Goal: Task Accomplishment & Management: Use online tool/utility

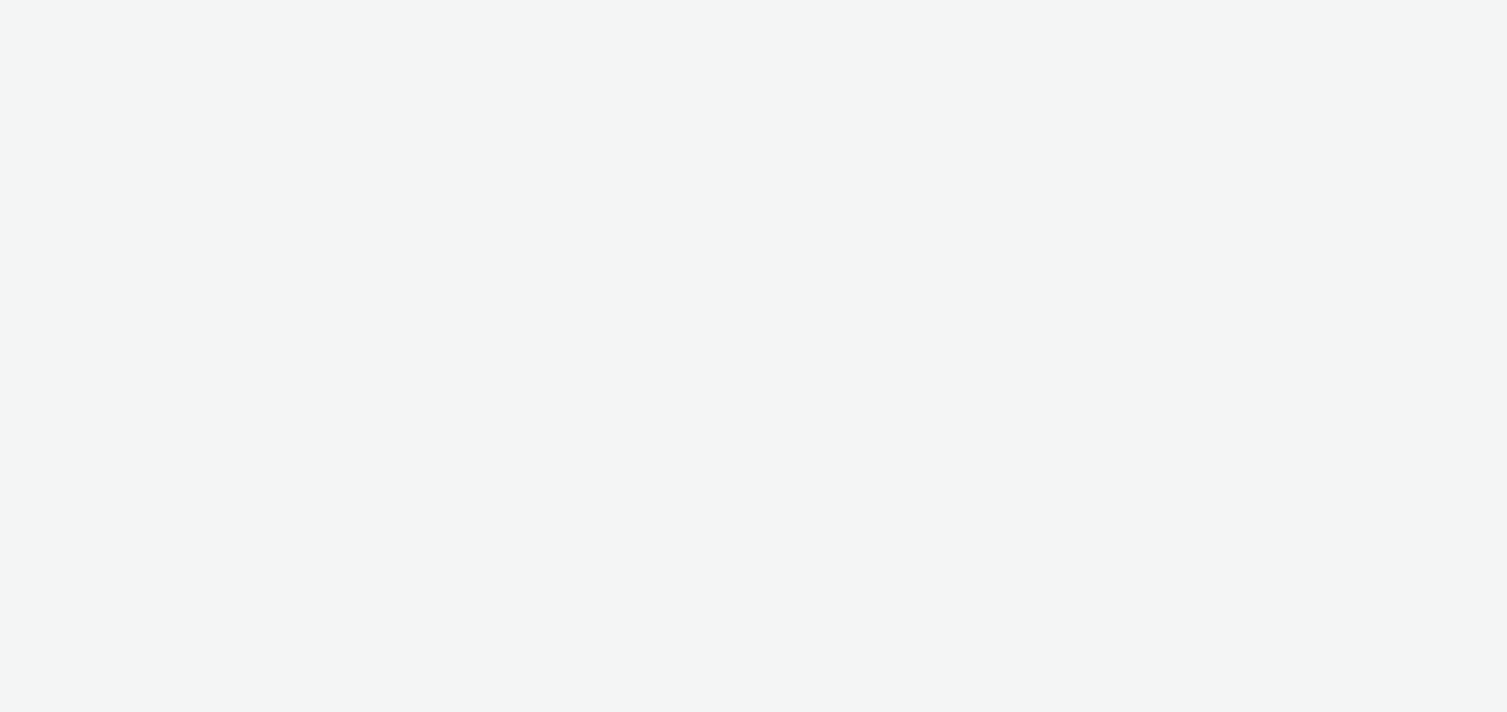
select select "491a0746-e20e-4106-832b-22d0456ef05d"
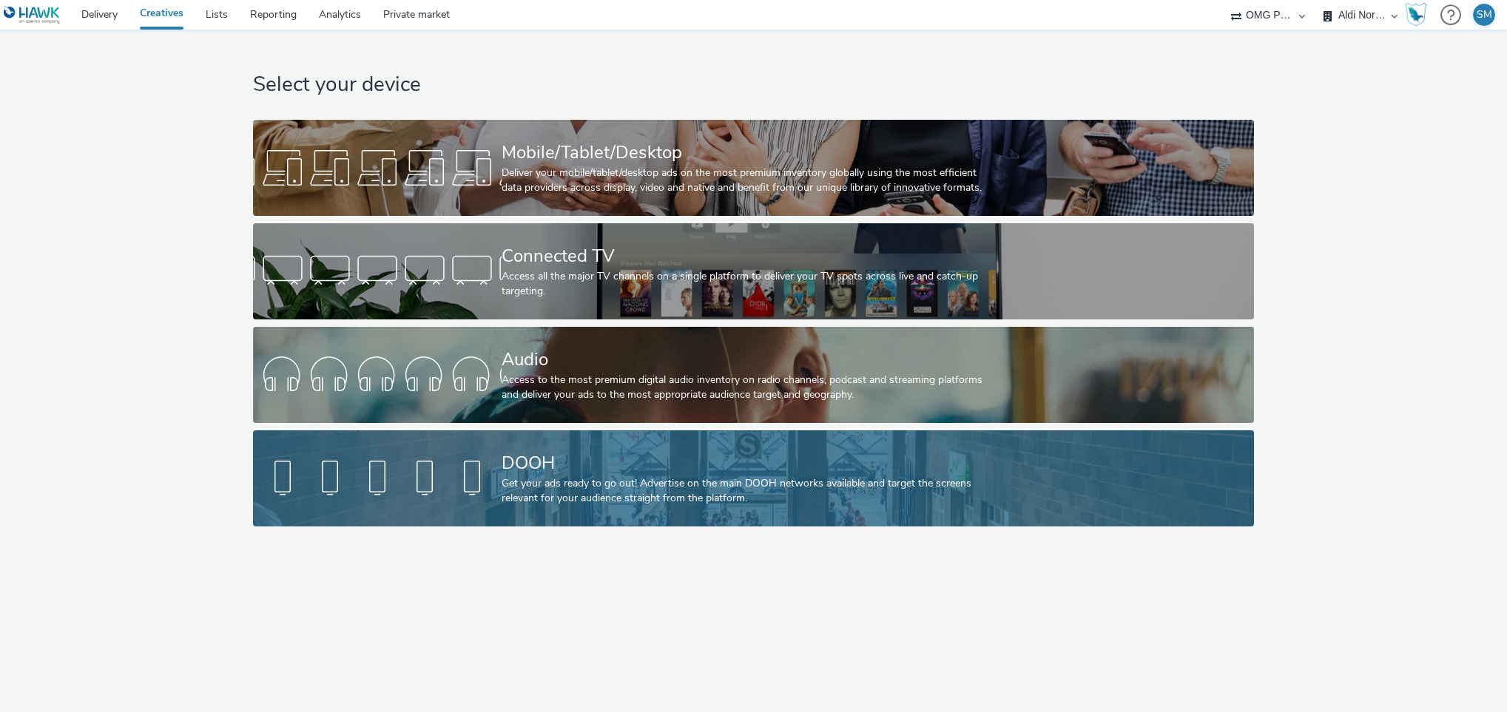
click at [548, 493] on div "Get your ads ready to go out! Advertise on the main DOOH networks available and…" at bounding box center [751, 491] width 498 height 30
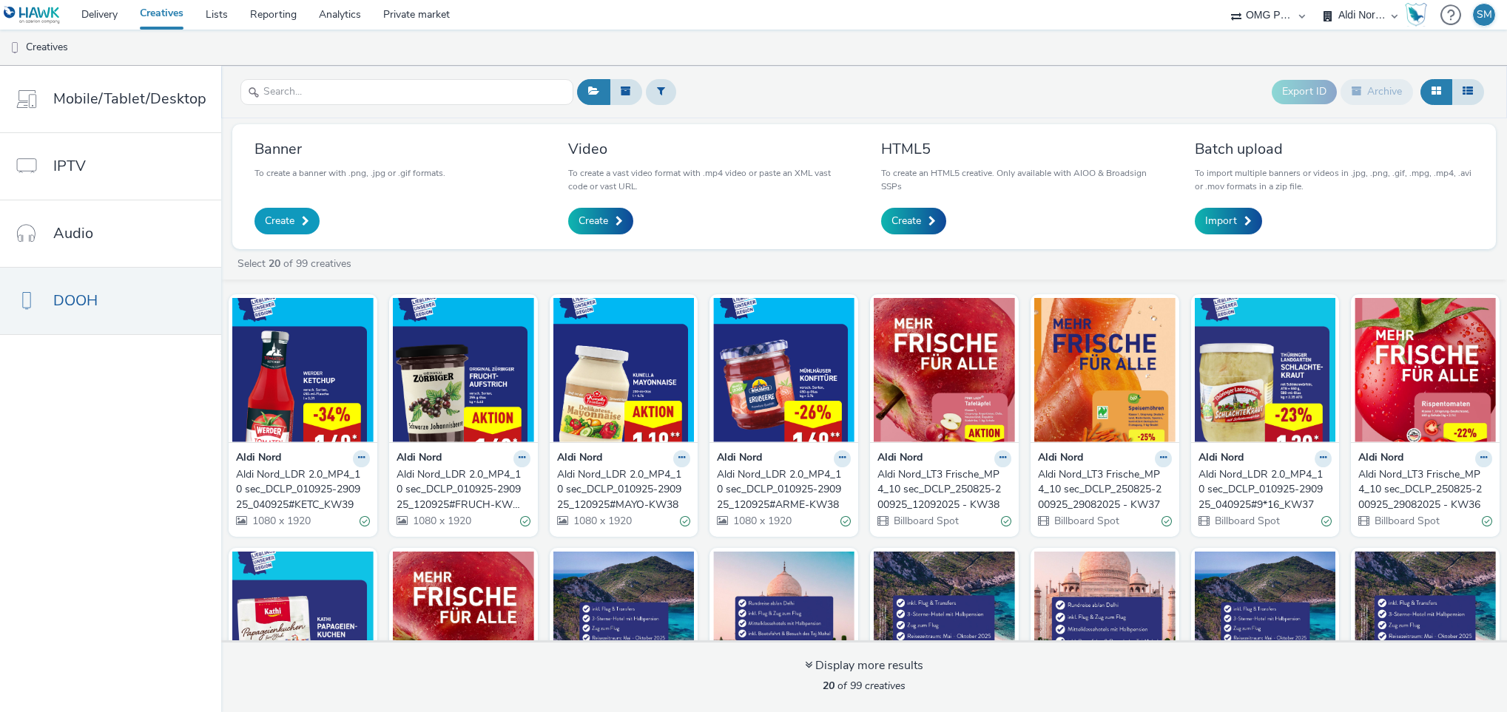
click at [280, 220] on span "Create" at bounding box center [280, 221] width 30 height 15
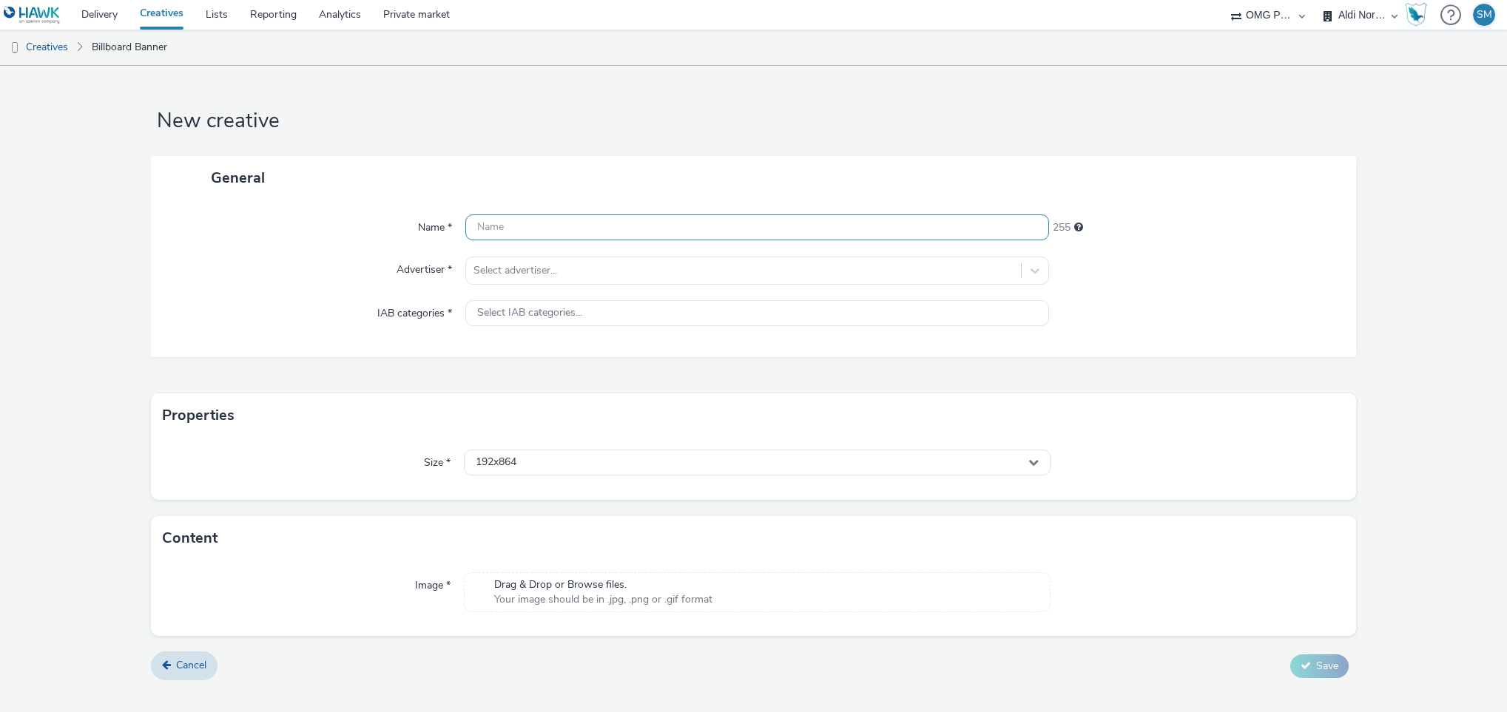
click at [542, 233] on input "text" at bounding box center [757, 228] width 584 height 26
paste input "Aldi Nord_TNA 2.0_JPG_10 sek_DCLP_230925-300925_170925#Riv"
type input "Aldi Nord_TNA 2.0_JPG_10 sek_DCLP_230925-300925_170925#Riv"
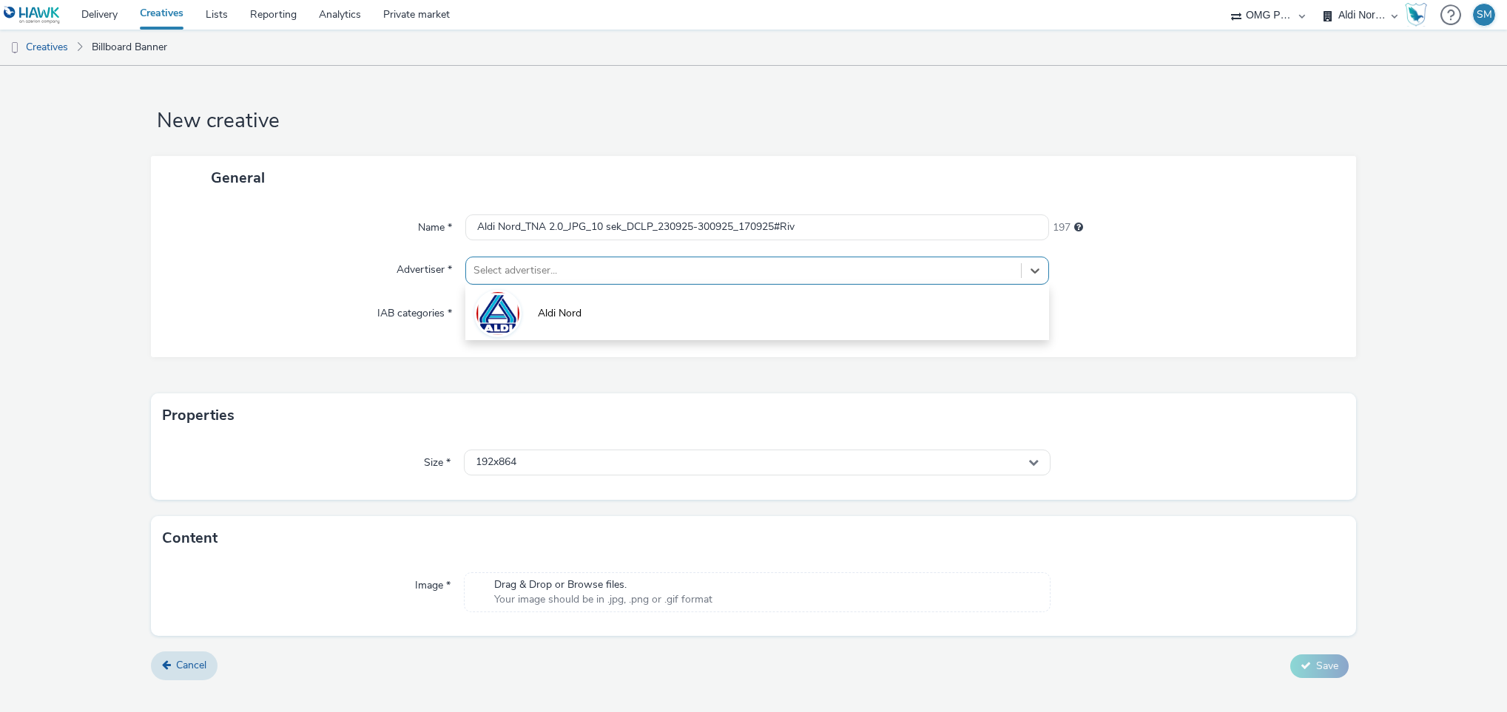
click at [855, 266] on div at bounding box center [743, 271] width 541 height 18
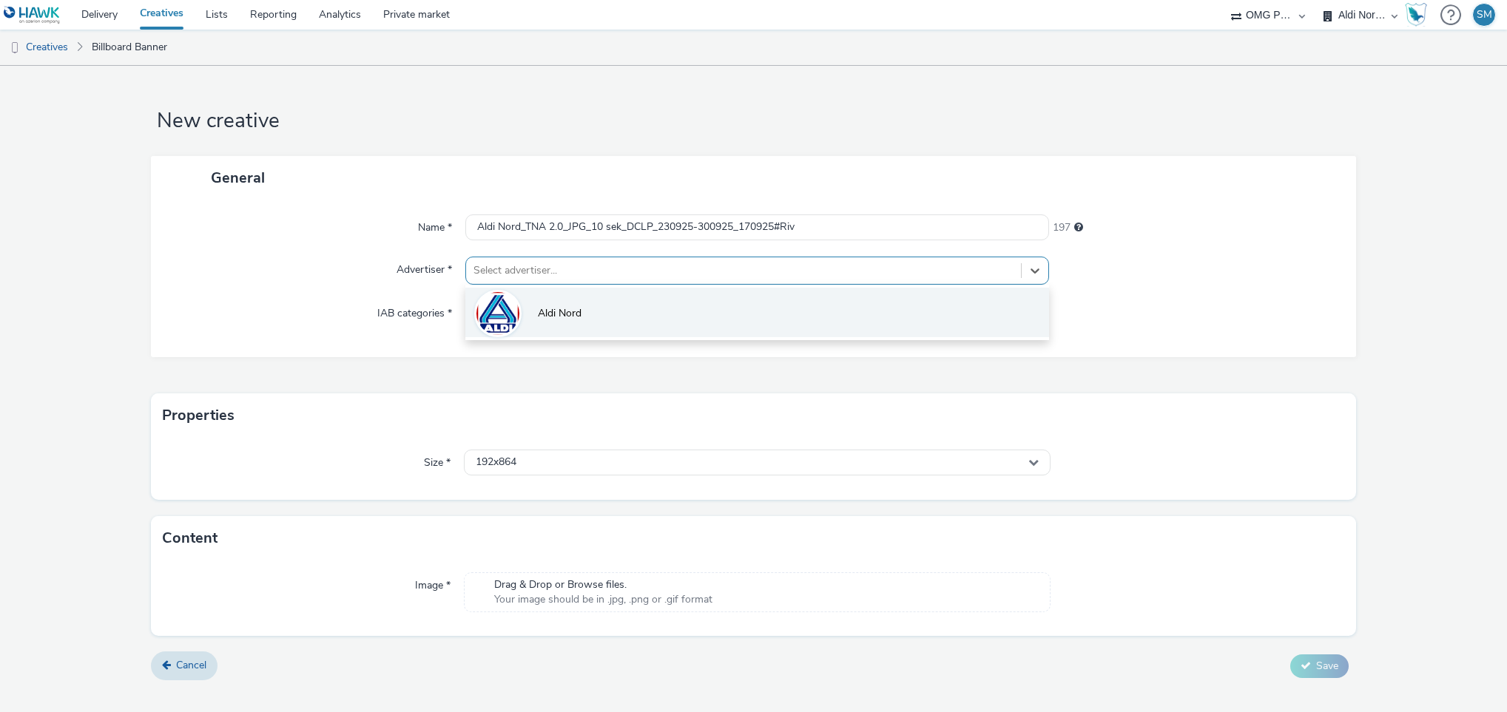
click at [524, 317] on li "Aldi Nord" at bounding box center [757, 313] width 584 height 50
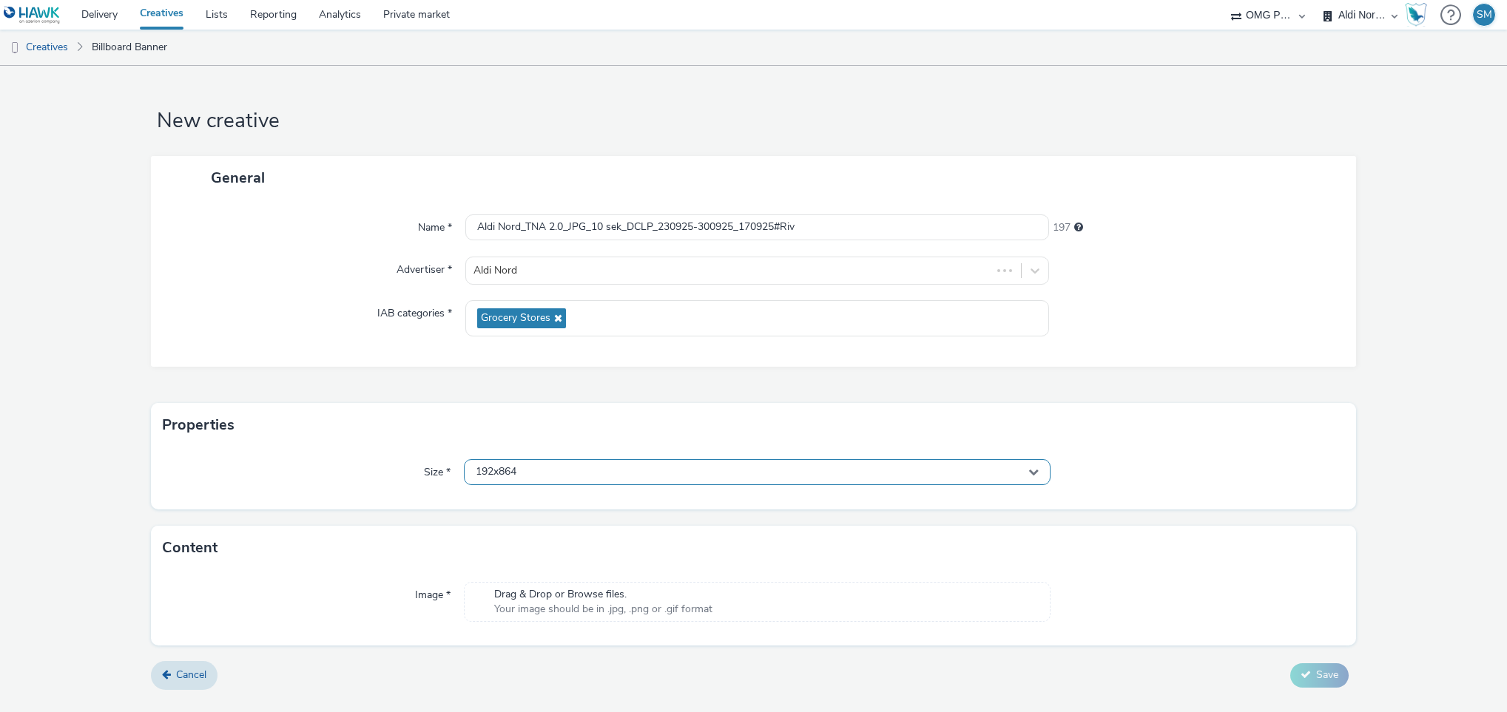
click at [576, 467] on div "192x864" at bounding box center [757, 472] width 587 height 26
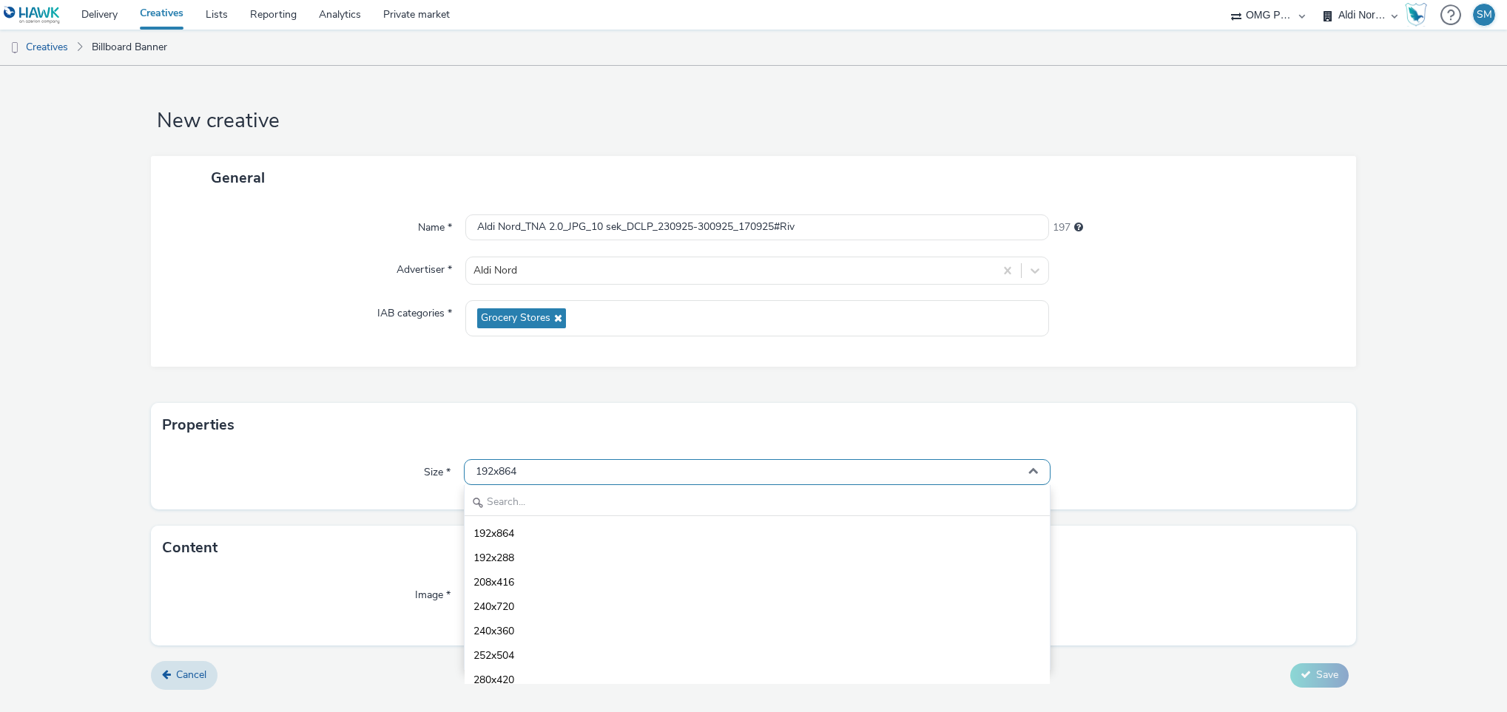
click at [792, 473] on div "192x864" at bounding box center [757, 472] width 587 height 26
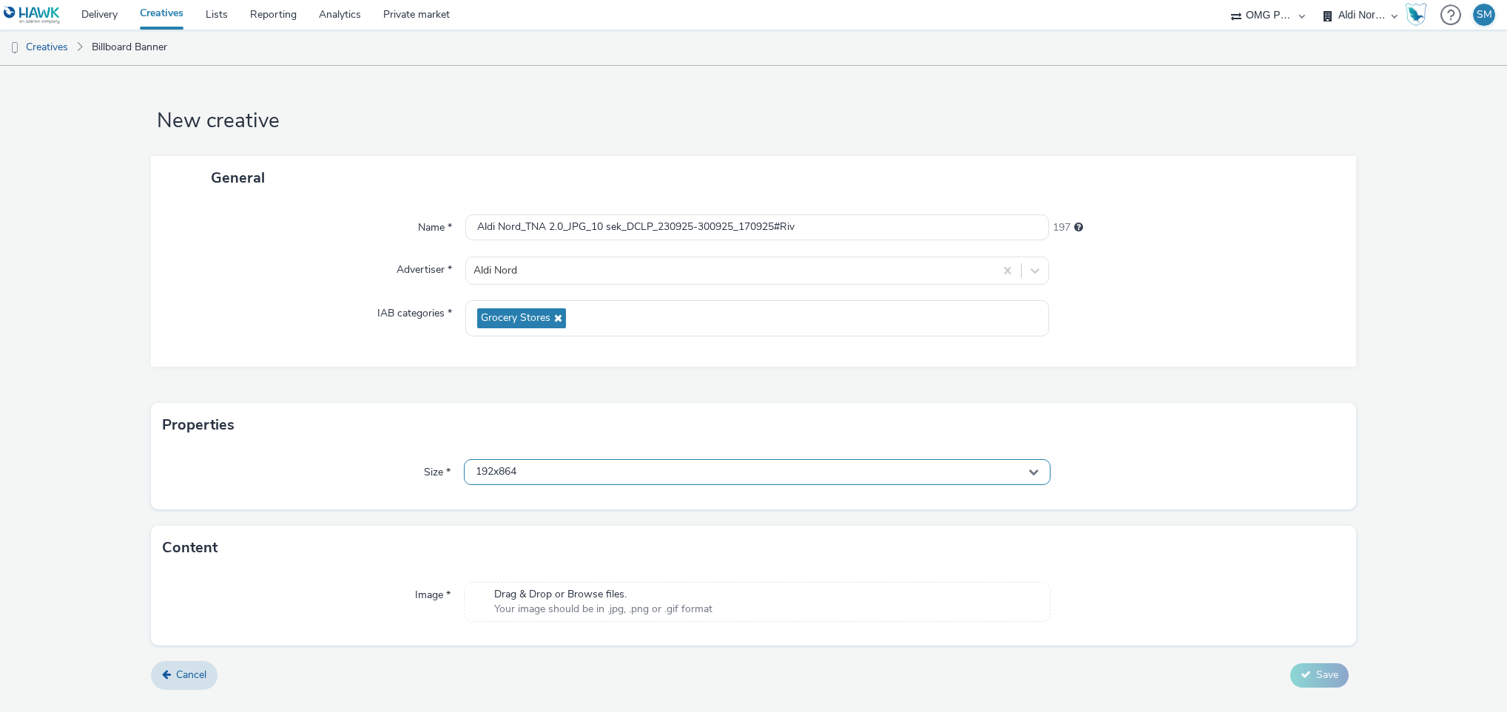
click at [792, 473] on div "192x864" at bounding box center [757, 472] width 587 height 26
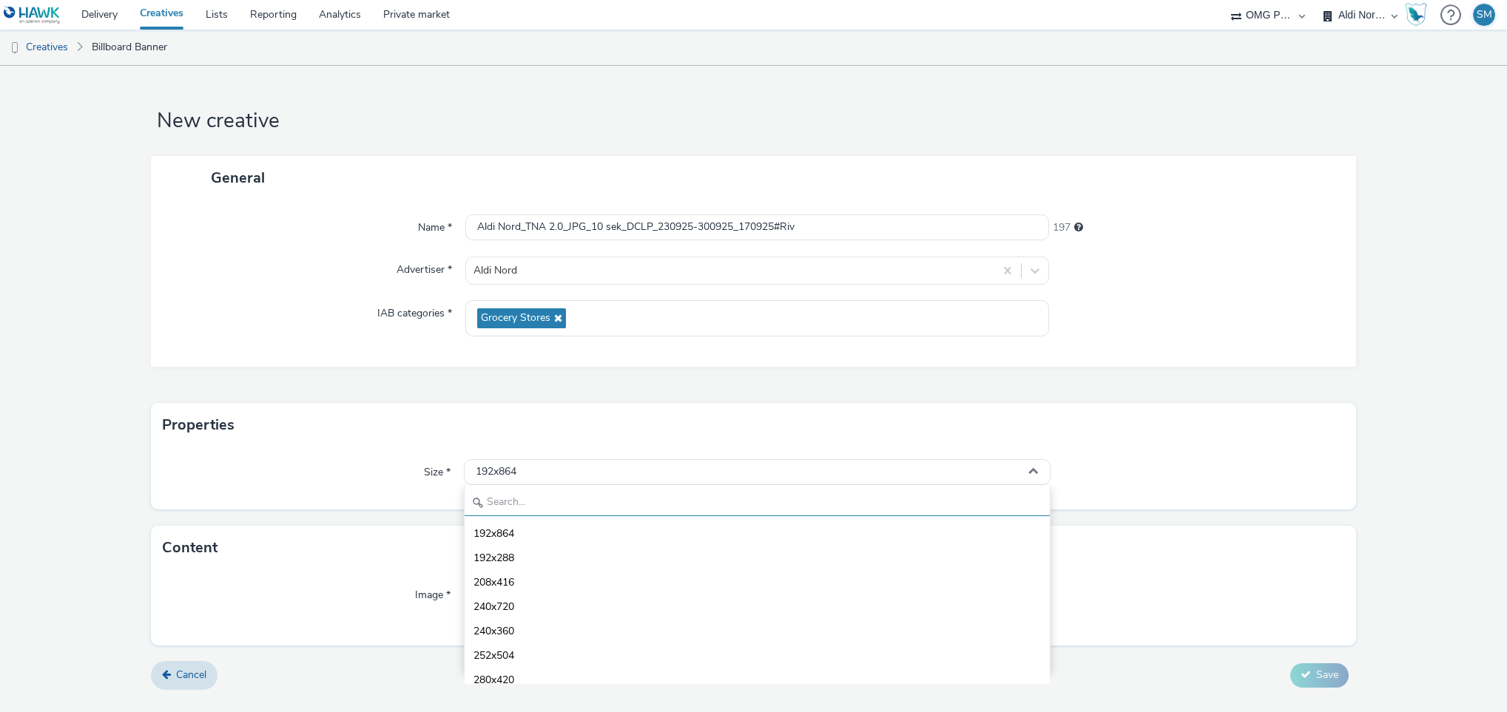
click at [570, 506] on input "text" at bounding box center [758, 503] width 586 height 26
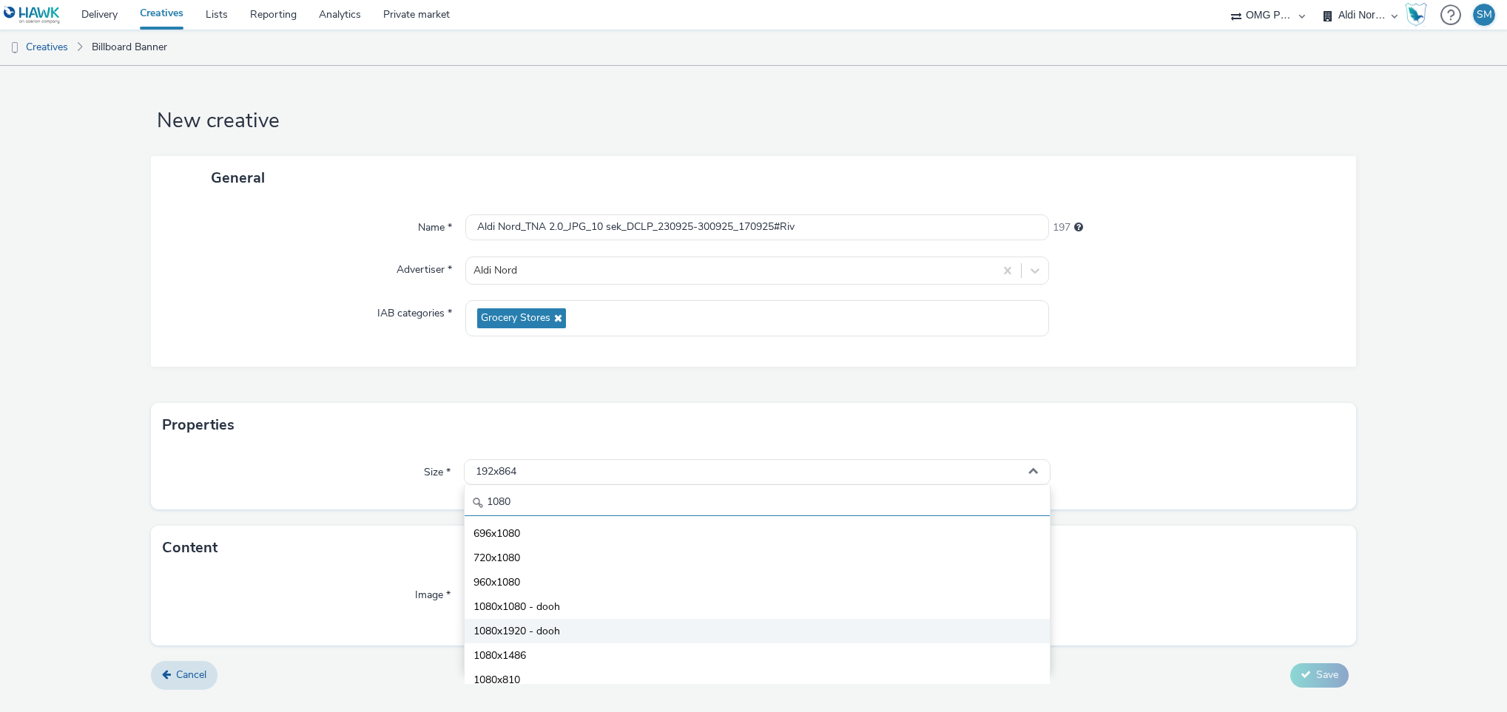
type input "1080"
click at [539, 635] on span "1080x1920 - dooh" at bounding box center [516, 631] width 87 height 15
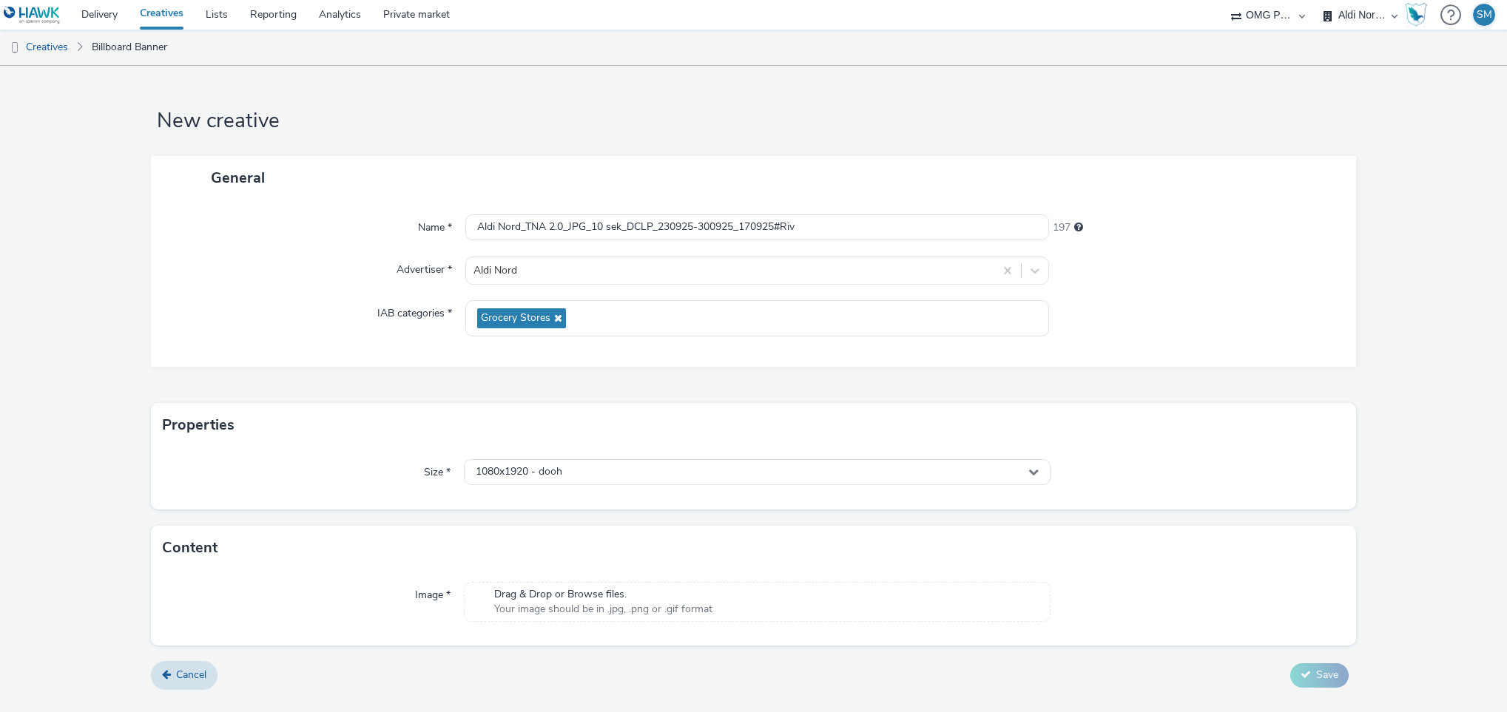
click at [573, 604] on span "Your image should be in .jpg, .png or .gif format" at bounding box center [603, 609] width 218 height 15
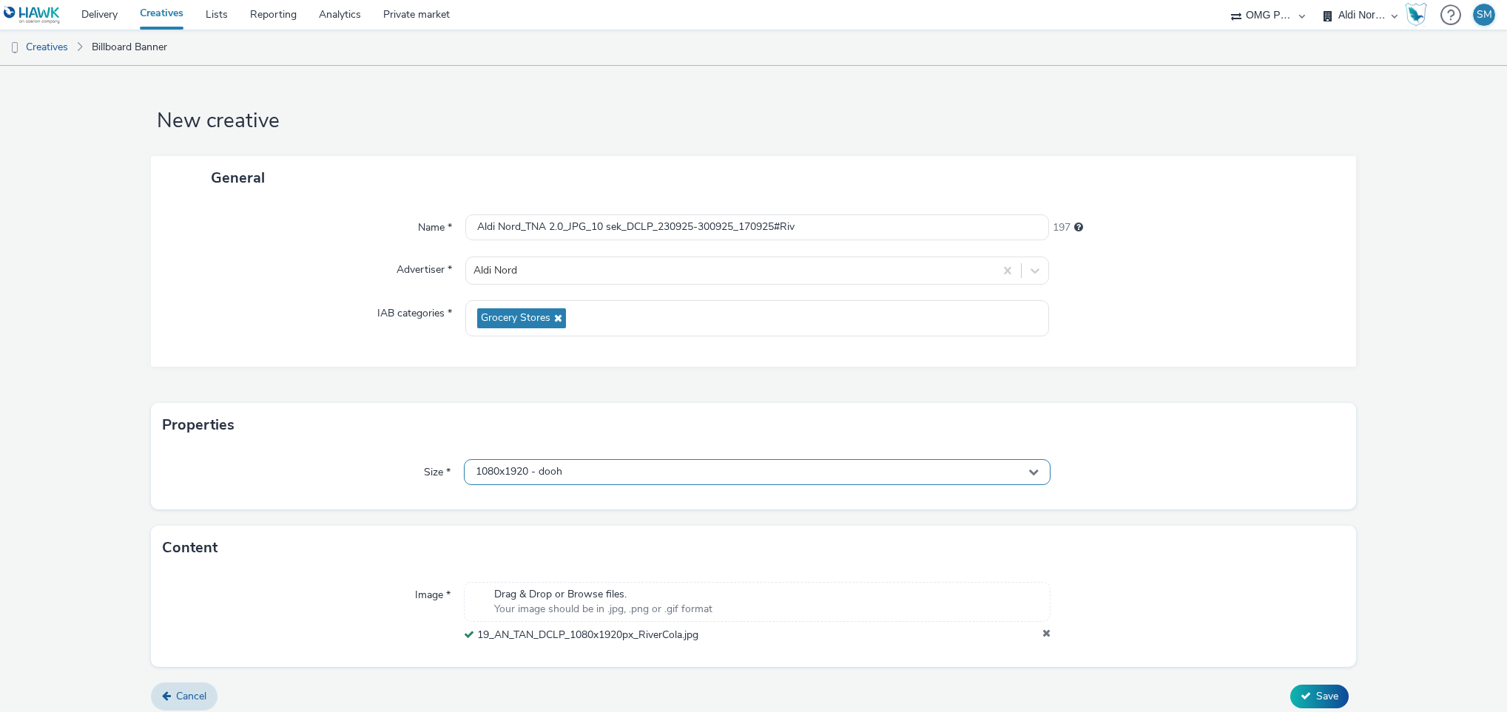
scroll to position [11, 0]
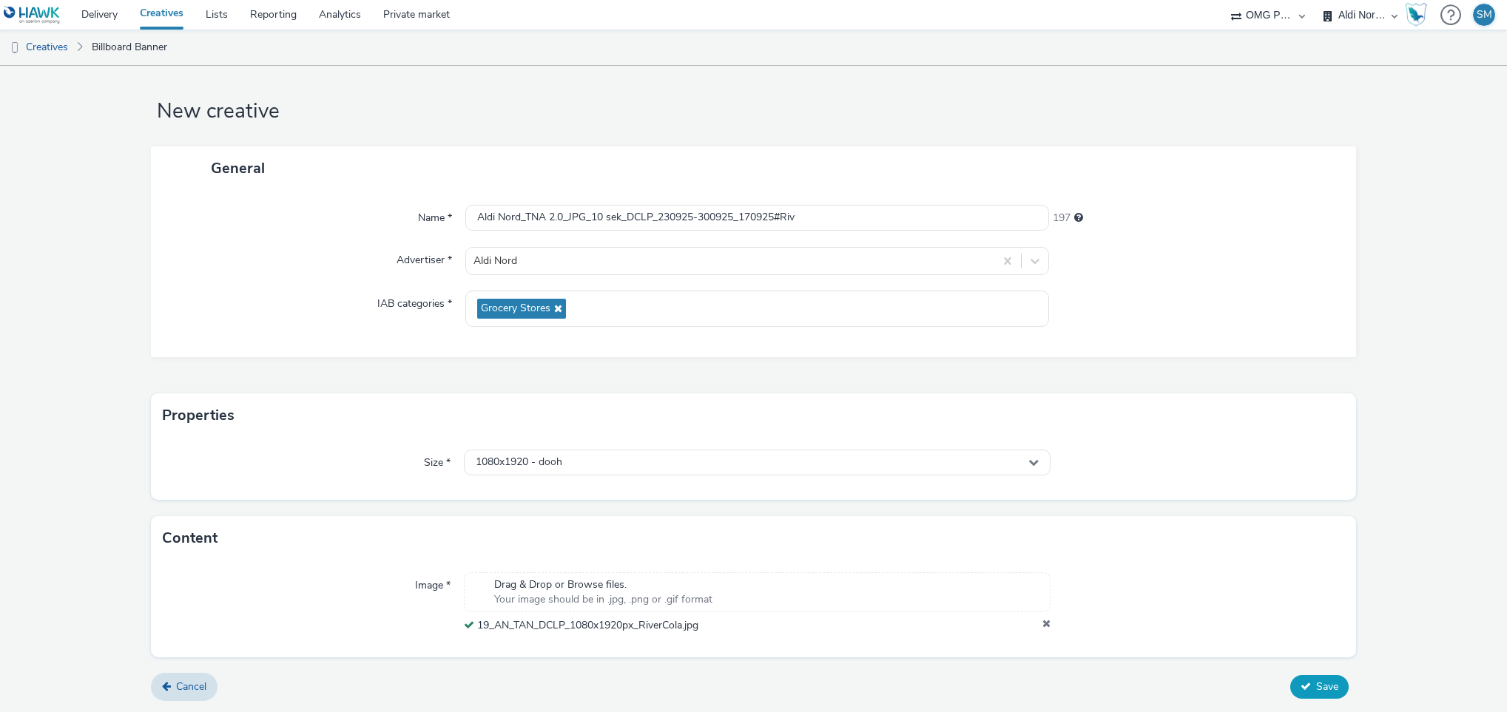
click at [1316, 687] on span "Save" at bounding box center [1327, 687] width 22 height 14
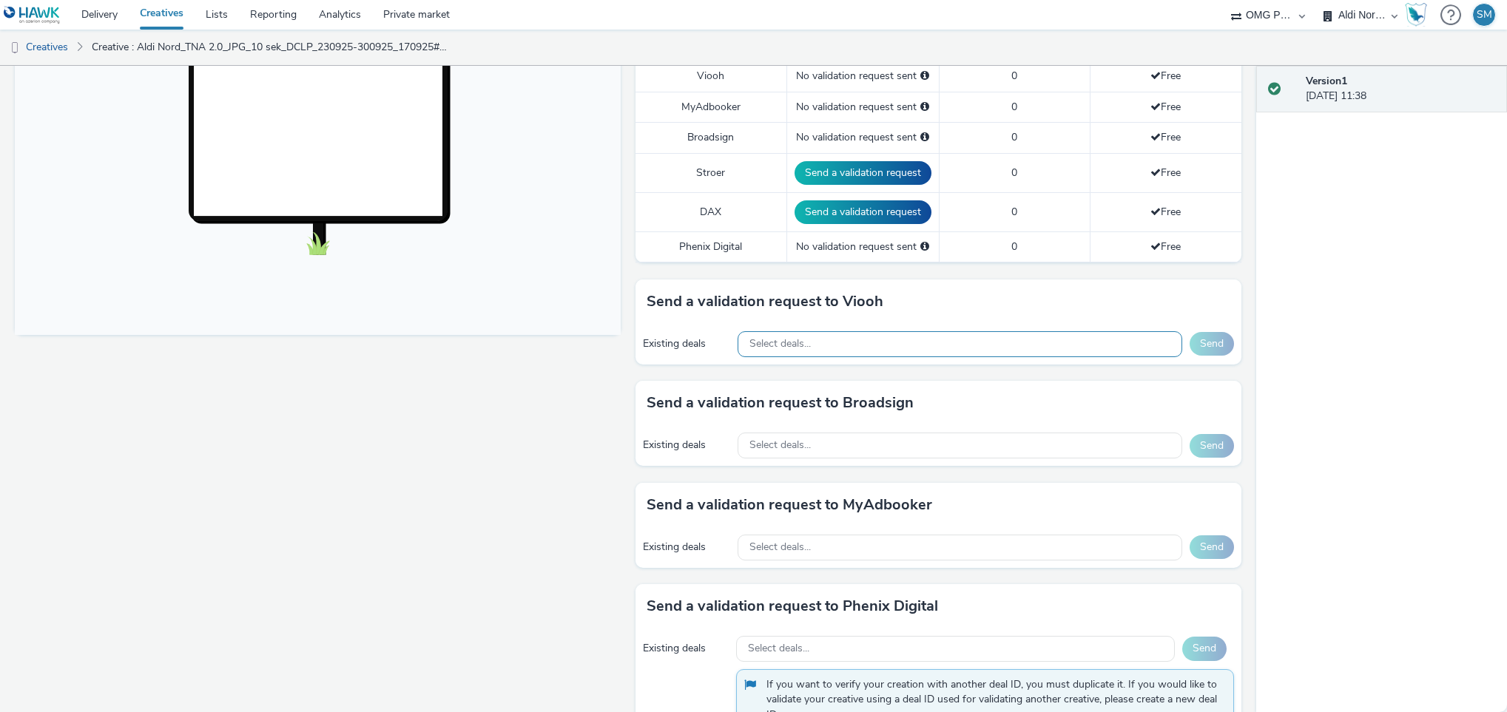
click at [880, 342] on div "Select deals..." at bounding box center [960, 344] width 445 height 26
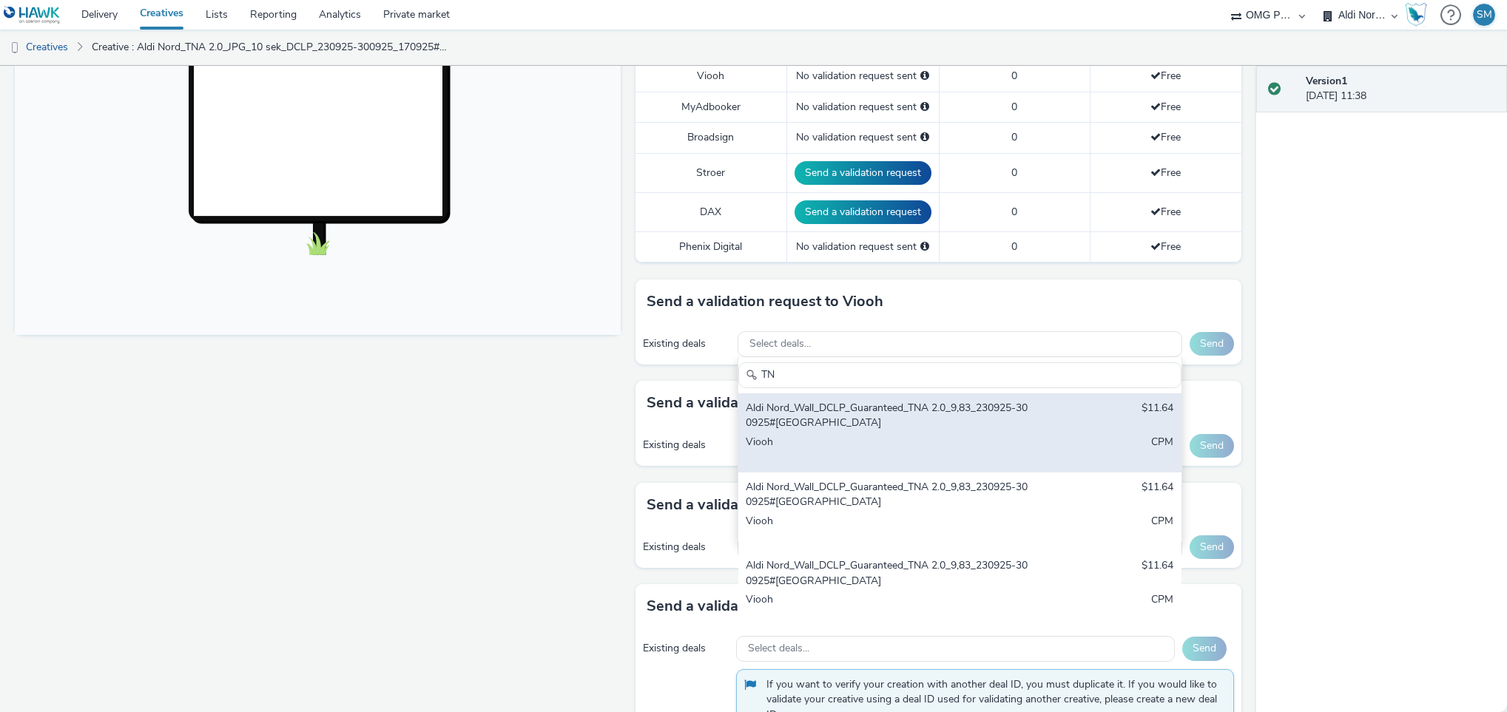
type input "TN"
click at [883, 431] on div "Aldi Nord_Wall_DCLP_Guaranteed_TNA 2.0_9,83_230925-300925#Berlin" at bounding box center [887, 416] width 283 height 30
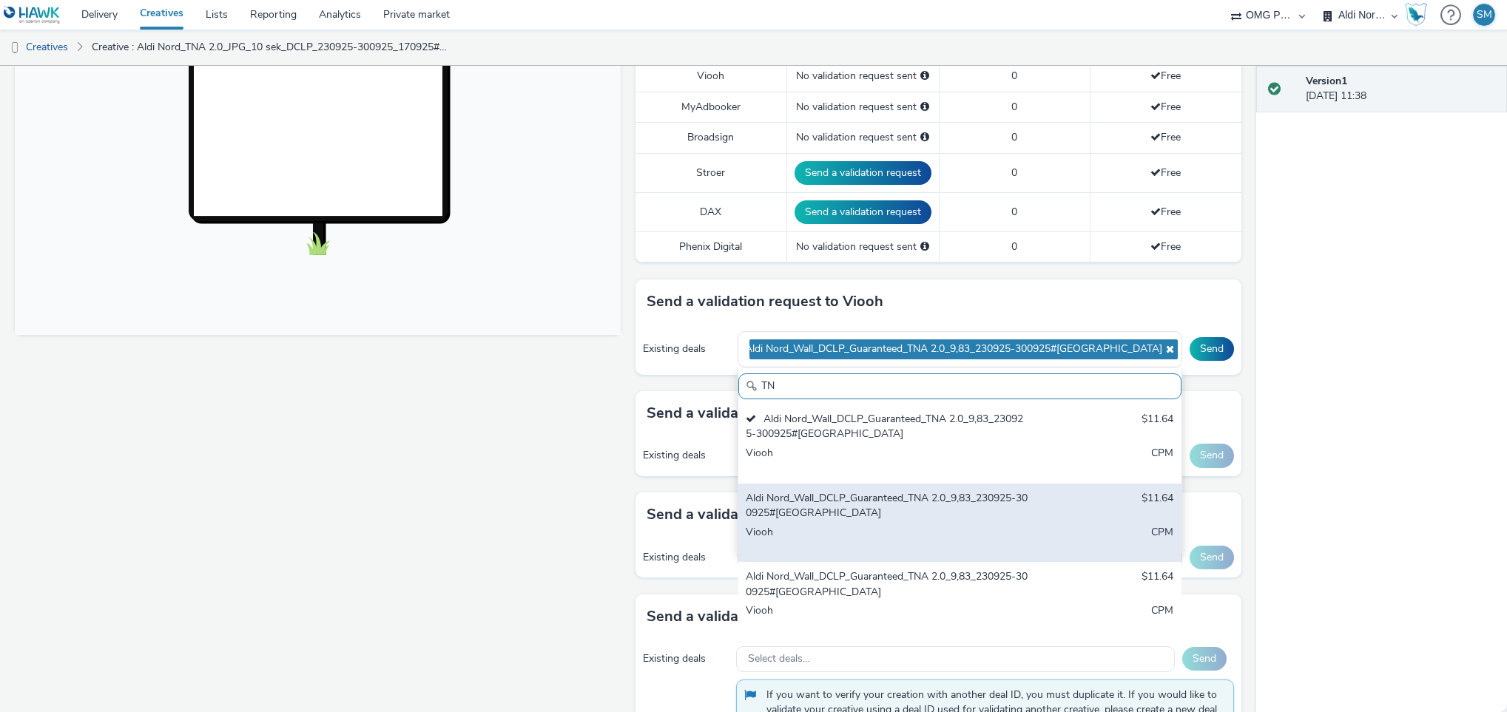
click at [884, 498] on div "Aldi Nord_Wall_DCLP_Guaranteed_TNA 2.0_9,83_230925-300925#Hamburg" at bounding box center [887, 506] width 283 height 30
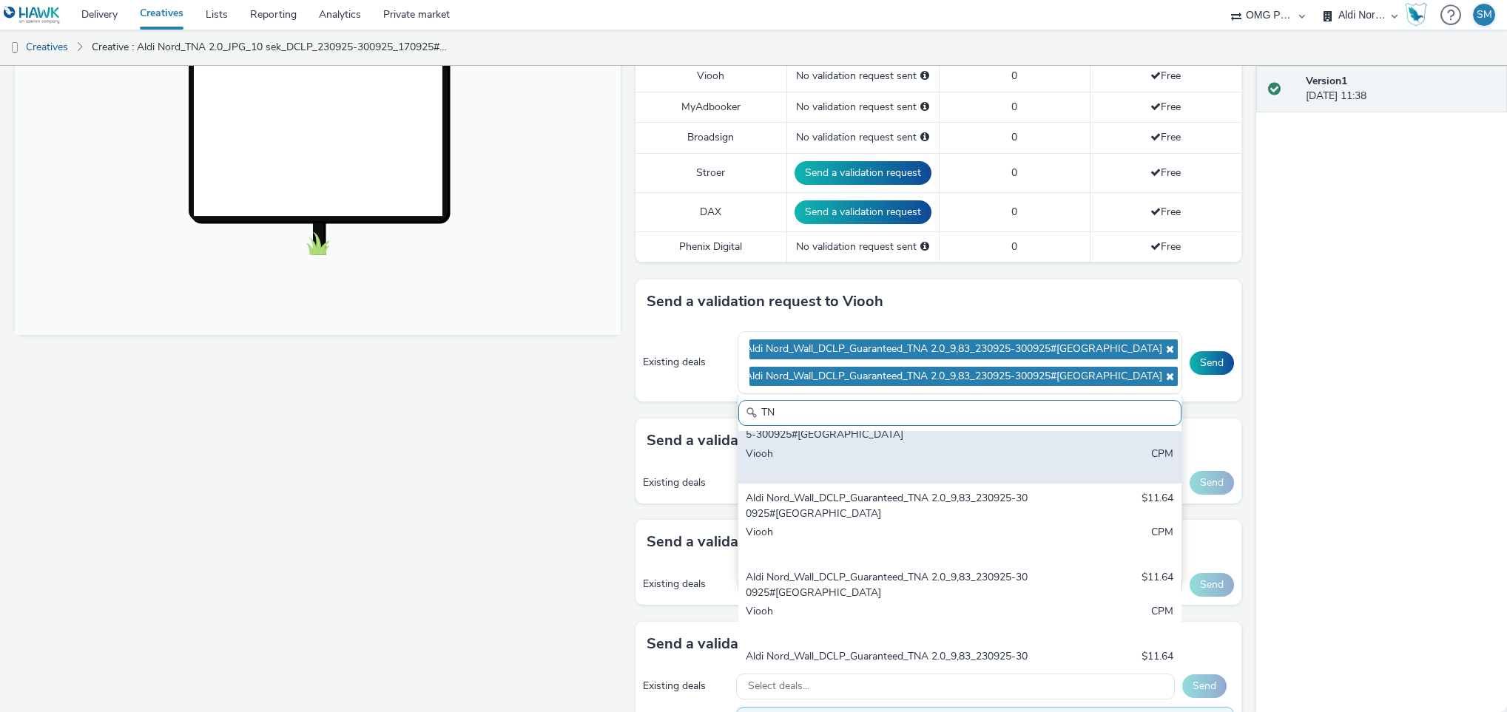
scroll to position [107, 0]
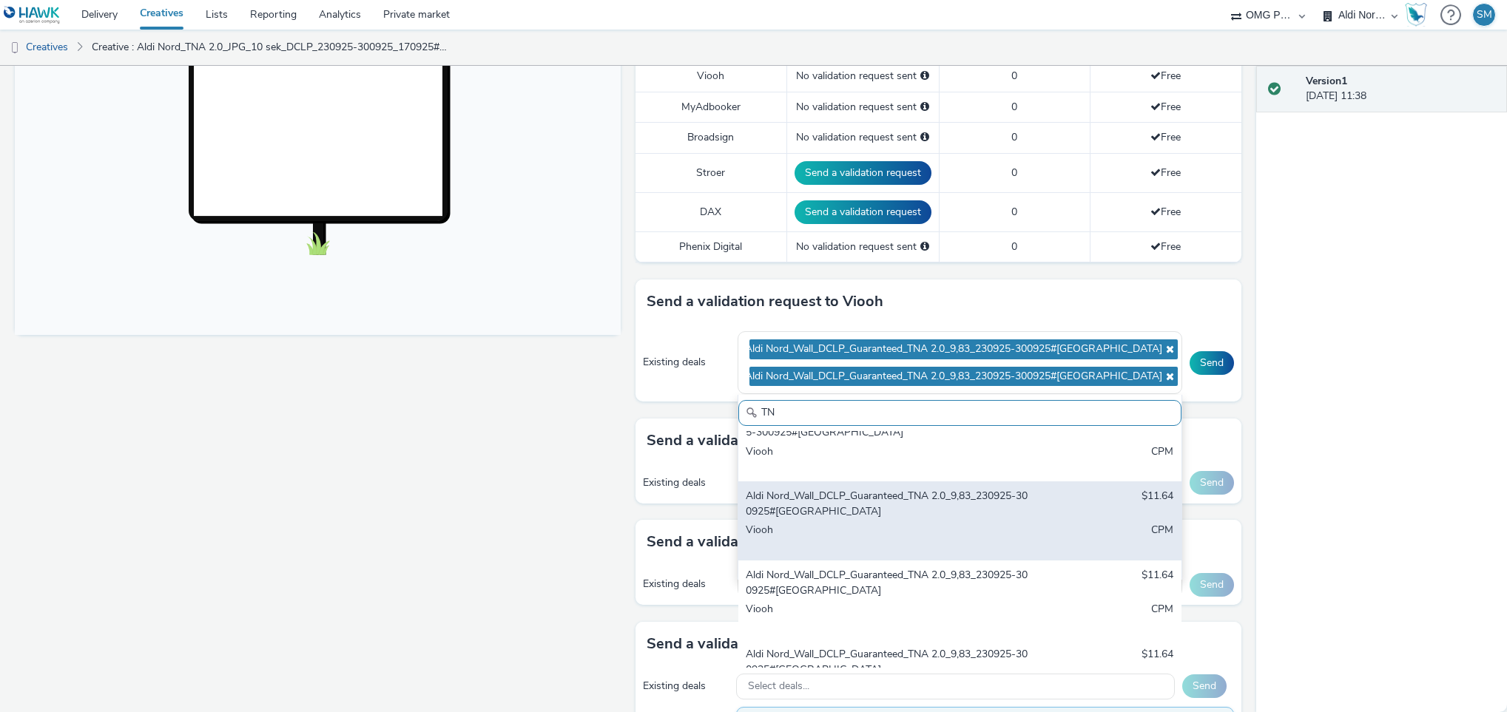
click at [906, 506] on div "Aldi Nord_Wall_DCLP_Guaranteed_TNA 2.0_9,83_230925-300925#Dortmund" at bounding box center [887, 504] width 283 height 30
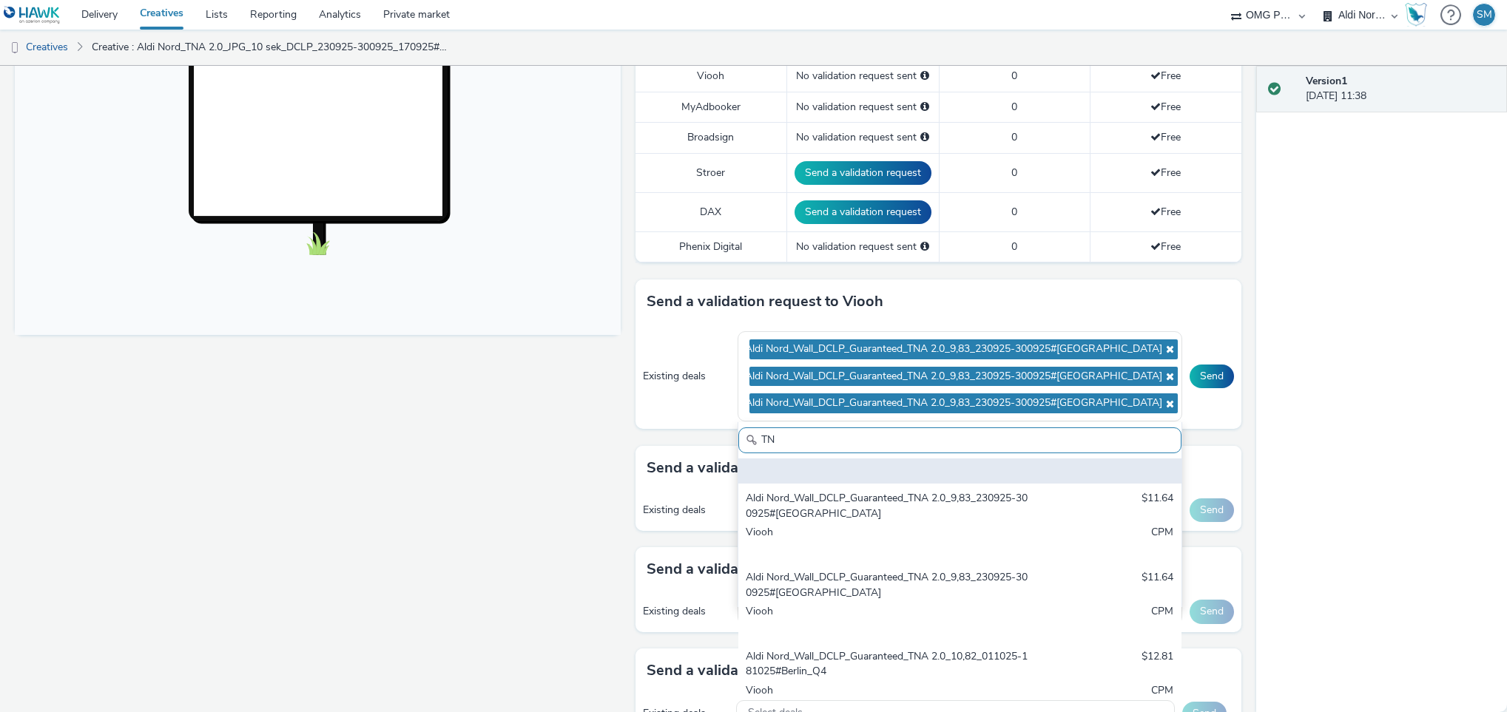
scroll to position [227, 0]
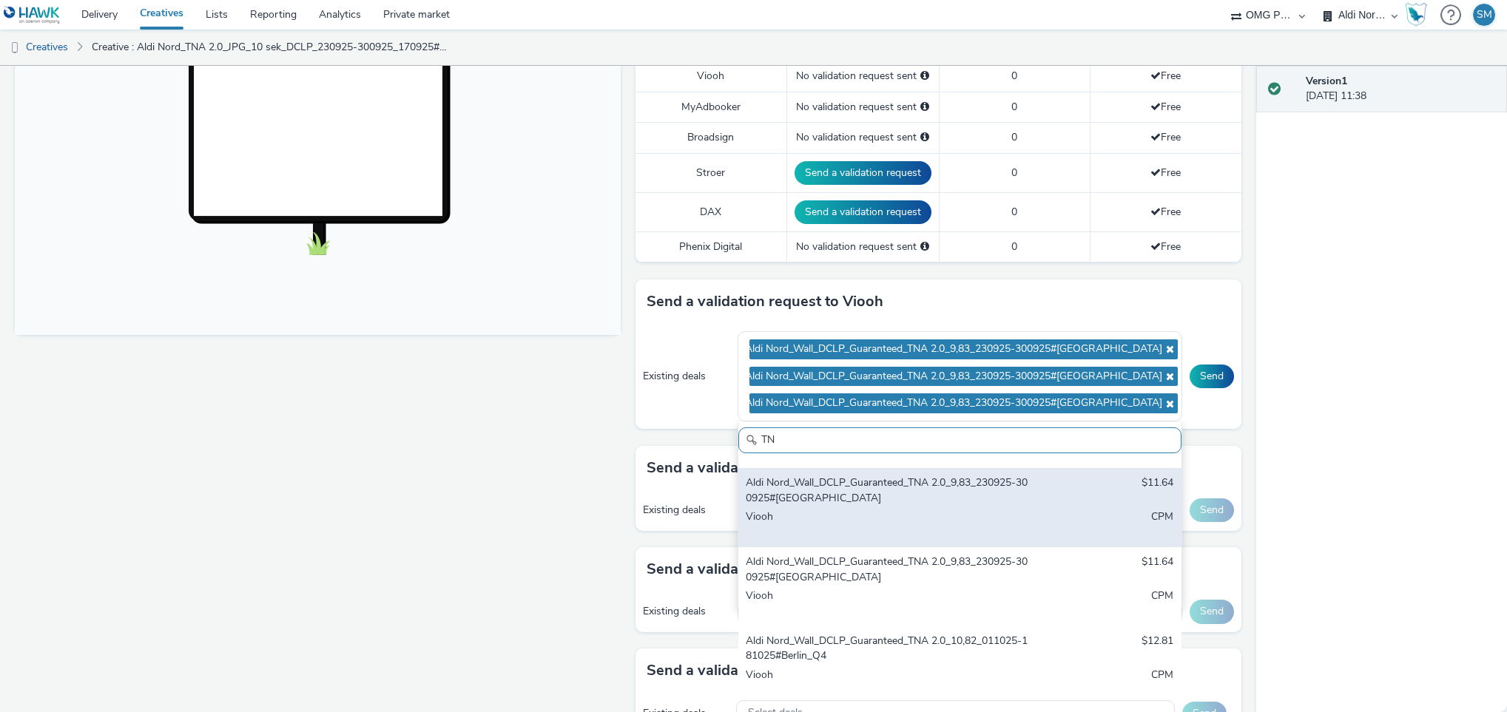
click at [891, 526] on div "Viooh" at bounding box center [887, 525] width 283 height 30
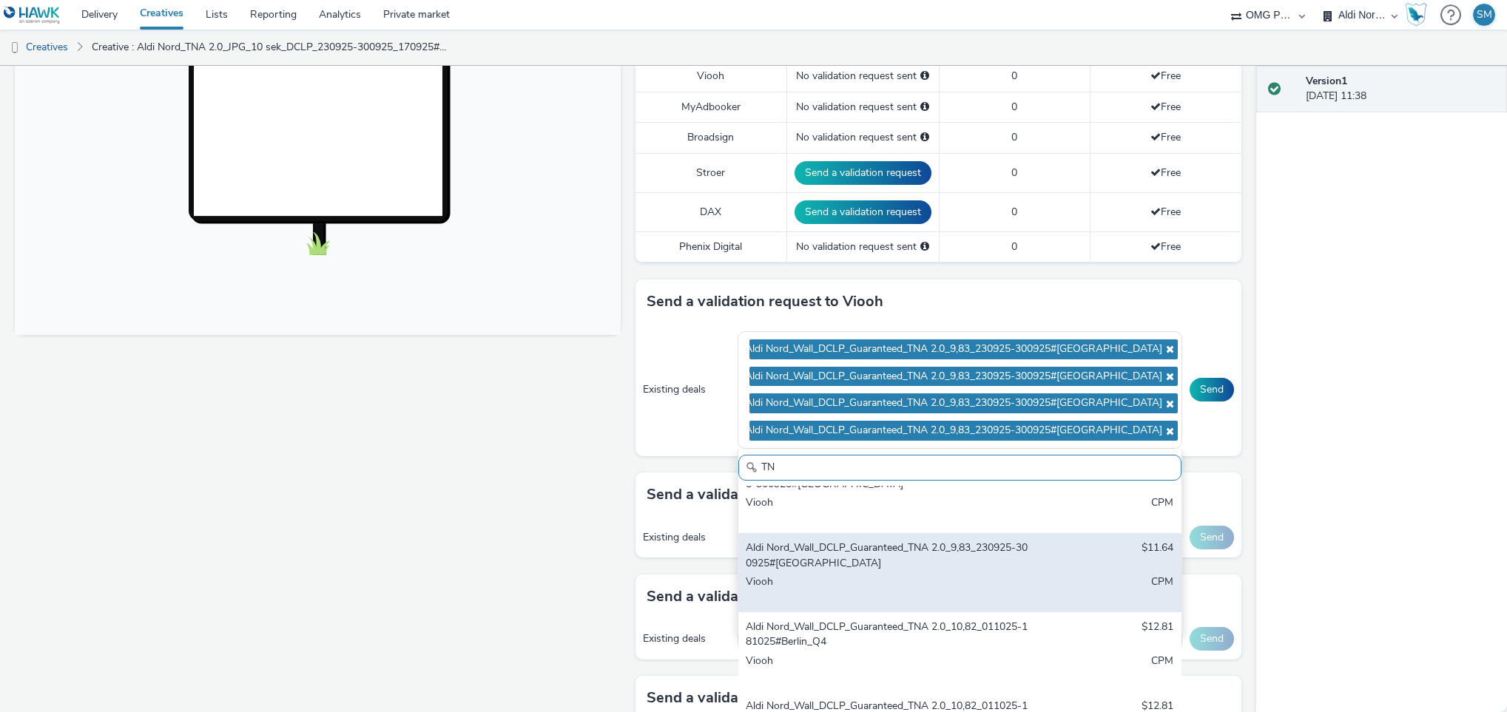
scroll to position [276, 0]
click at [933, 550] on div "Aldi Nord_Wall_DCLP_Guaranteed_TNA 2.0_9,83_230925-300925#Dresden" at bounding box center [887, 548] width 283 height 30
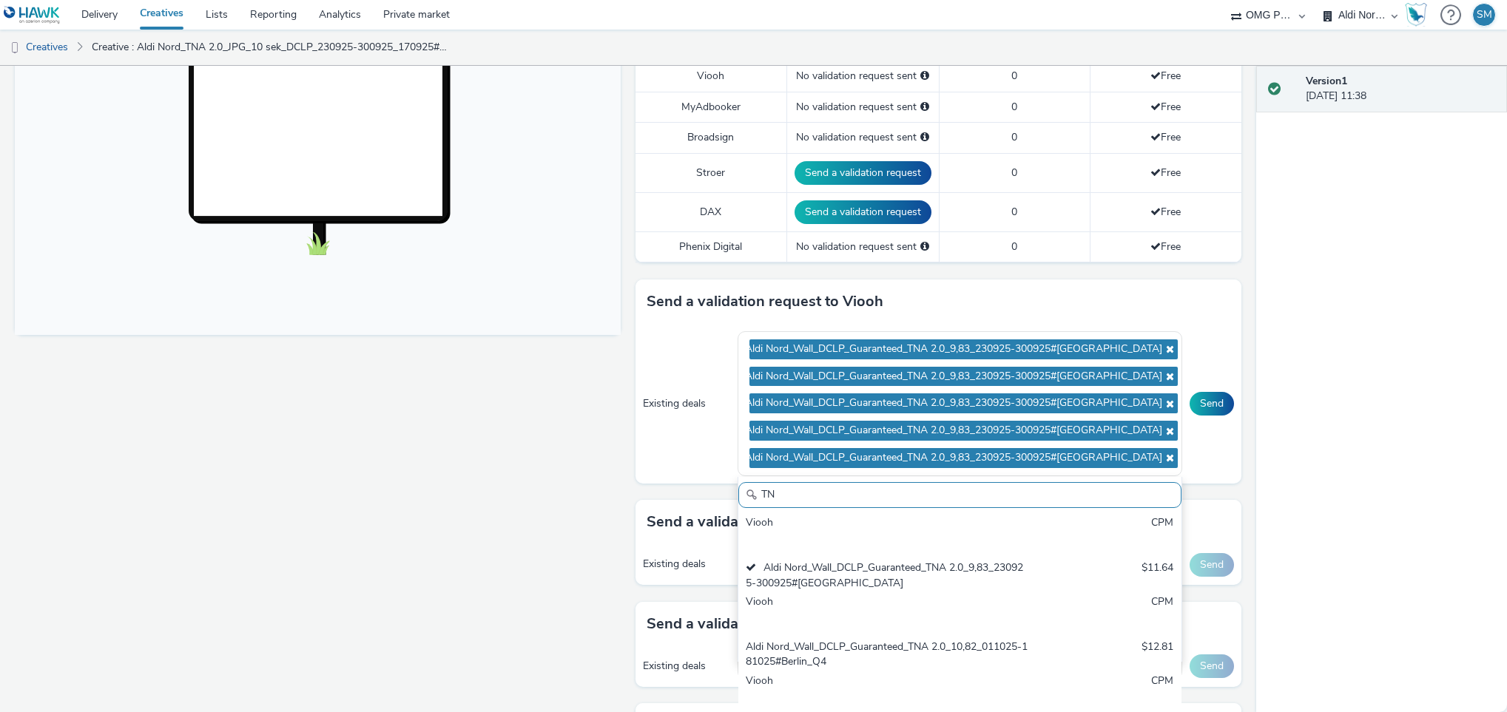
click at [1340, 426] on div "Version 1 18 September 2025, 11:38" at bounding box center [1382, 389] width 252 height 647
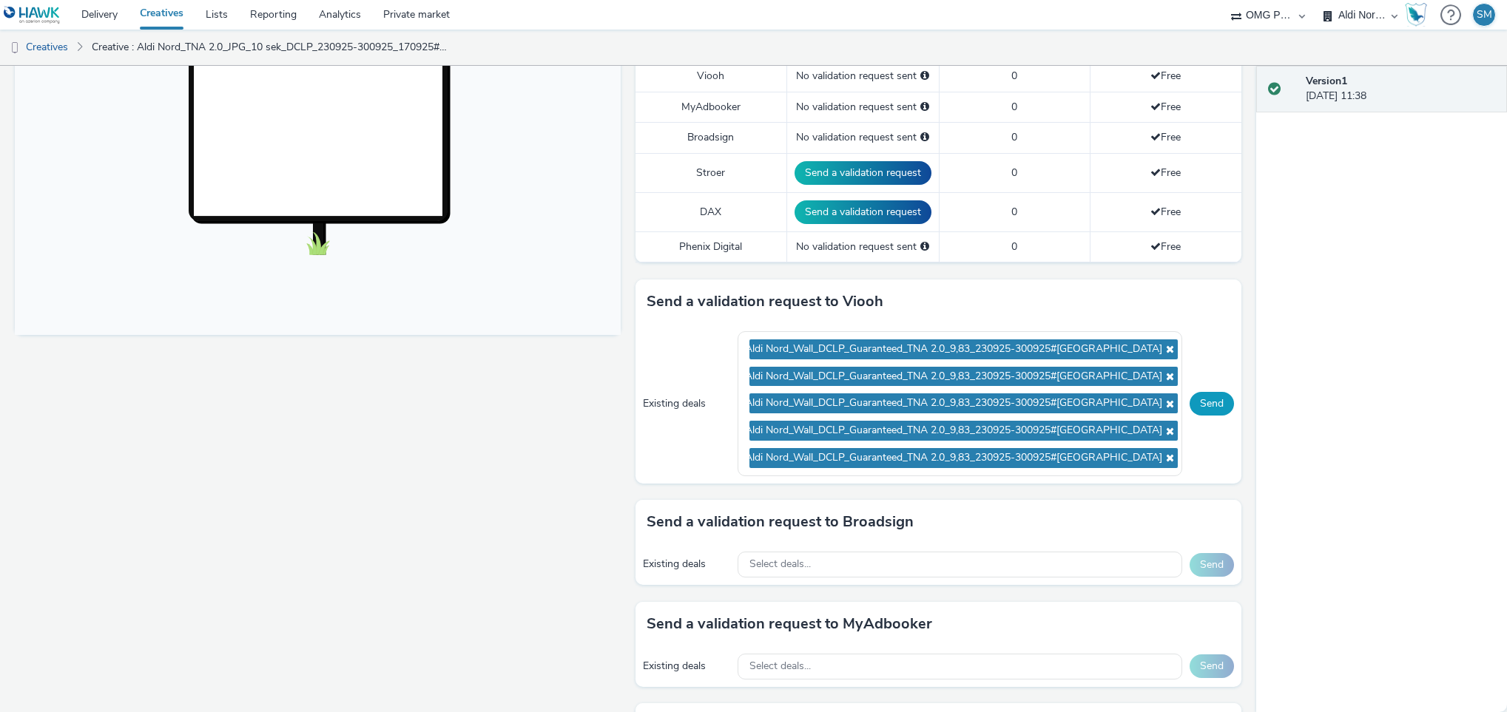
click at [1194, 408] on button "Send" at bounding box center [1212, 404] width 44 height 24
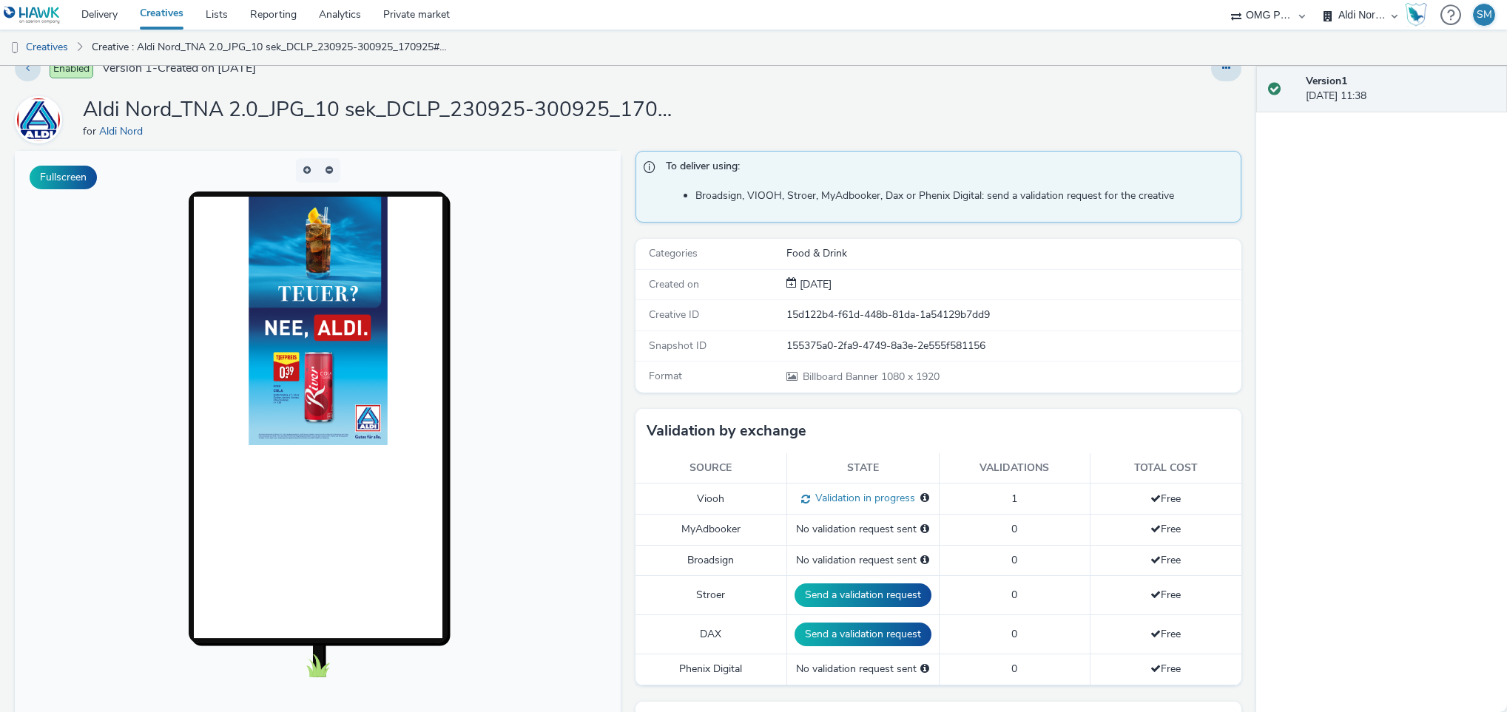
scroll to position [0, 0]
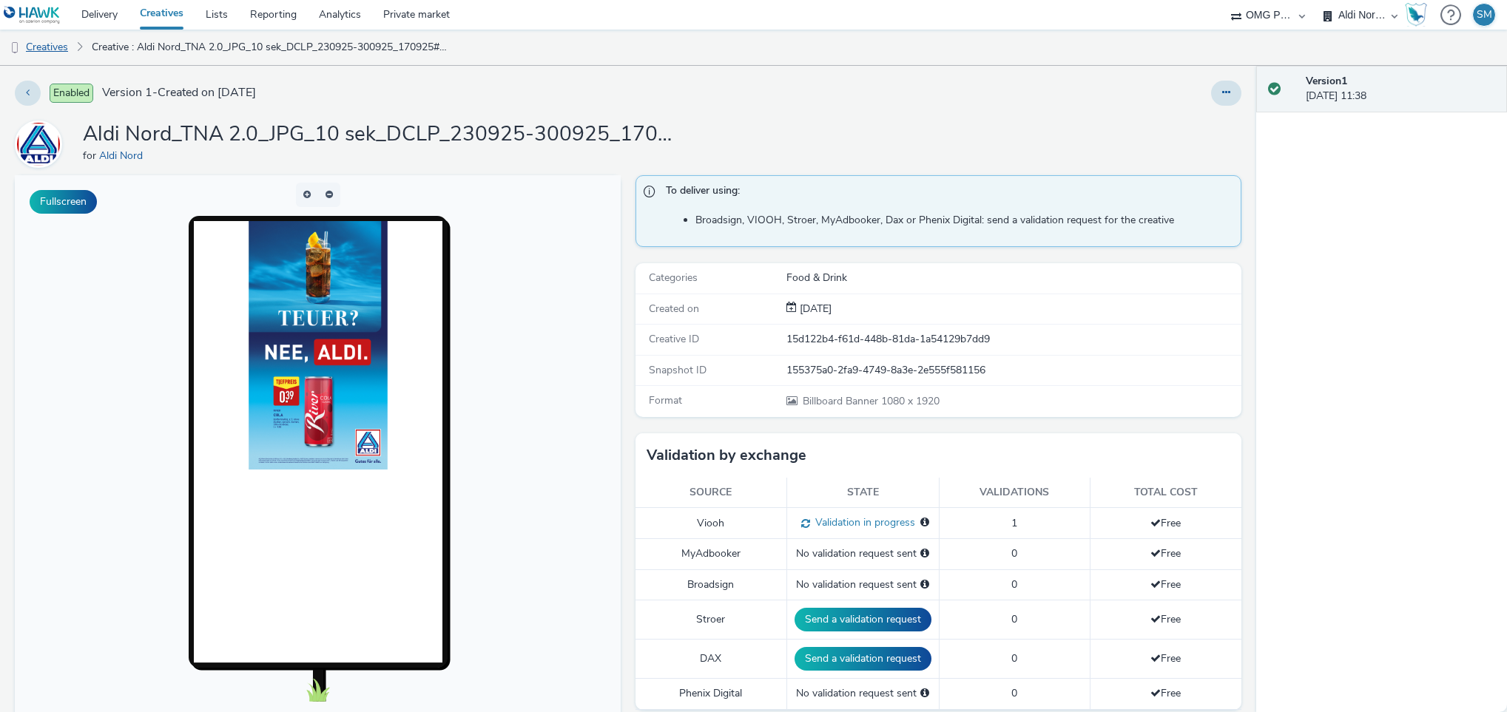
click at [58, 47] on link "Creatives" at bounding box center [37, 48] width 75 height 36
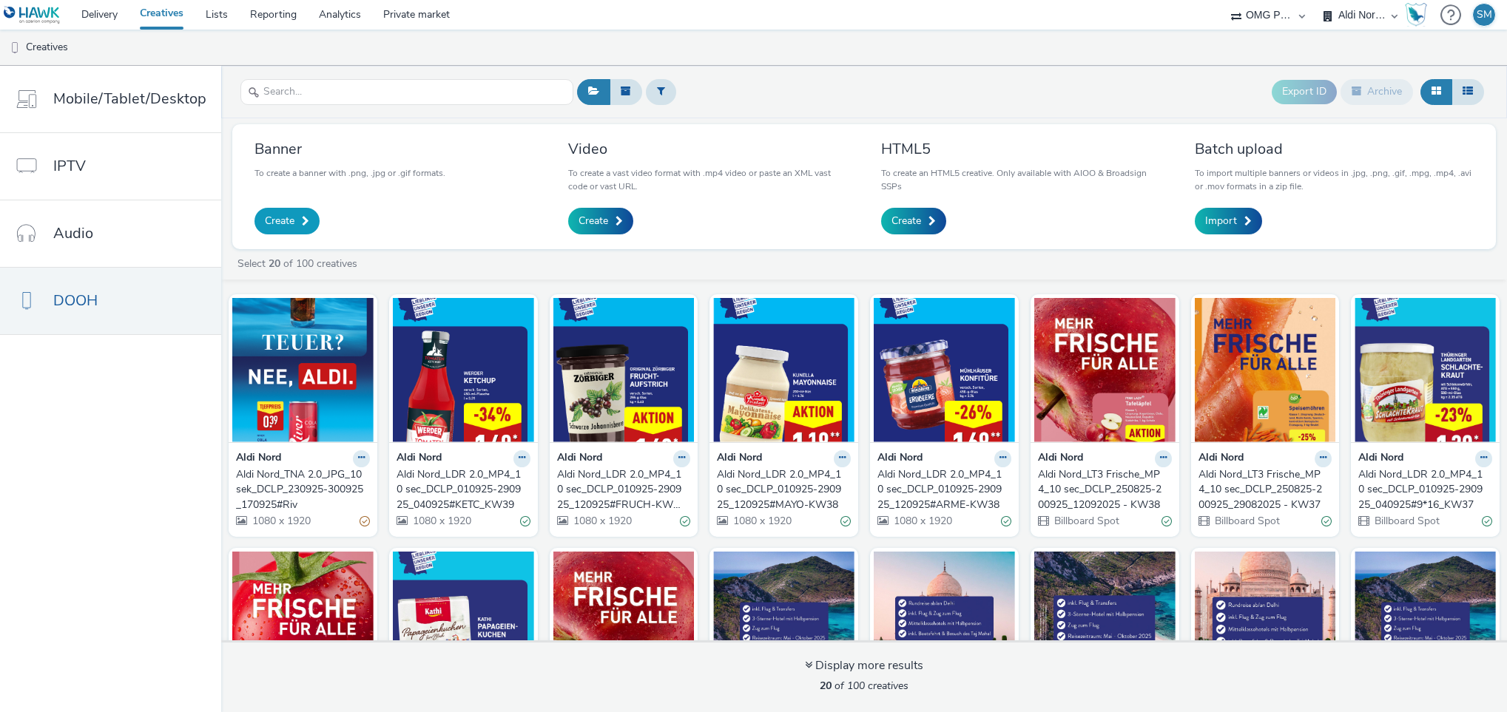
click at [294, 223] on link "Create" at bounding box center [286, 221] width 65 height 27
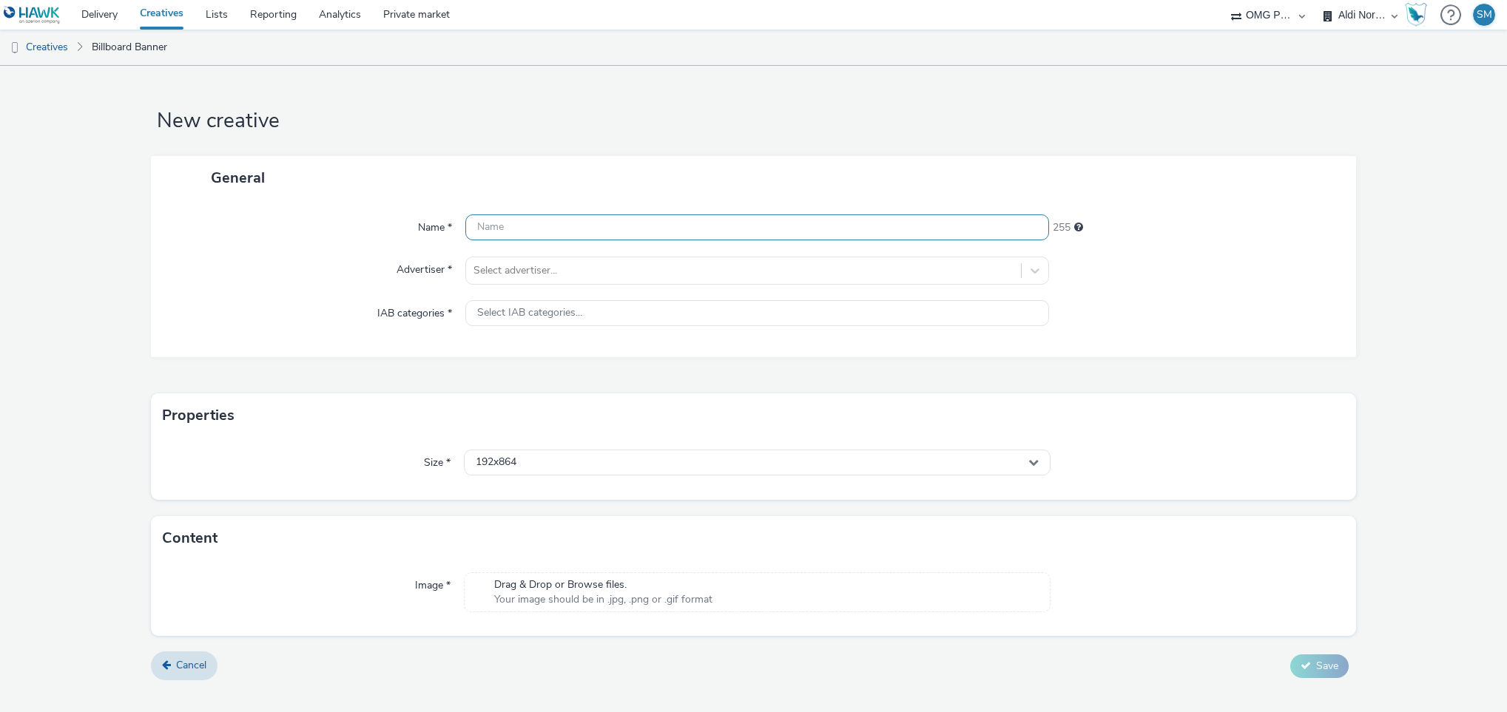
click at [642, 232] on input "text" at bounding box center [757, 228] width 584 height 26
paste input "Aldi Nord_TNA 2.0_JPG_10 sek_DCLP_230925-300925_170925#Pas"
type input "Aldi Nord_TNA 2.0_JPG_10 sek_DCLP_230925-300925_170925#Pas"
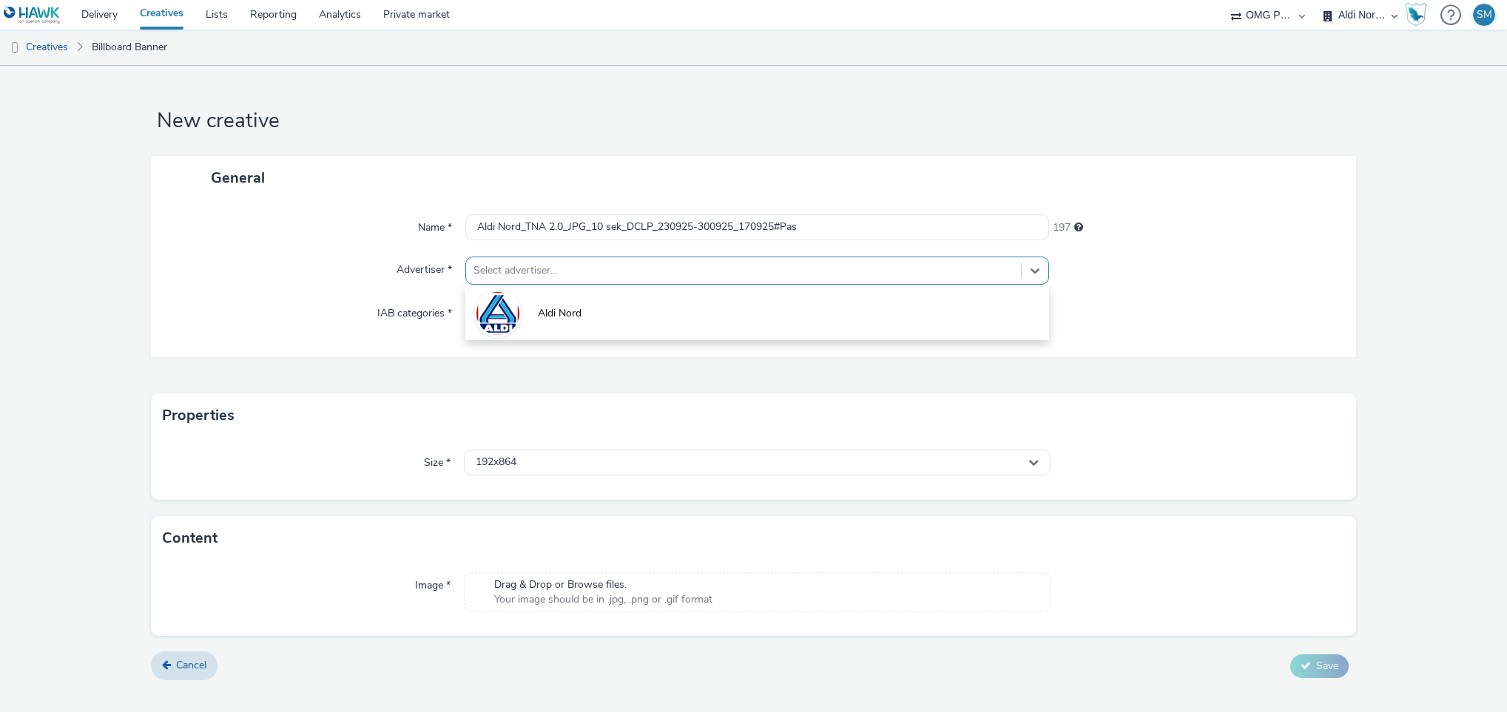
click at [706, 273] on div at bounding box center [743, 271] width 541 height 18
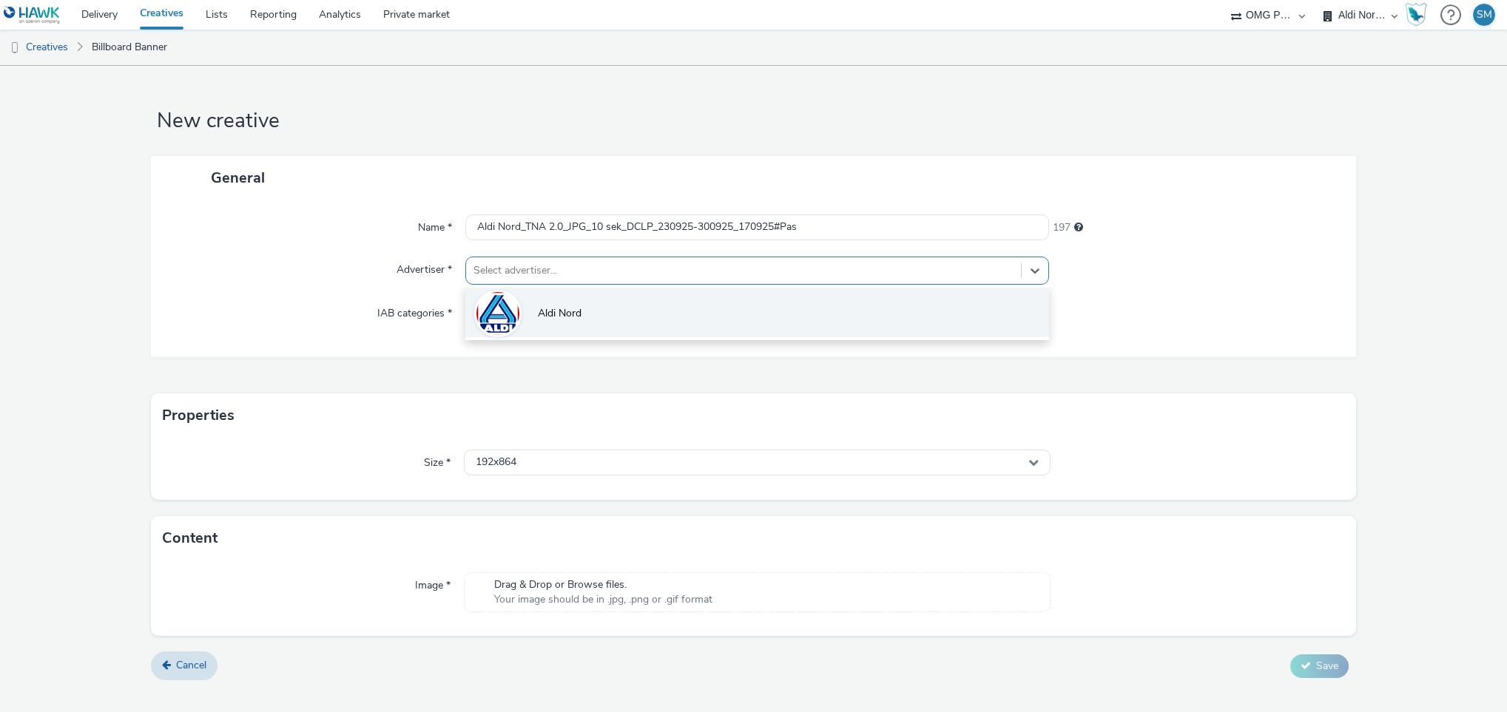
click at [560, 311] on span "Aldi Nord" at bounding box center [560, 313] width 44 height 15
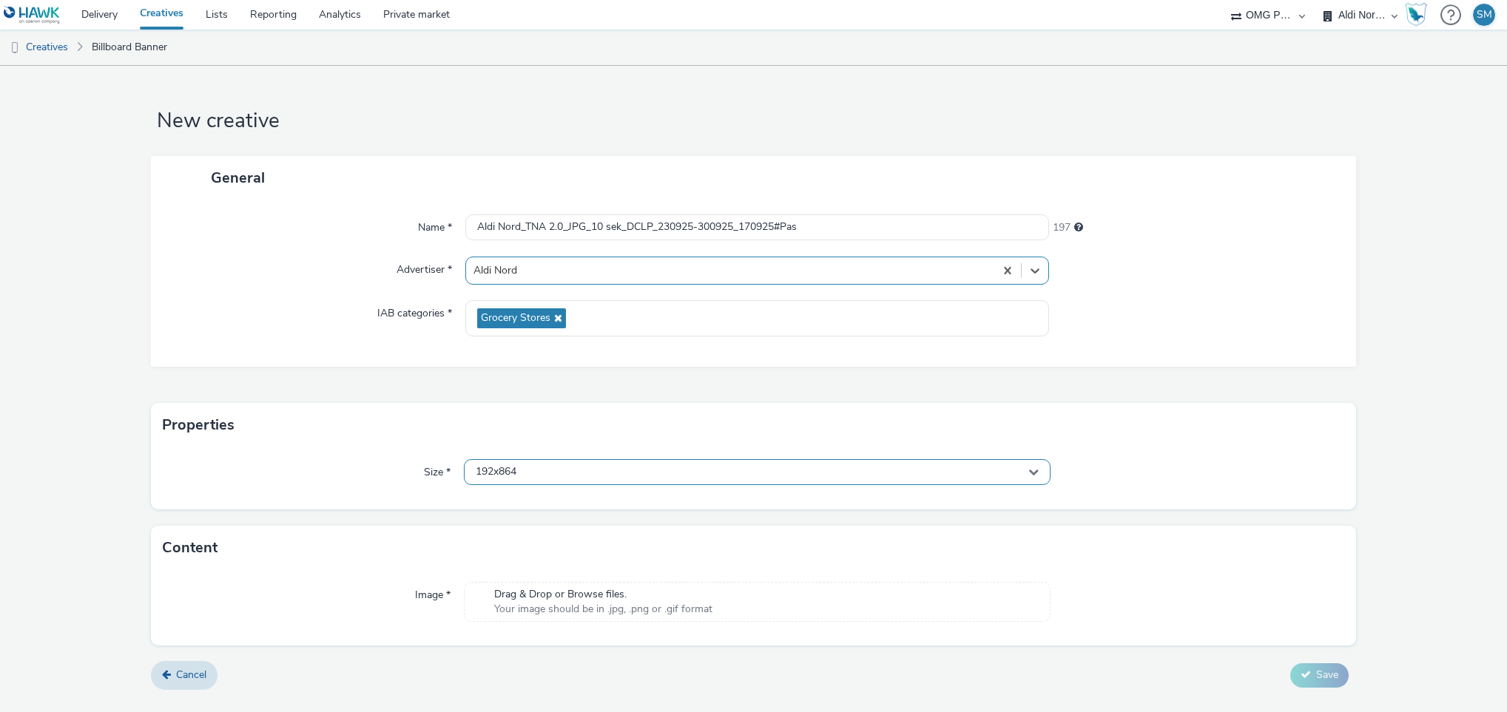
click at [580, 471] on div "192x864" at bounding box center [757, 472] width 587 height 26
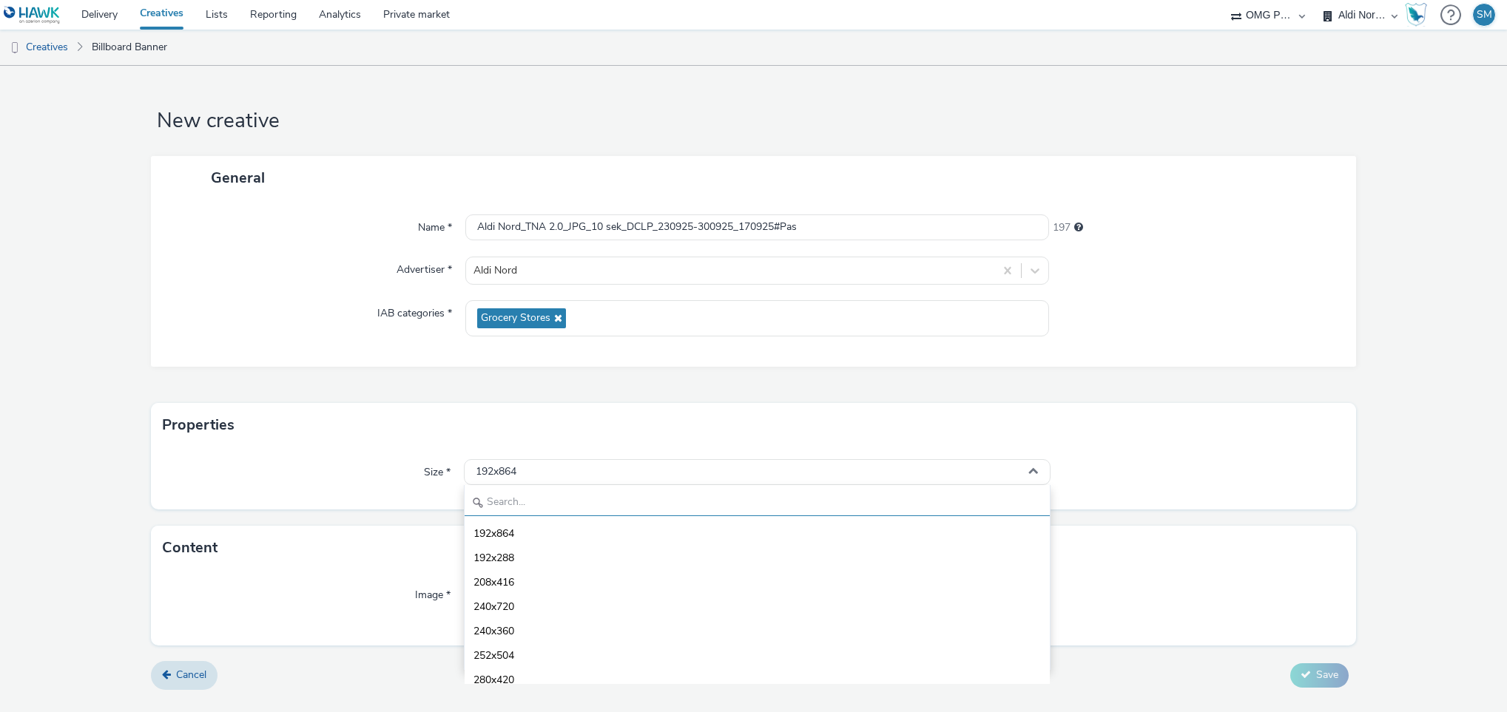
click at [529, 508] on input "text" at bounding box center [758, 503] width 586 height 26
type input "1080"
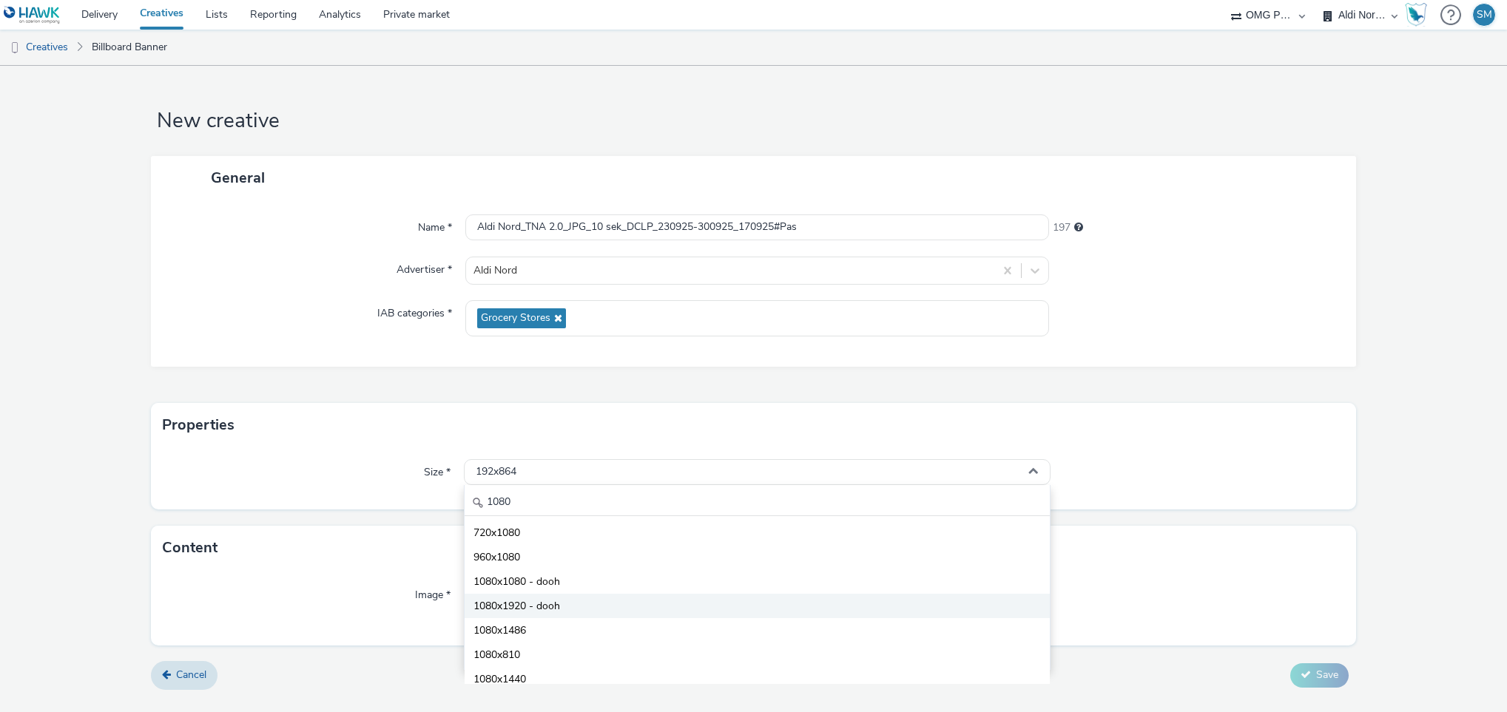
click at [544, 602] on span "1080x1920 - dooh" at bounding box center [516, 606] width 87 height 15
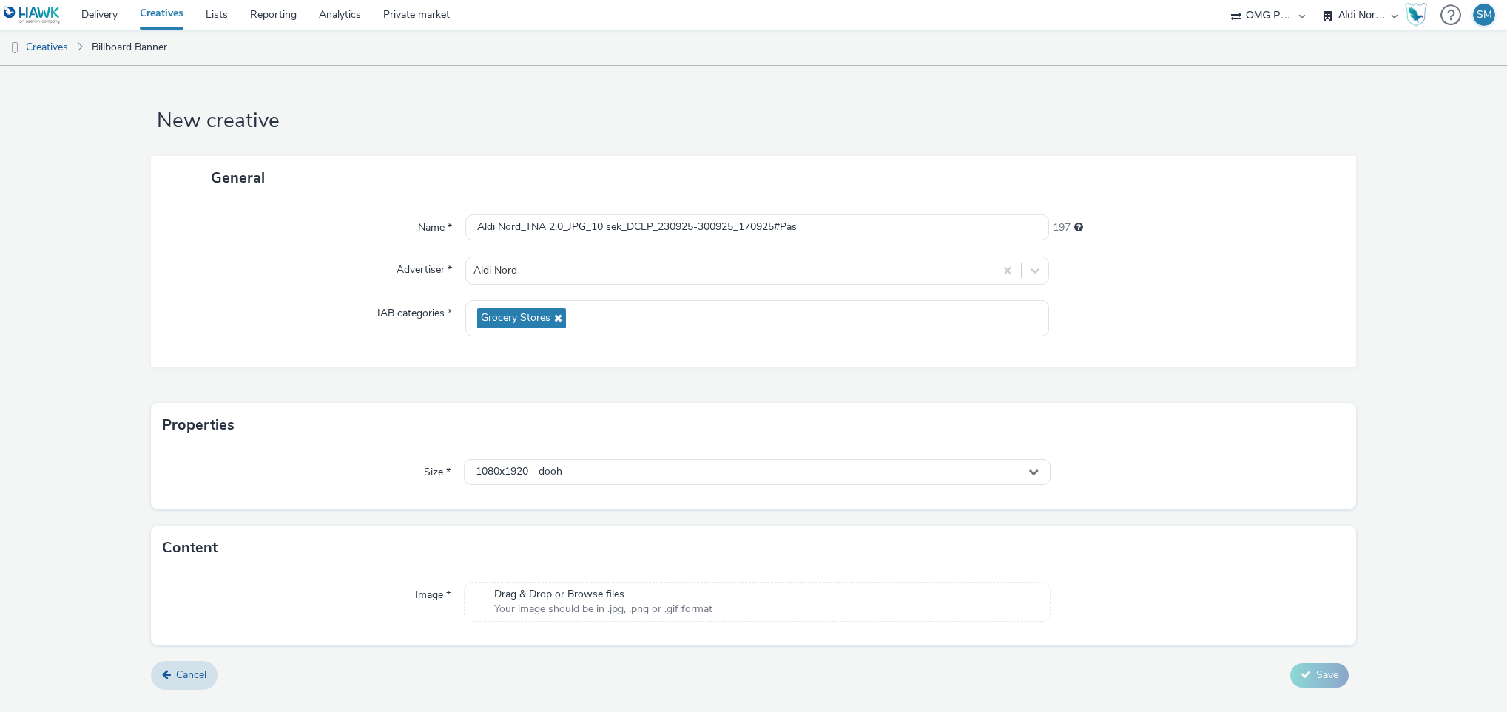
click at [589, 609] on span "Your image should be in .jpg, .png or .gif format" at bounding box center [603, 609] width 218 height 15
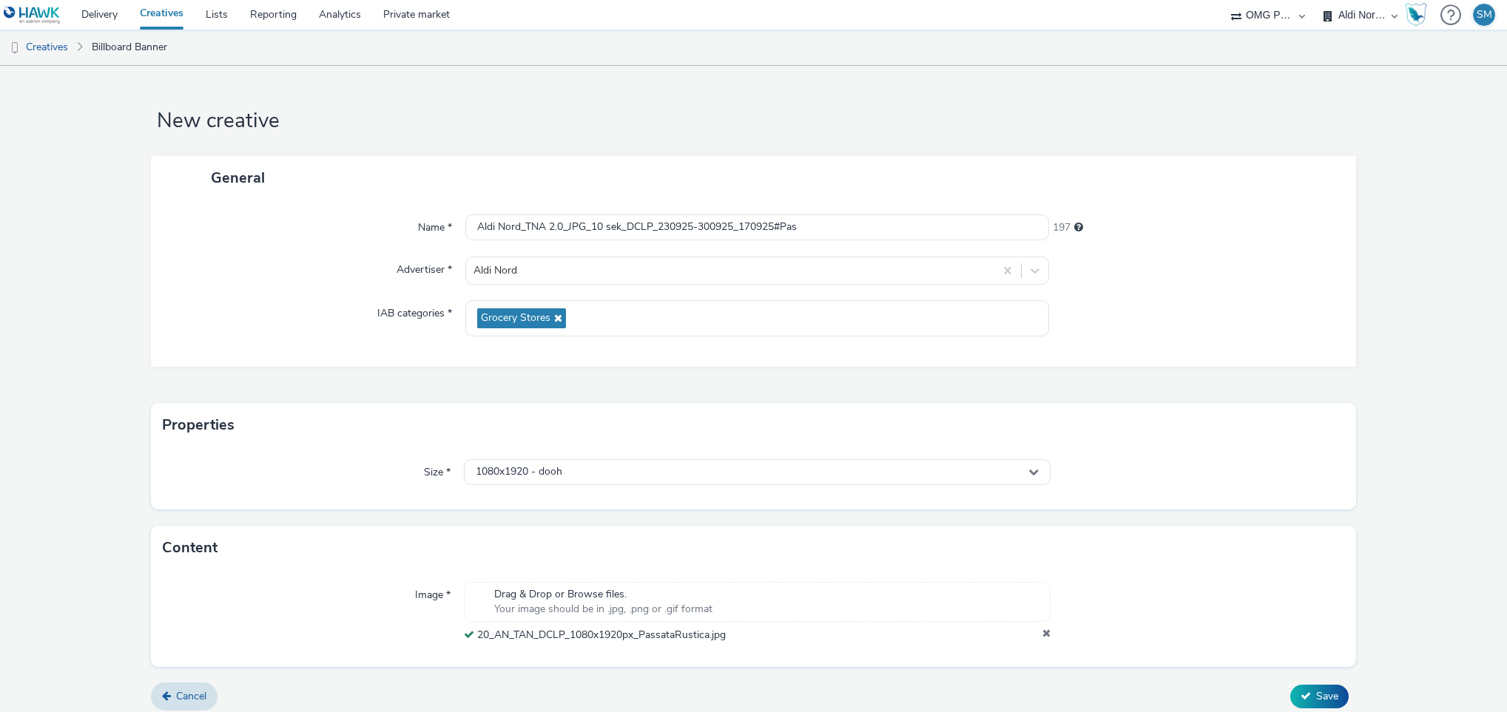
scroll to position [11, 0]
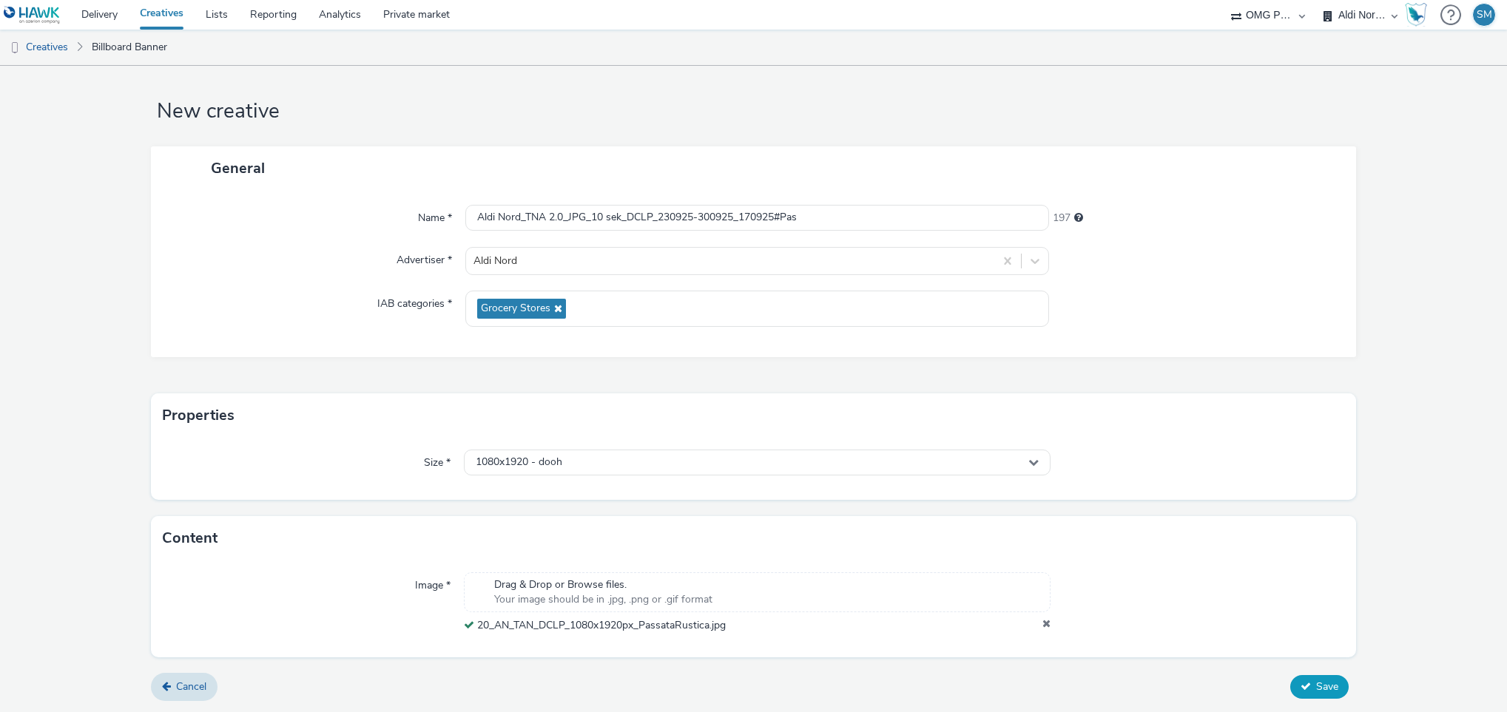
click at [1305, 679] on button "Save" at bounding box center [1319, 687] width 58 height 24
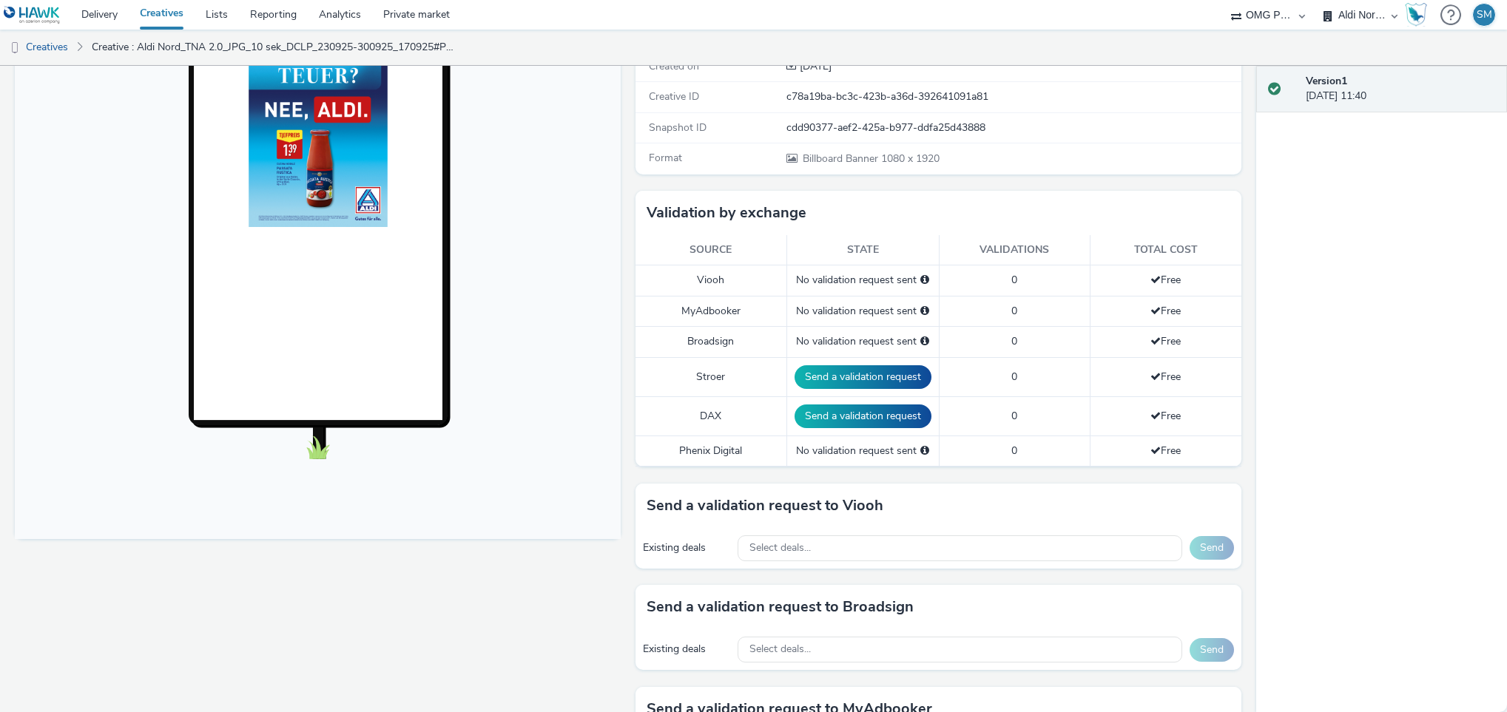
scroll to position [246, 0]
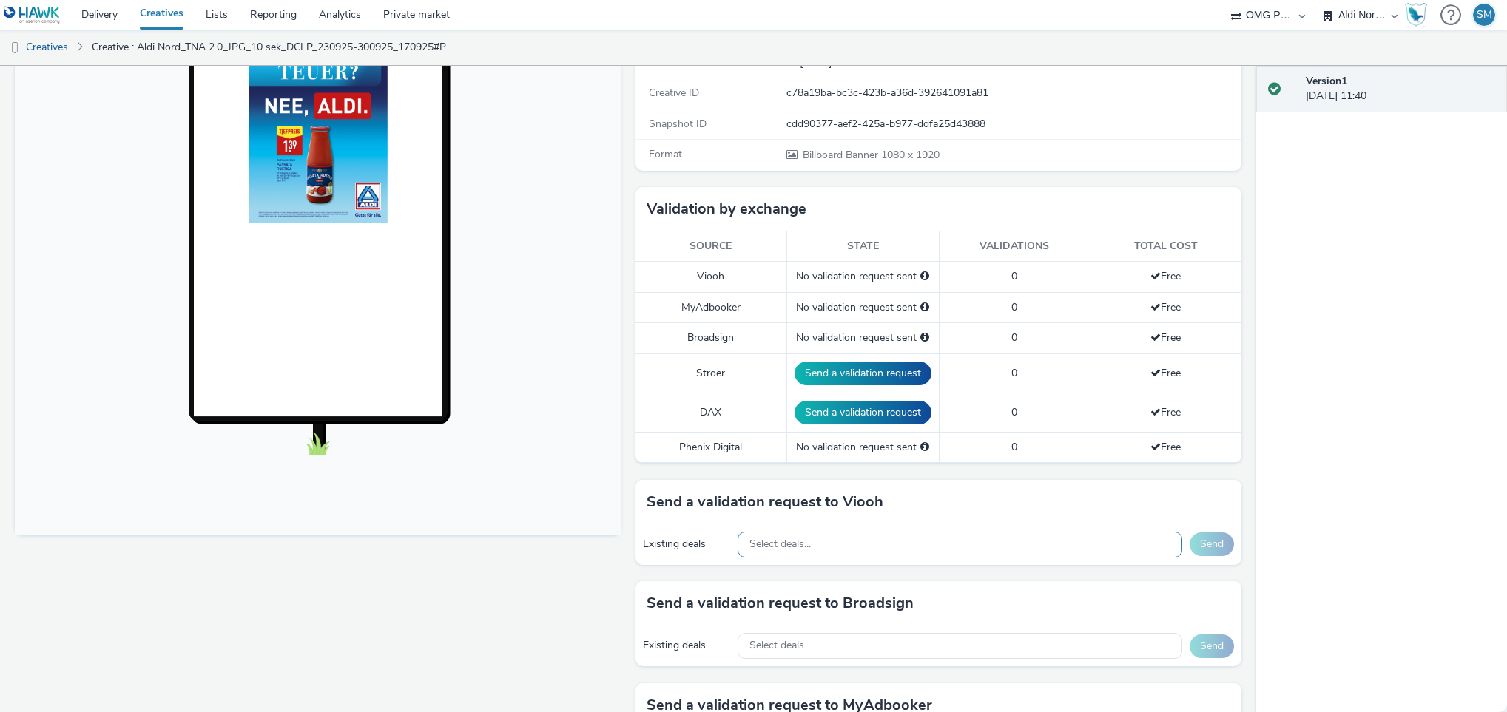
click at [890, 544] on div "Select deals..." at bounding box center [960, 545] width 445 height 26
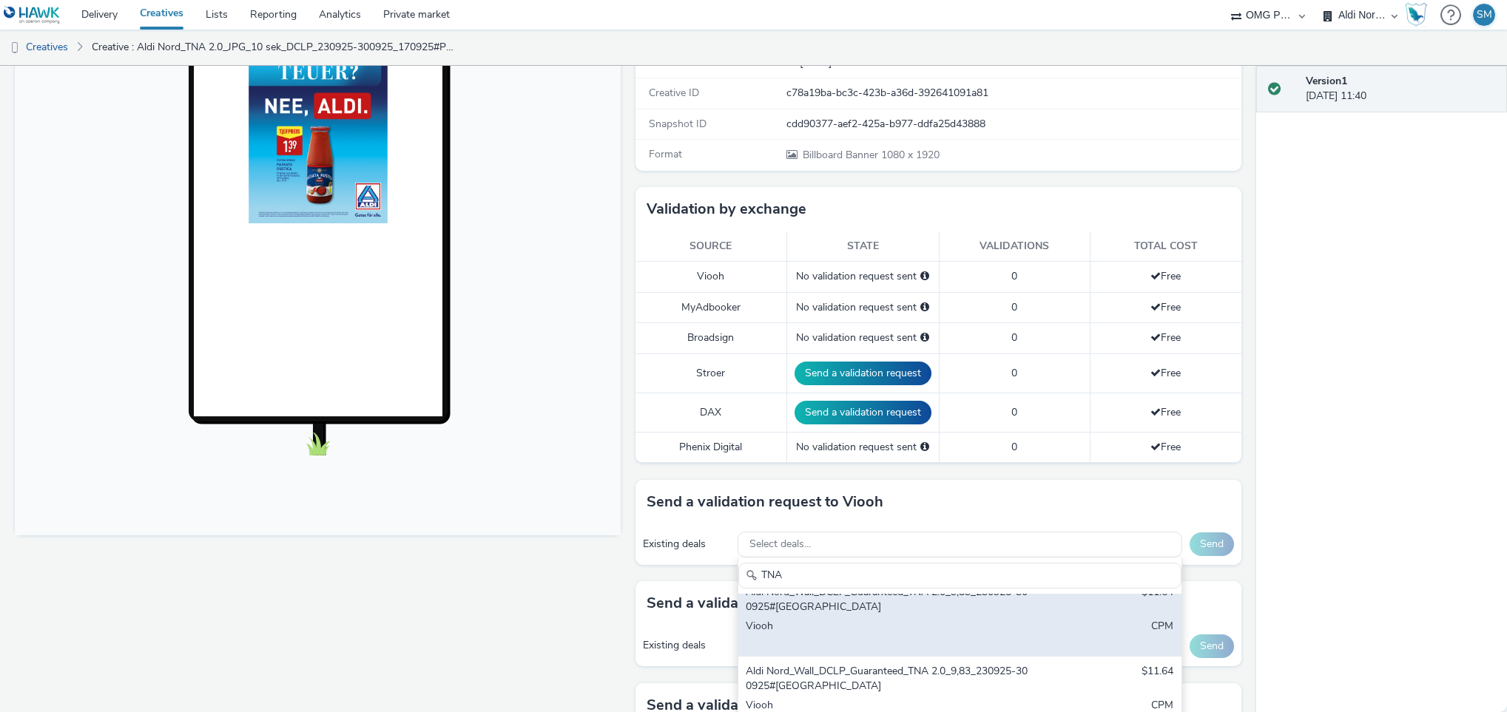
scroll to position [0, 0]
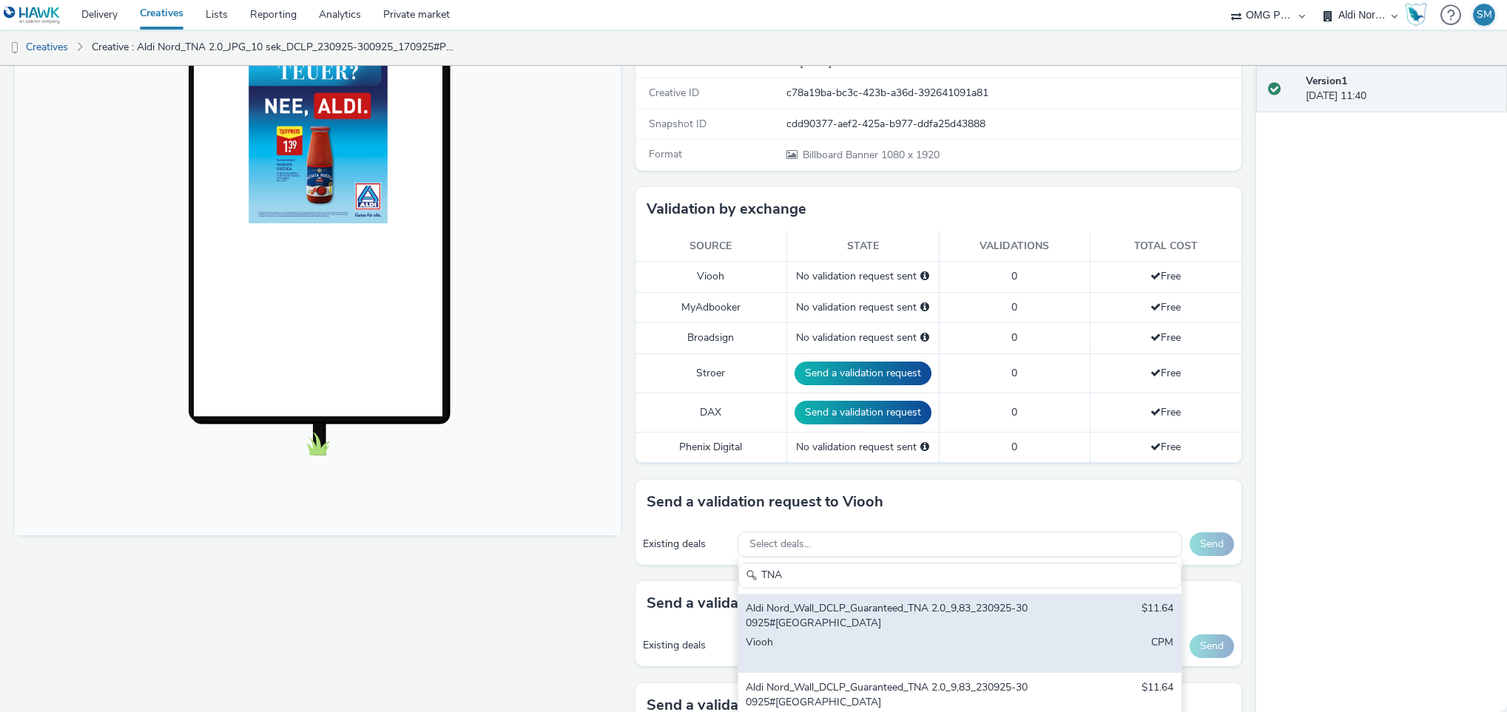
type input "TNA"
click at [862, 608] on div "Aldi Nord_Wall_DCLP_Guaranteed_TNA 2.0_9,83_230925-300925#Berlin" at bounding box center [887, 616] width 283 height 30
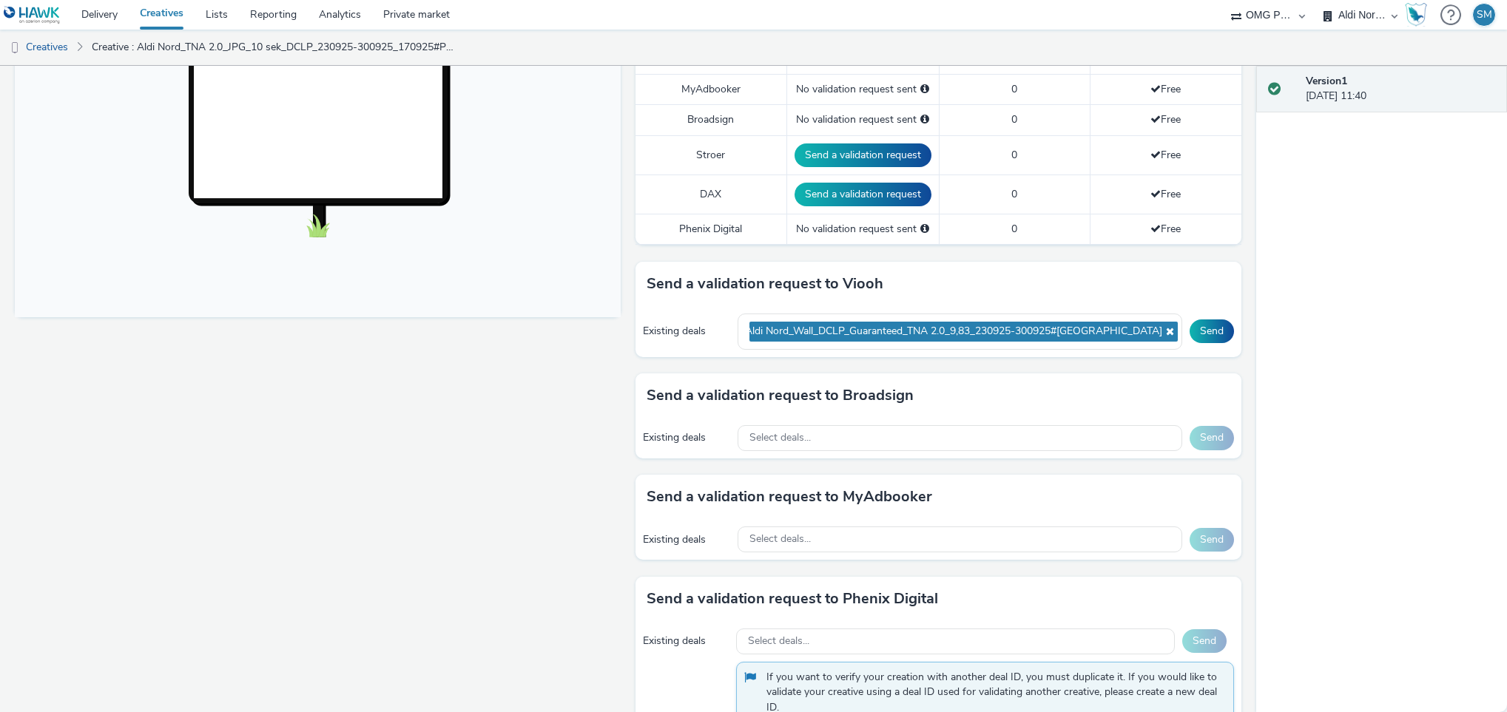
scroll to position [484, 0]
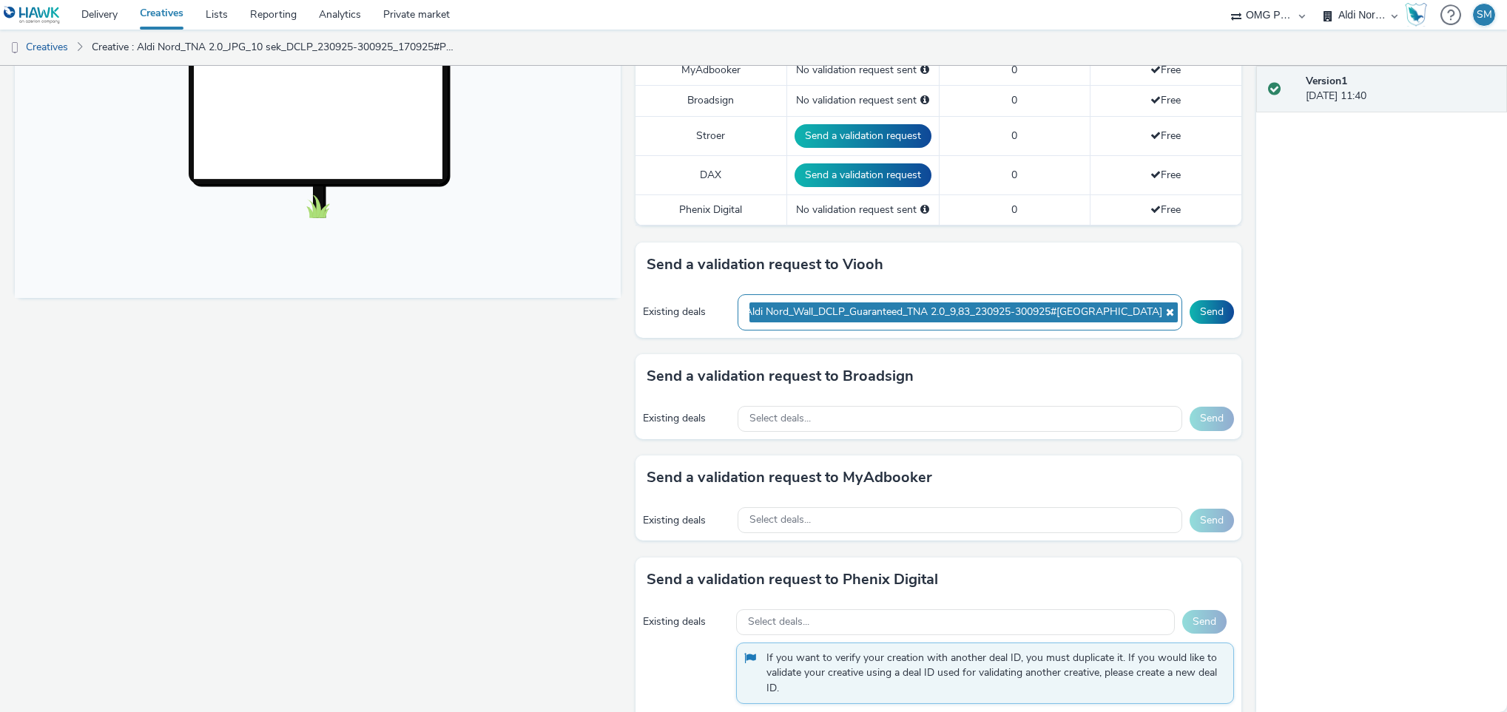
click at [1137, 318] on div "Aldi Nord_Wall_DCLP_Guaranteed_TNA 2.0_9,83_230925-300925#Berlin" at bounding box center [960, 312] width 445 height 36
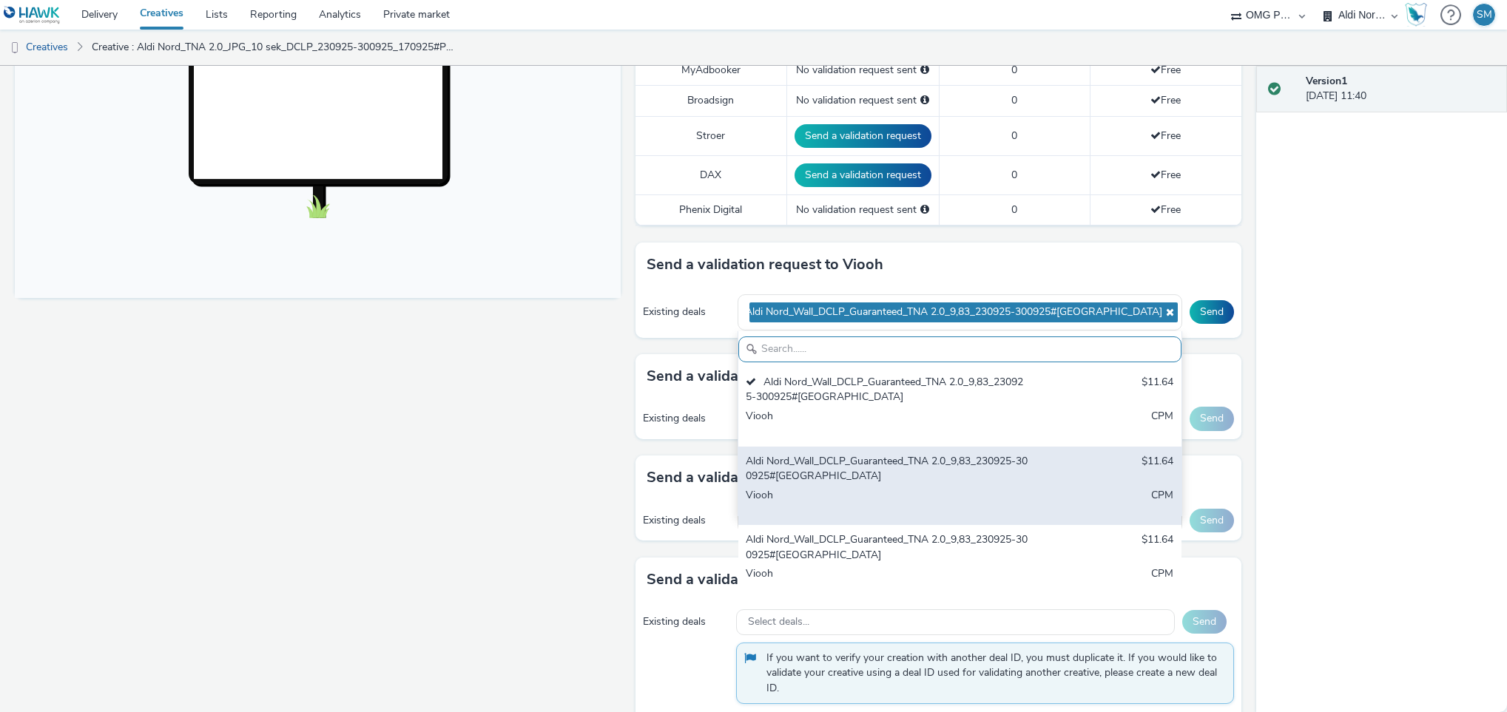
click at [891, 471] on div "Aldi Nord_Wall_DCLP_Guaranteed_TNA 2.0_9,83_230925-300925#Hamburg" at bounding box center [887, 469] width 283 height 30
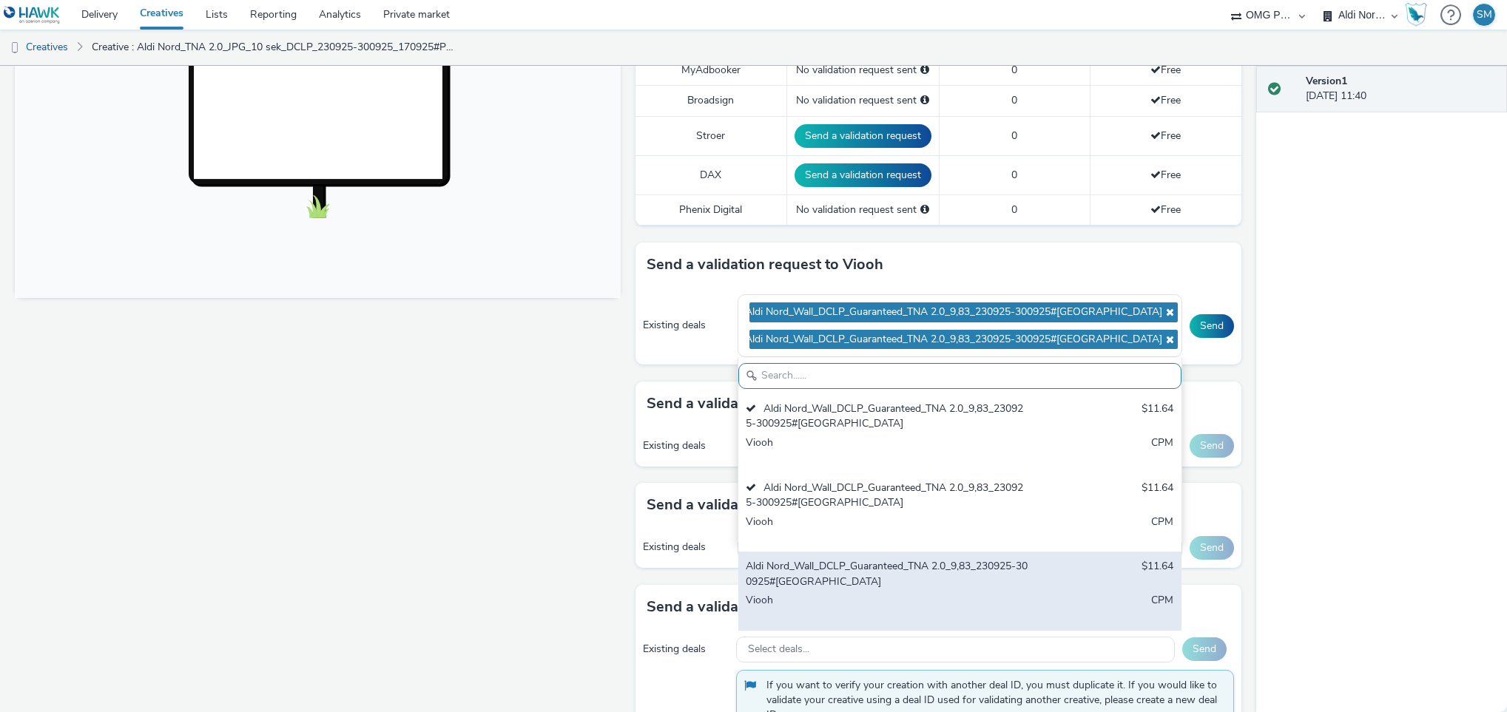
click at [886, 567] on div "Aldi Nord_Wall_DCLP_Guaranteed_TNA 2.0_9,83_230925-300925#Dortmund" at bounding box center [887, 574] width 283 height 30
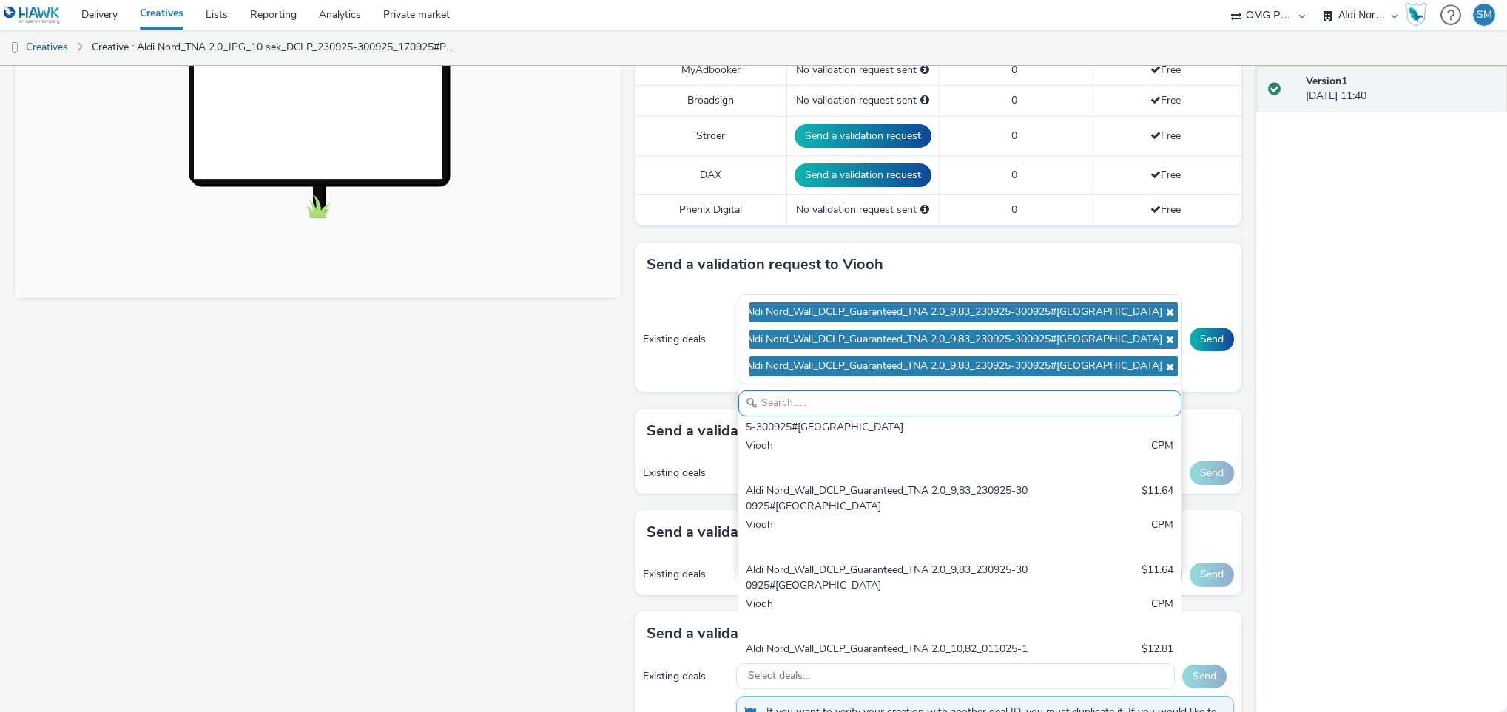
scroll to position [195, 0]
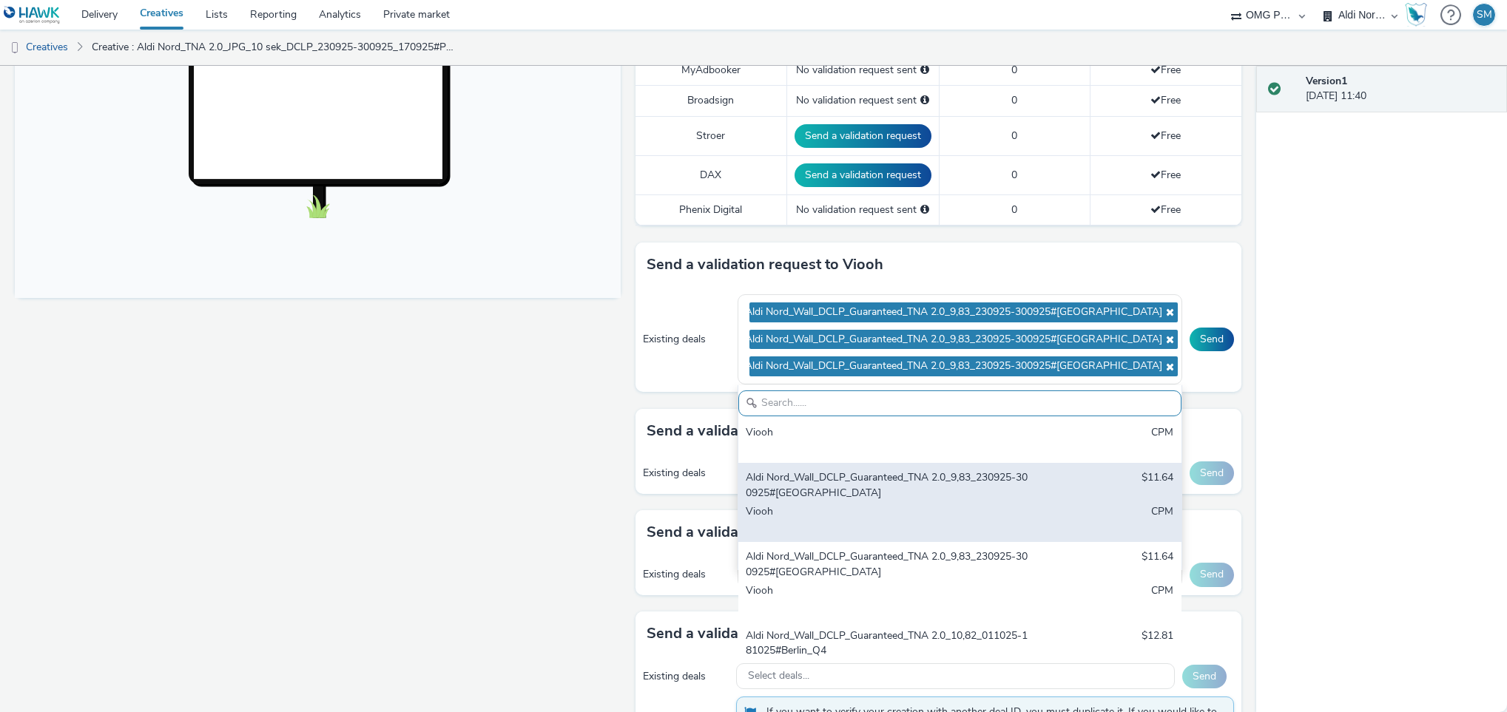
click at [892, 495] on div "Aldi Nord_Wall_DCLP_Guaranteed_TNA 2.0_9,83_230925-300925#Bremen" at bounding box center [887, 486] width 283 height 30
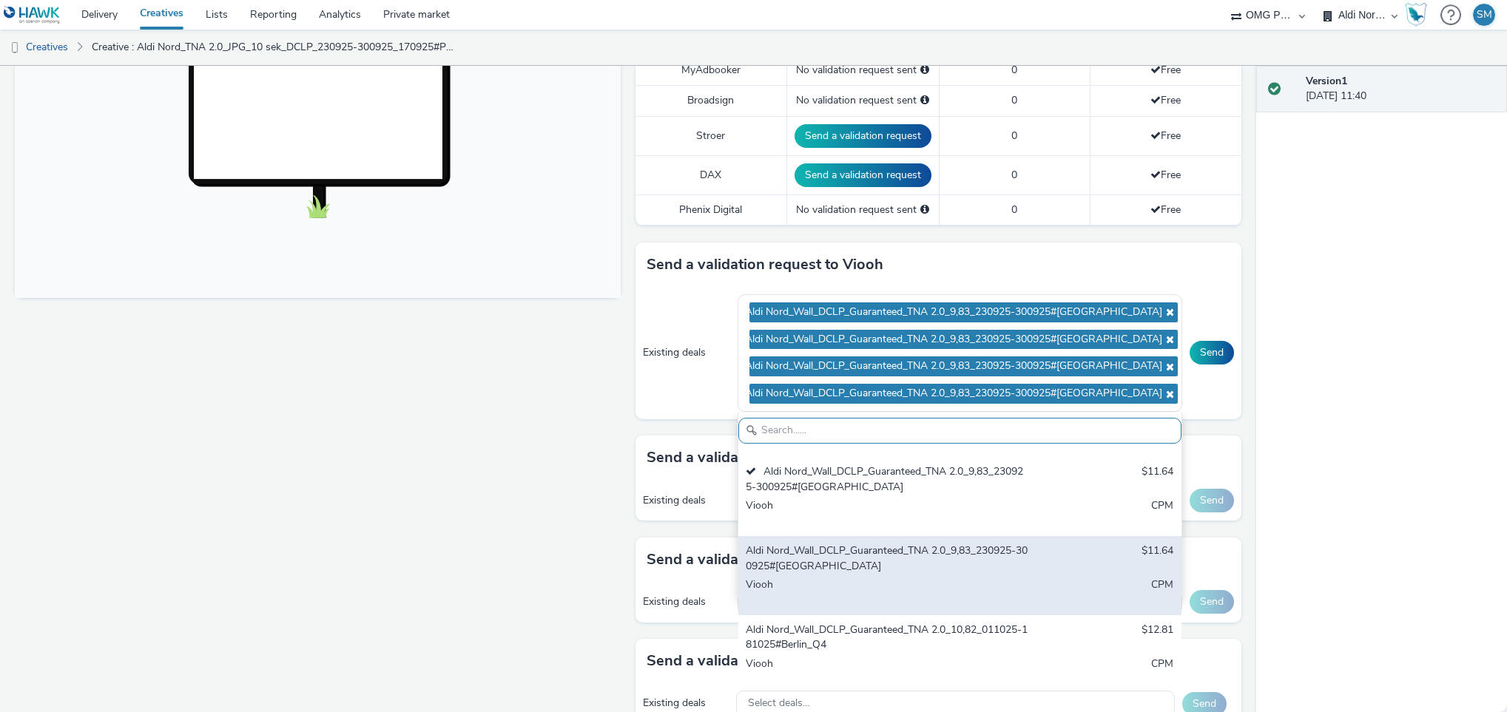
scroll to position [229, 0]
click at [868, 567] on div "Aldi Nord_Wall_DCLP_Guaranteed_TNA 2.0_9,83_230925-300925#Dresden" at bounding box center [887, 558] width 283 height 30
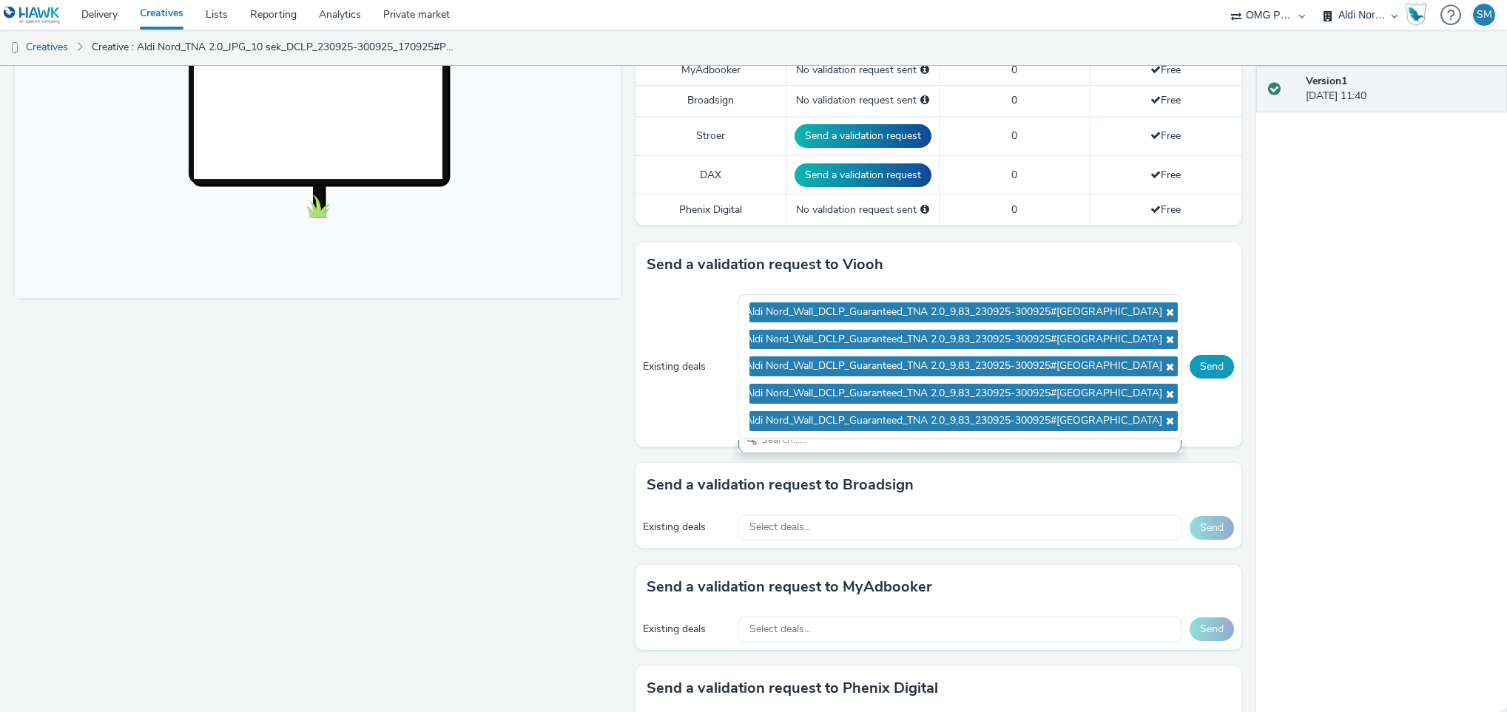
click at [1198, 369] on button "Send" at bounding box center [1212, 367] width 44 height 24
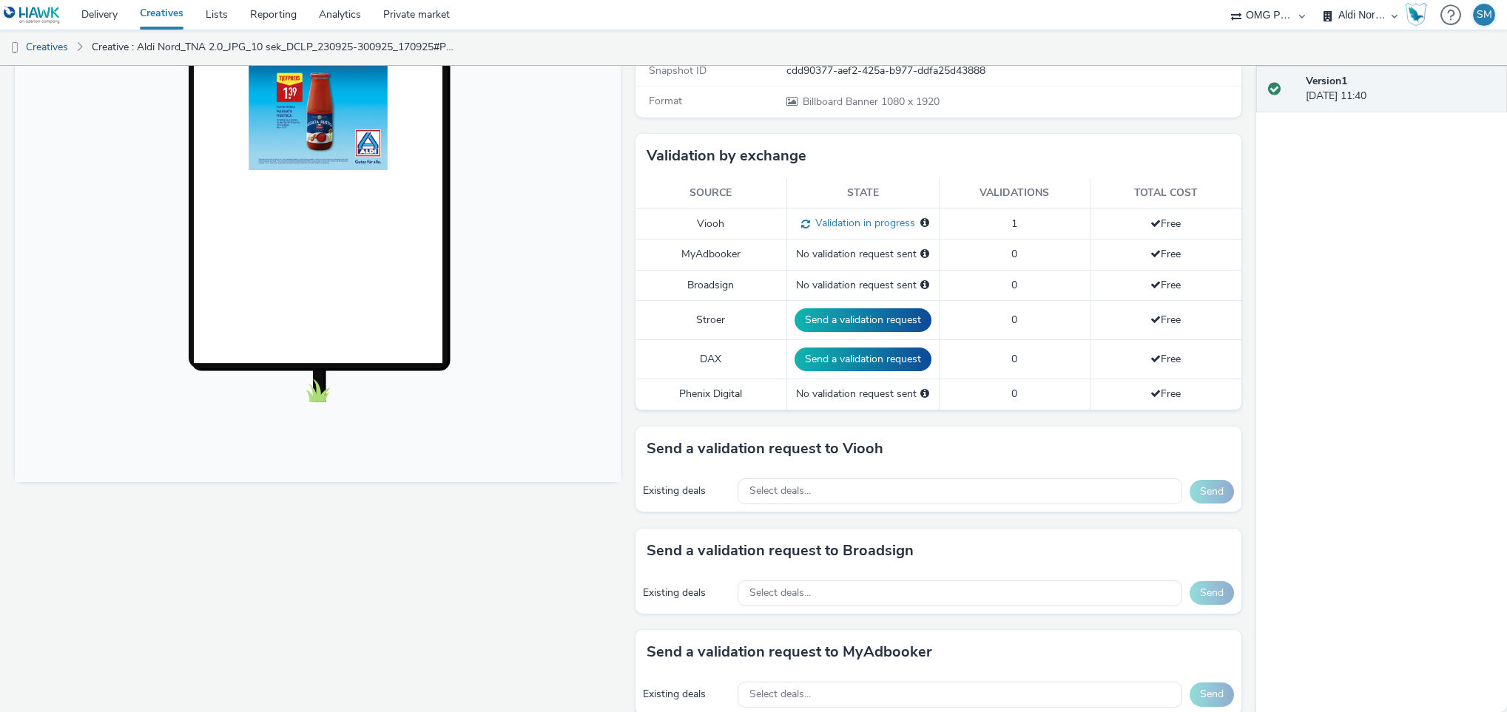
scroll to position [283, 0]
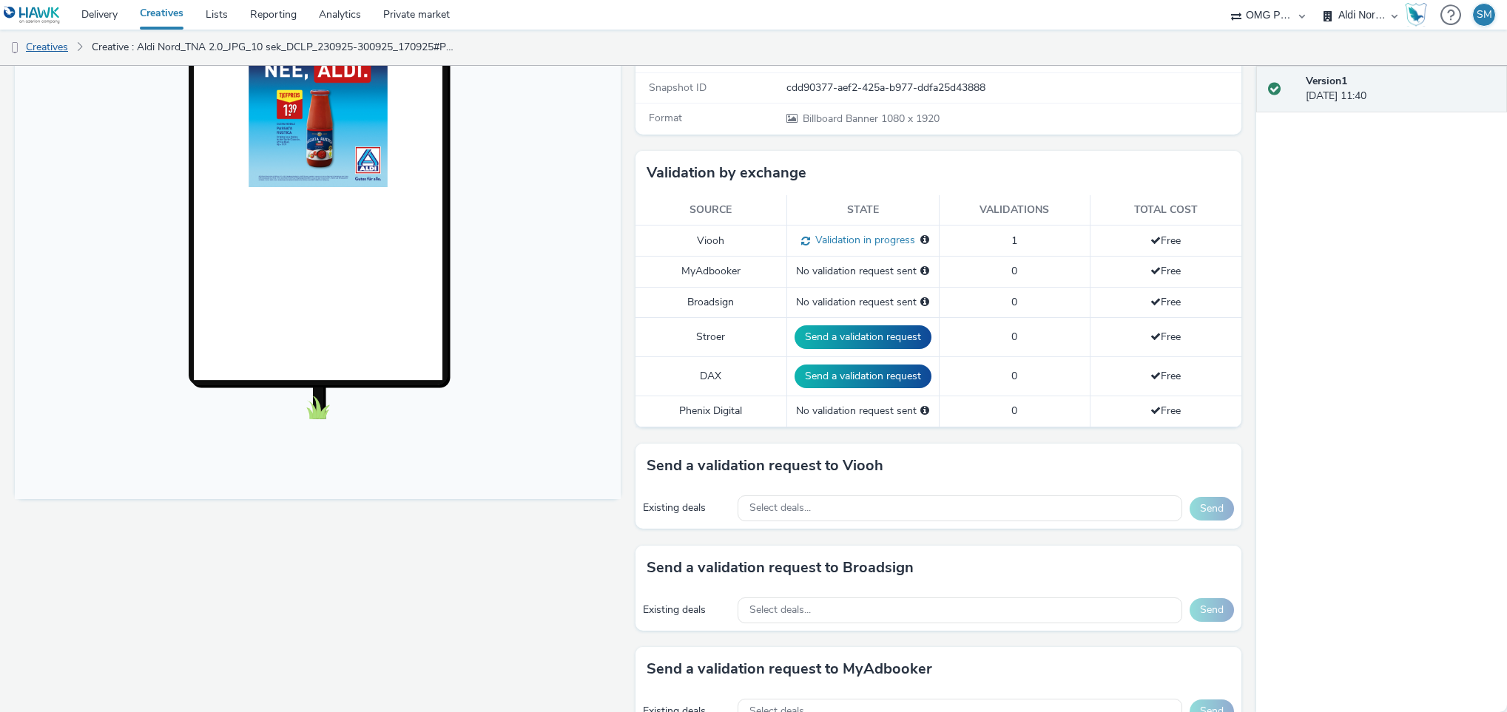
click at [53, 50] on link "Creatives" at bounding box center [37, 48] width 75 height 36
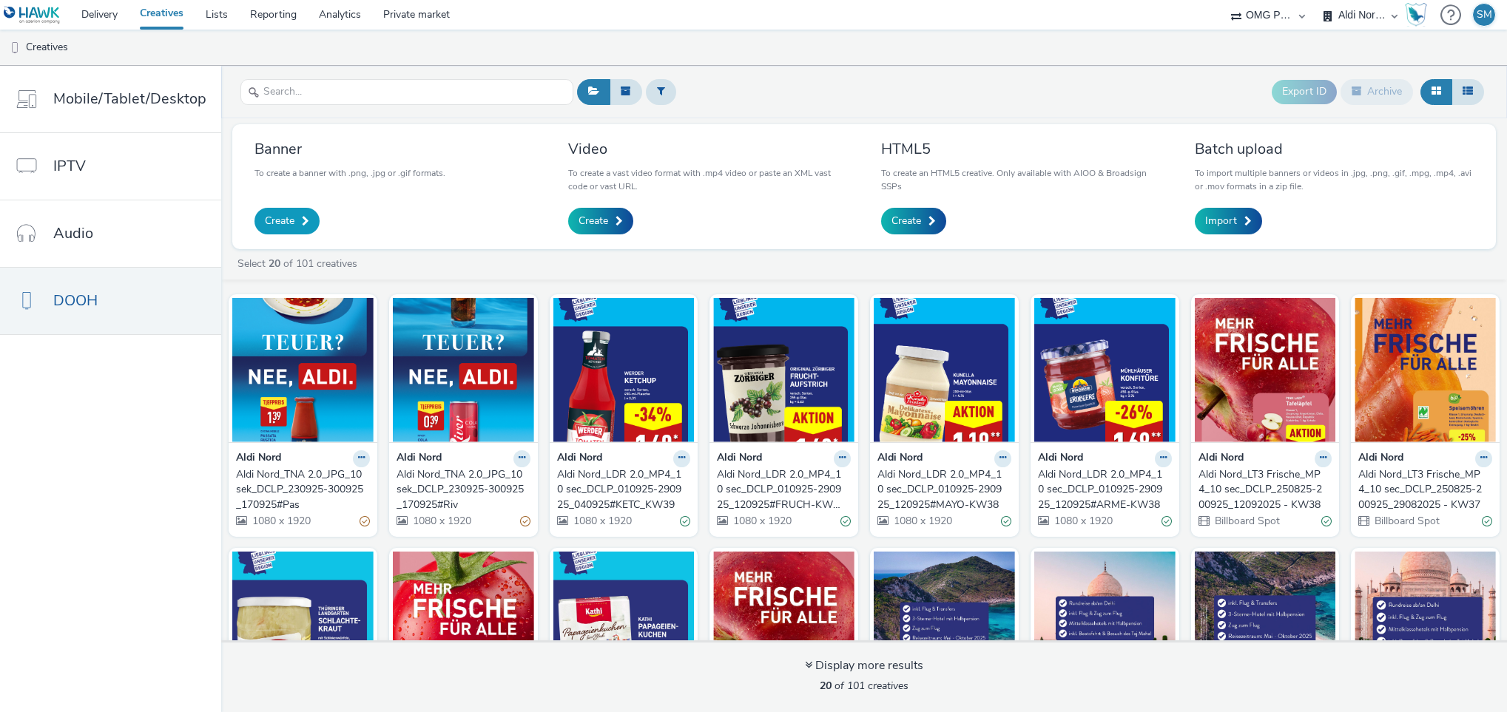
click at [278, 229] on span "Create" at bounding box center [280, 221] width 30 height 15
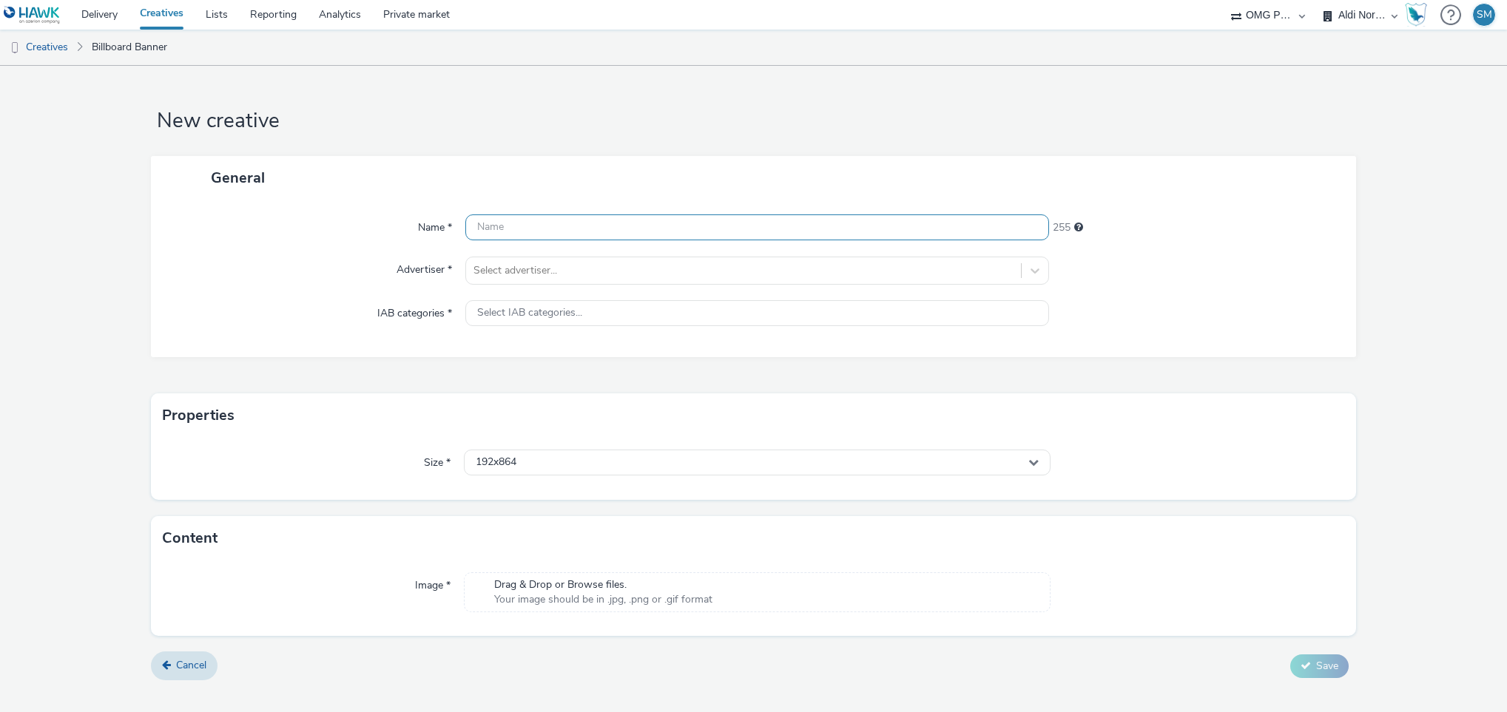
click at [515, 229] on input "text" at bounding box center [757, 228] width 584 height 26
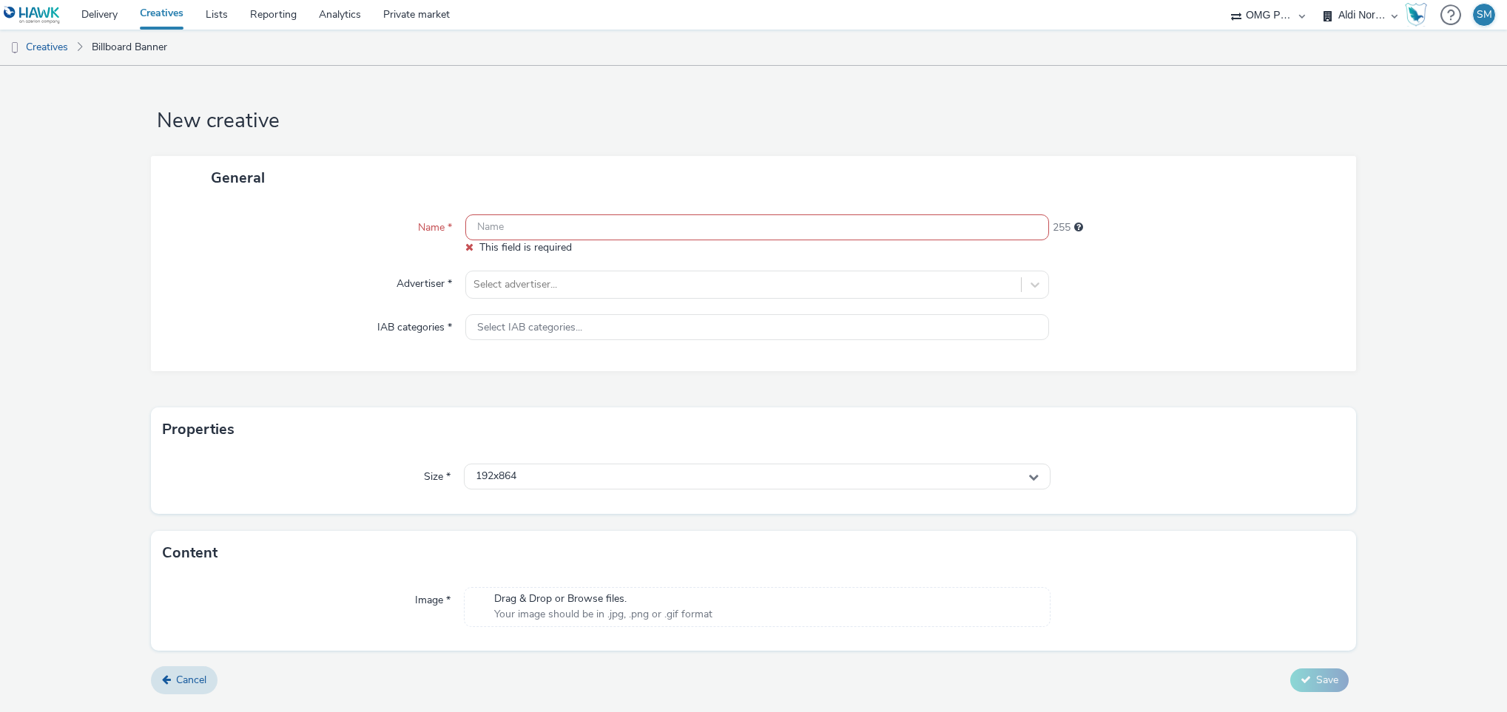
paste input "Aldi Nord_TNA 2.0_JPG_10 sek_DCLP_230925-300925_170925#Mil"
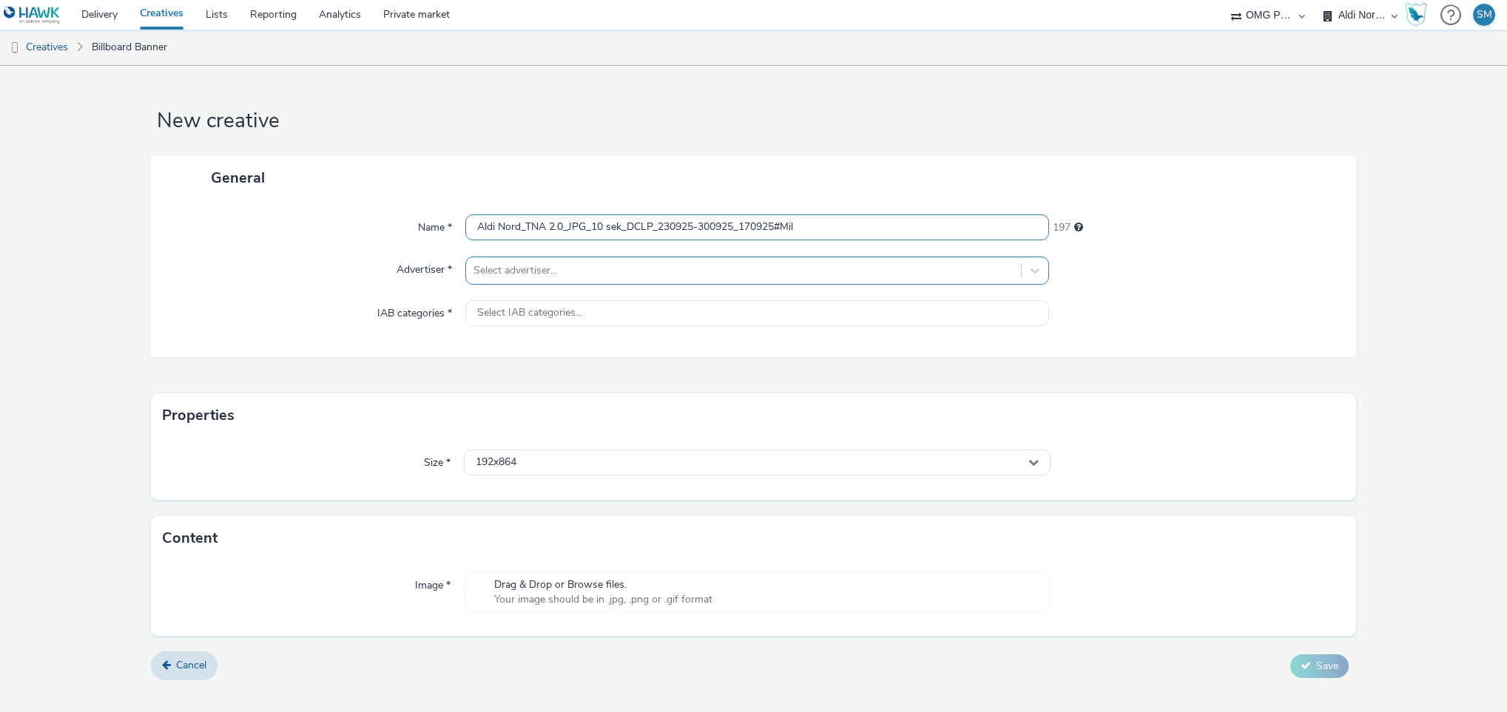
type input "Aldi Nord_TNA 2.0_JPG_10 sek_DCLP_230925-300925_170925#Mil"
click at [544, 275] on div at bounding box center [743, 271] width 541 height 18
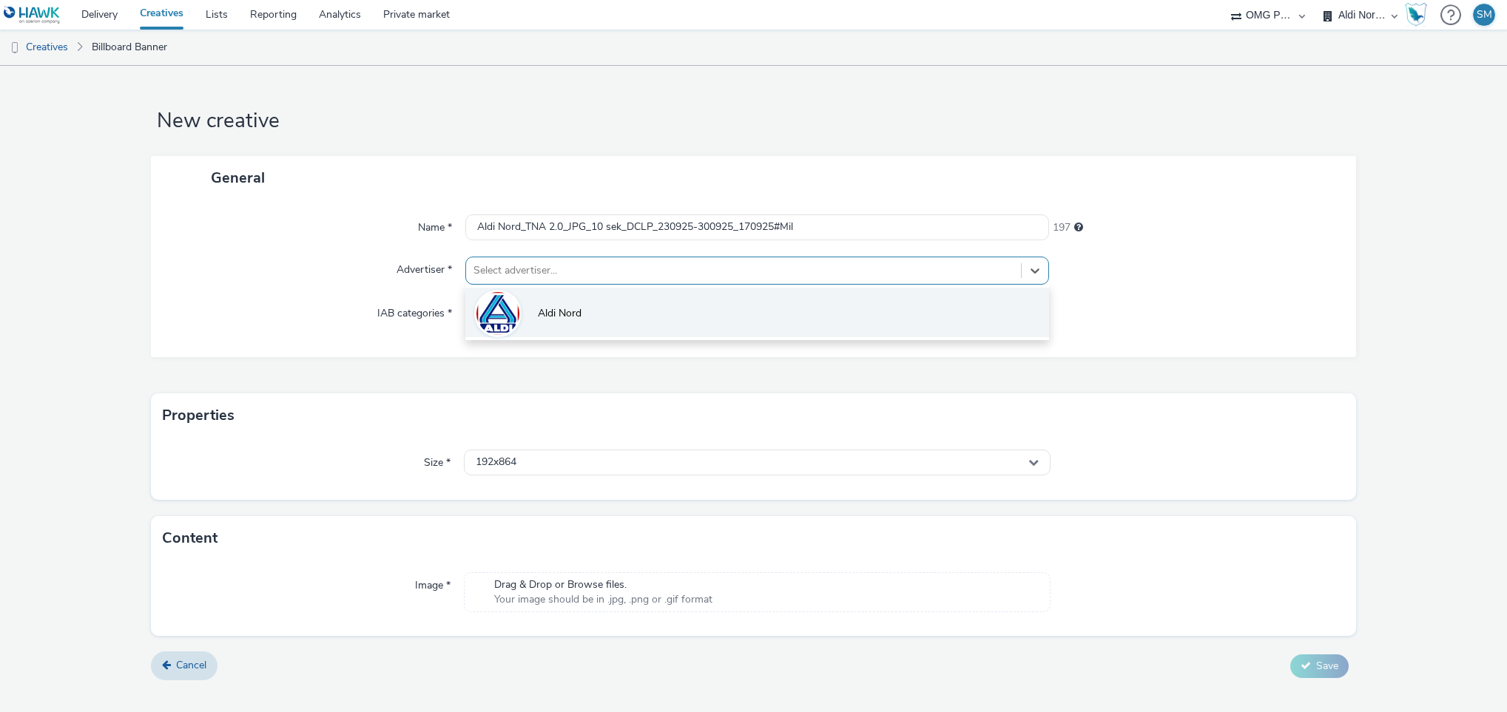
click at [500, 305] on img at bounding box center [497, 313] width 43 height 45
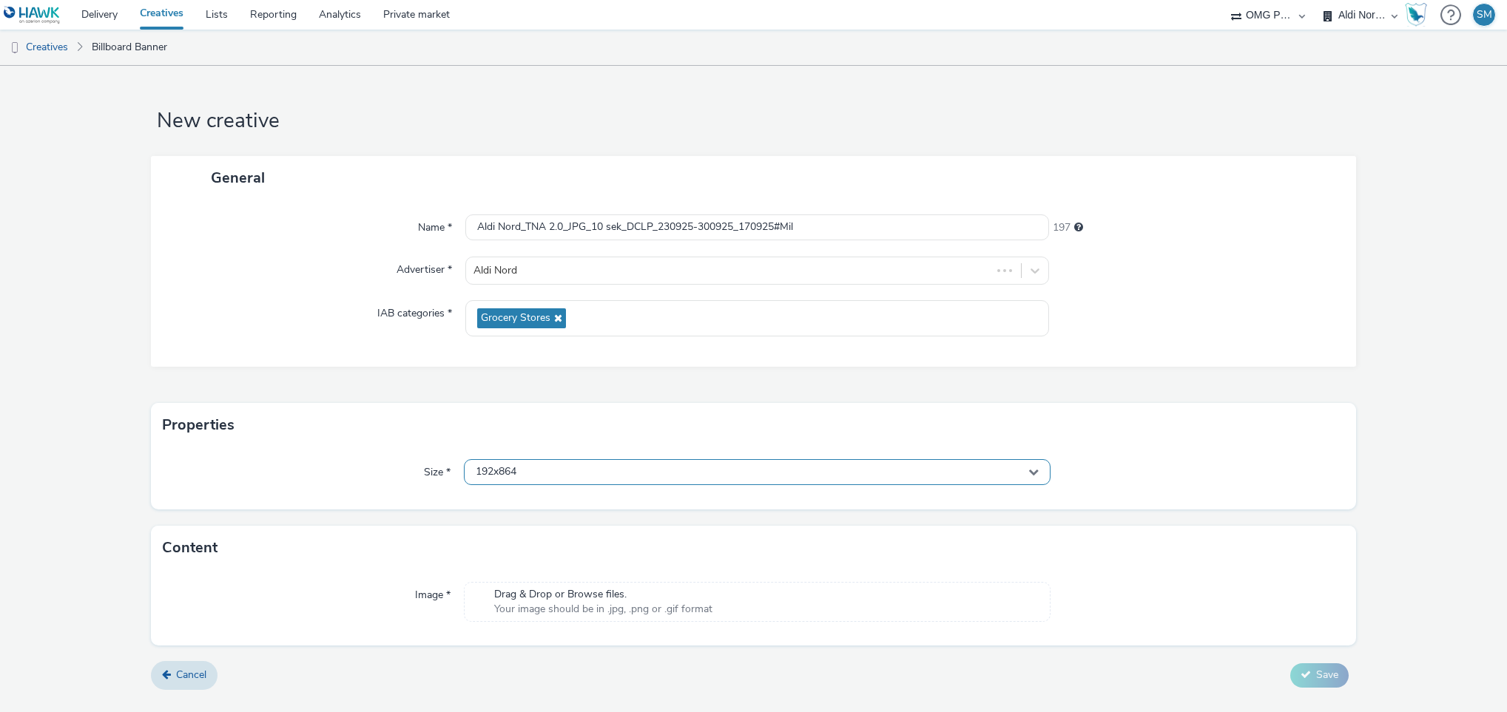
click at [587, 482] on div "192x864" at bounding box center [757, 472] width 587 height 26
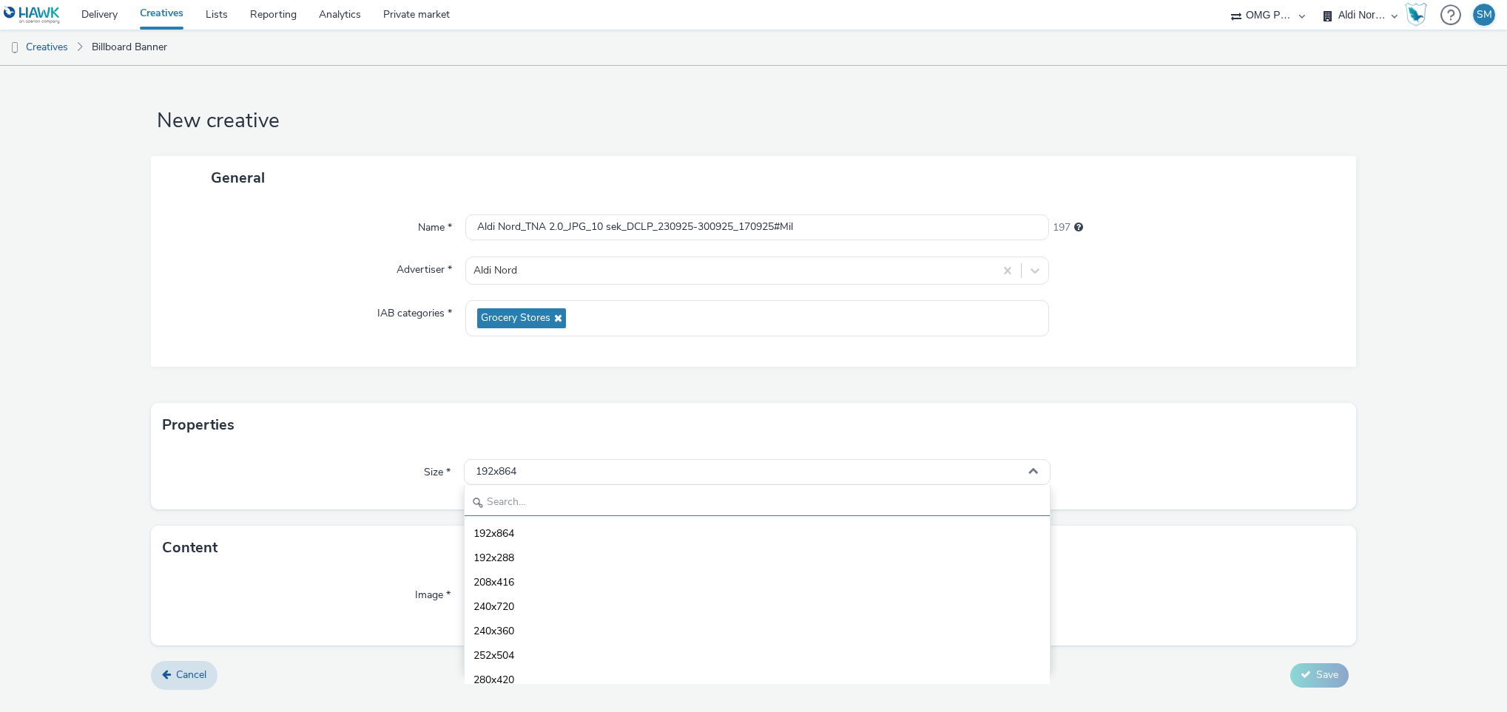
click at [548, 499] on input "text" at bounding box center [758, 503] width 586 height 26
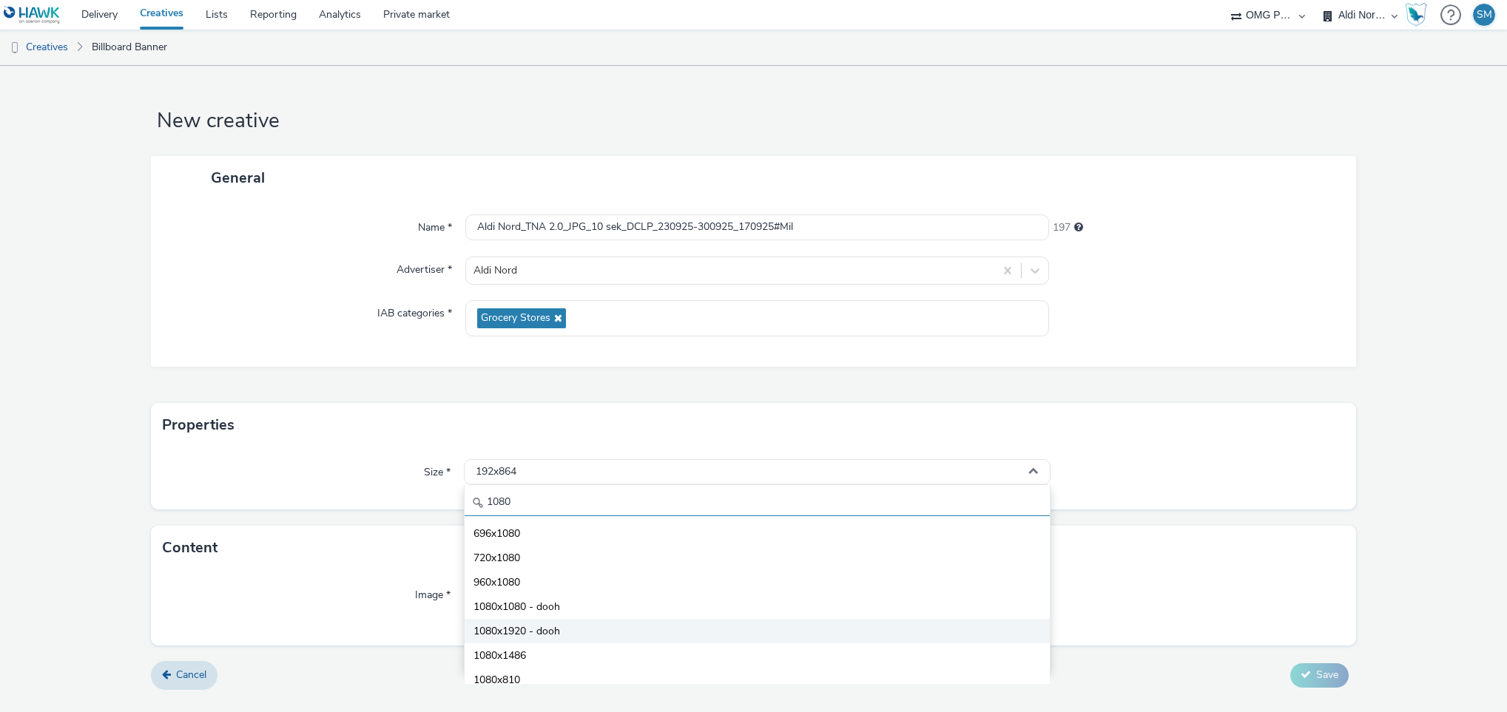
type input "1080"
click at [519, 635] on span "1080x1920 - dooh" at bounding box center [516, 631] width 87 height 15
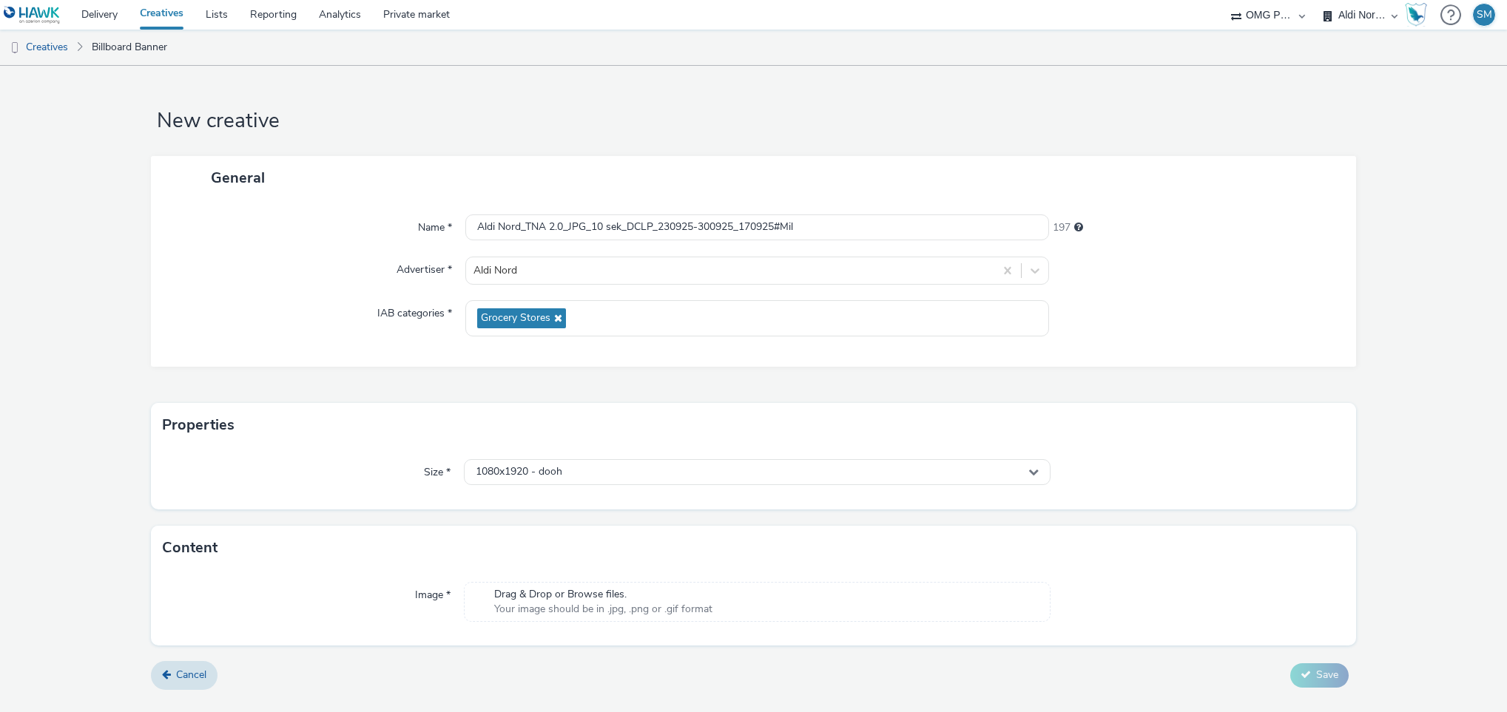
click at [596, 604] on span "Your image should be in .jpg, .png or .gif format" at bounding box center [603, 609] width 218 height 15
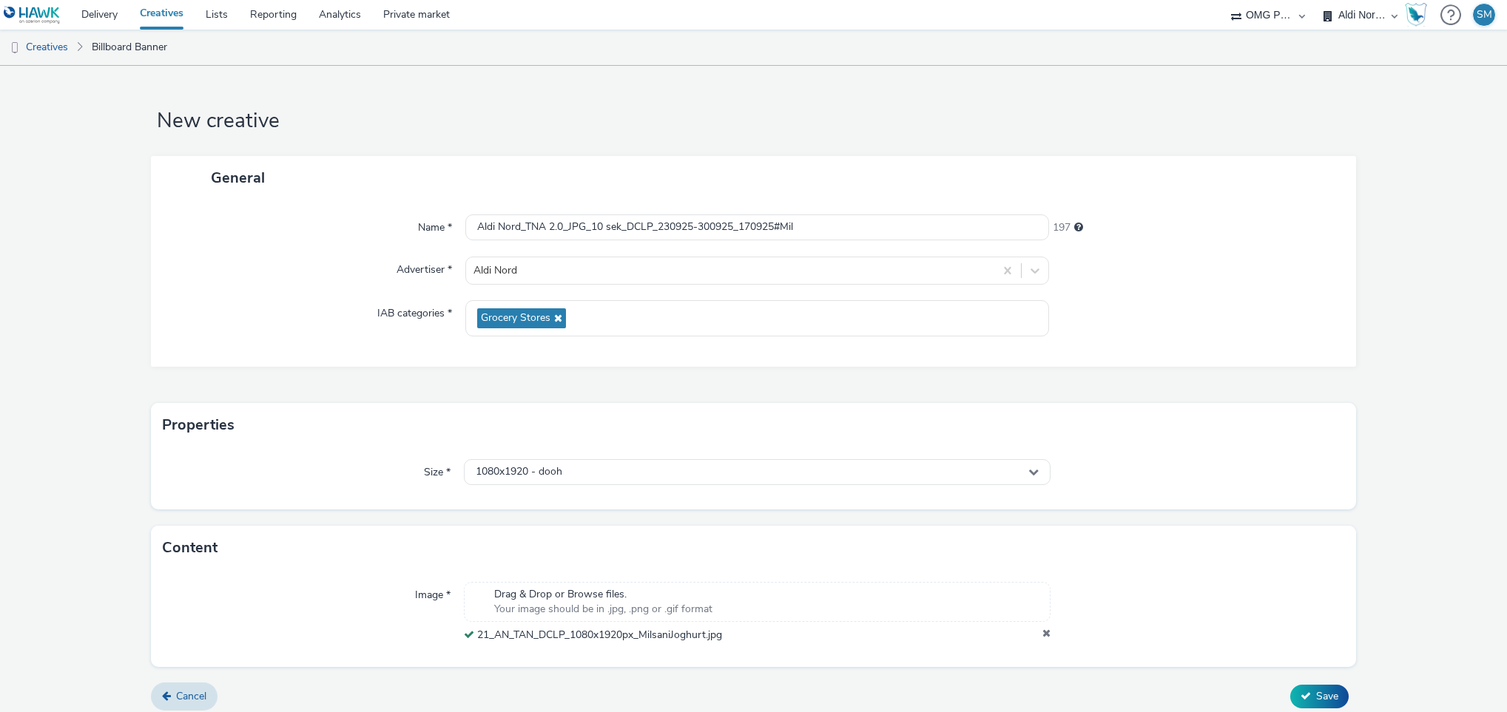
scroll to position [11, 0]
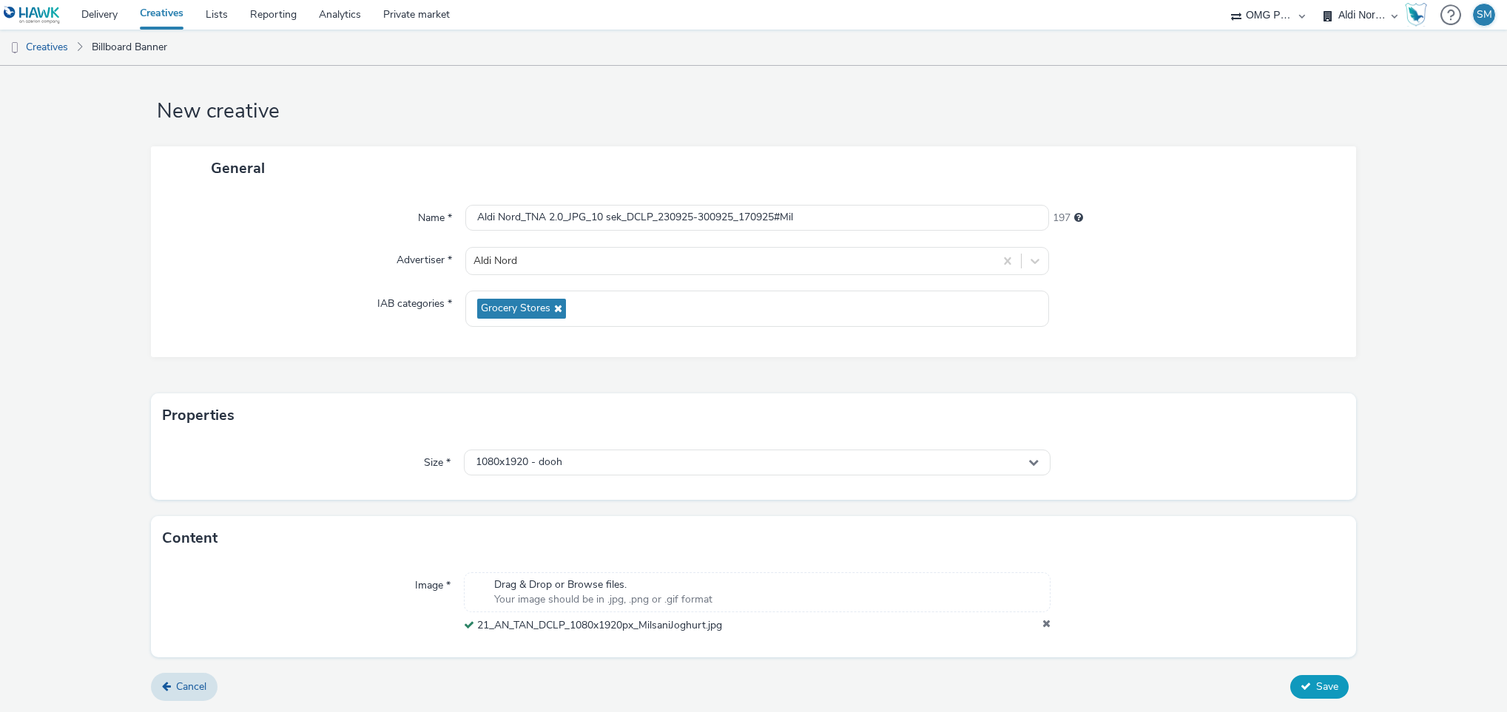
click at [1316, 688] on span "Save" at bounding box center [1327, 687] width 22 height 14
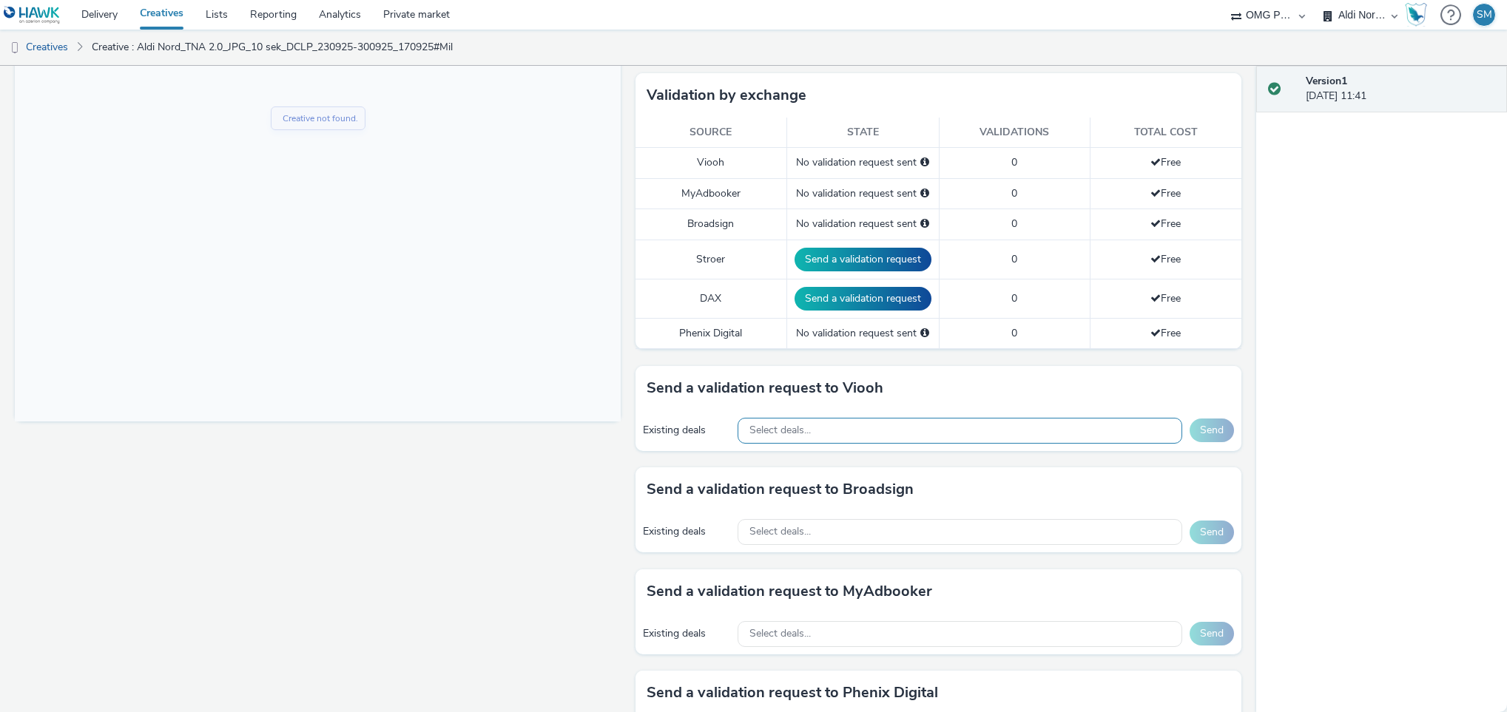
click at [957, 422] on div "Select deals..." at bounding box center [960, 431] width 445 height 26
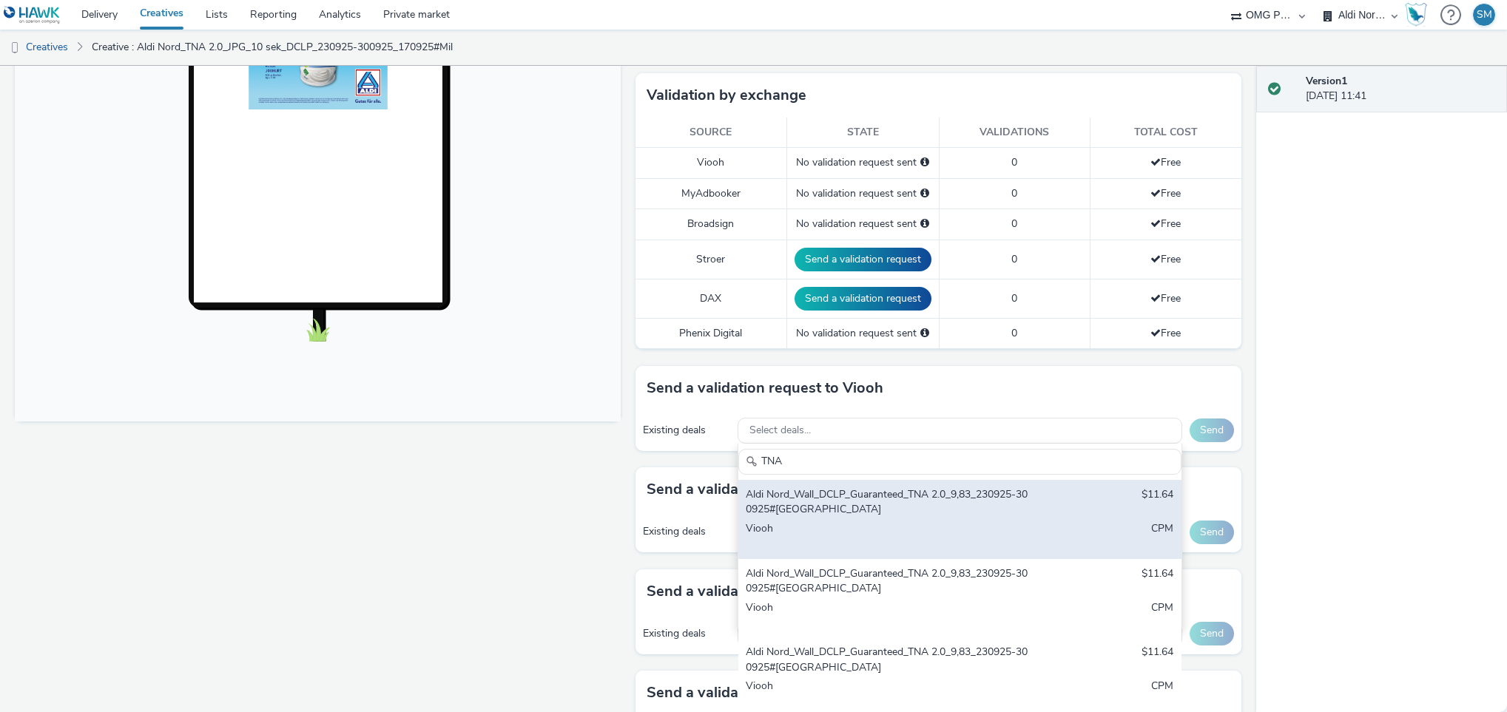
type input "TNA"
click at [819, 510] on div "Aldi Nord_Wall_DCLP_Guaranteed_TNA 2.0_9,83_230925-300925#Berlin" at bounding box center [887, 503] width 283 height 30
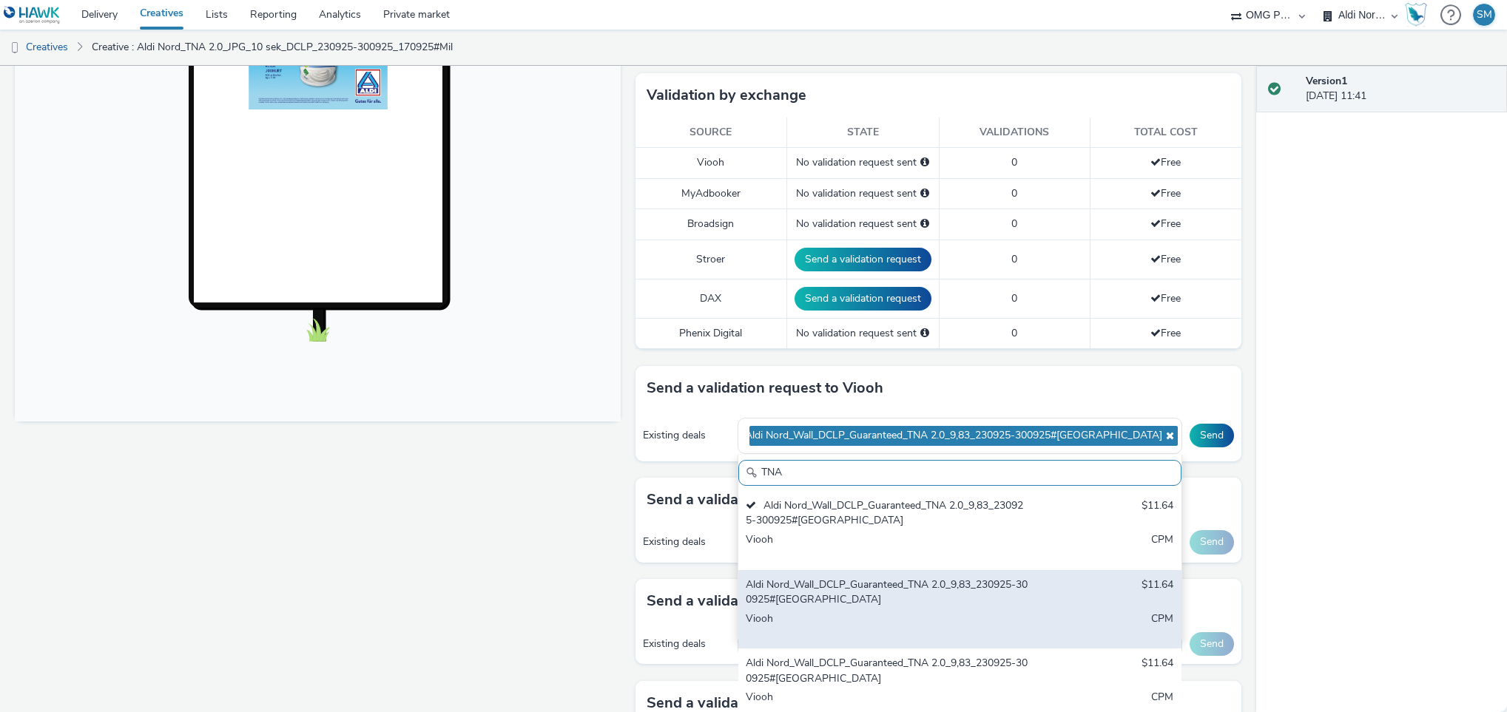
click at [804, 591] on div "Aldi Nord_Wall_DCLP_Guaranteed_TNA 2.0_9,83_230925-300925#Hamburg" at bounding box center [887, 593] width 283 height 30
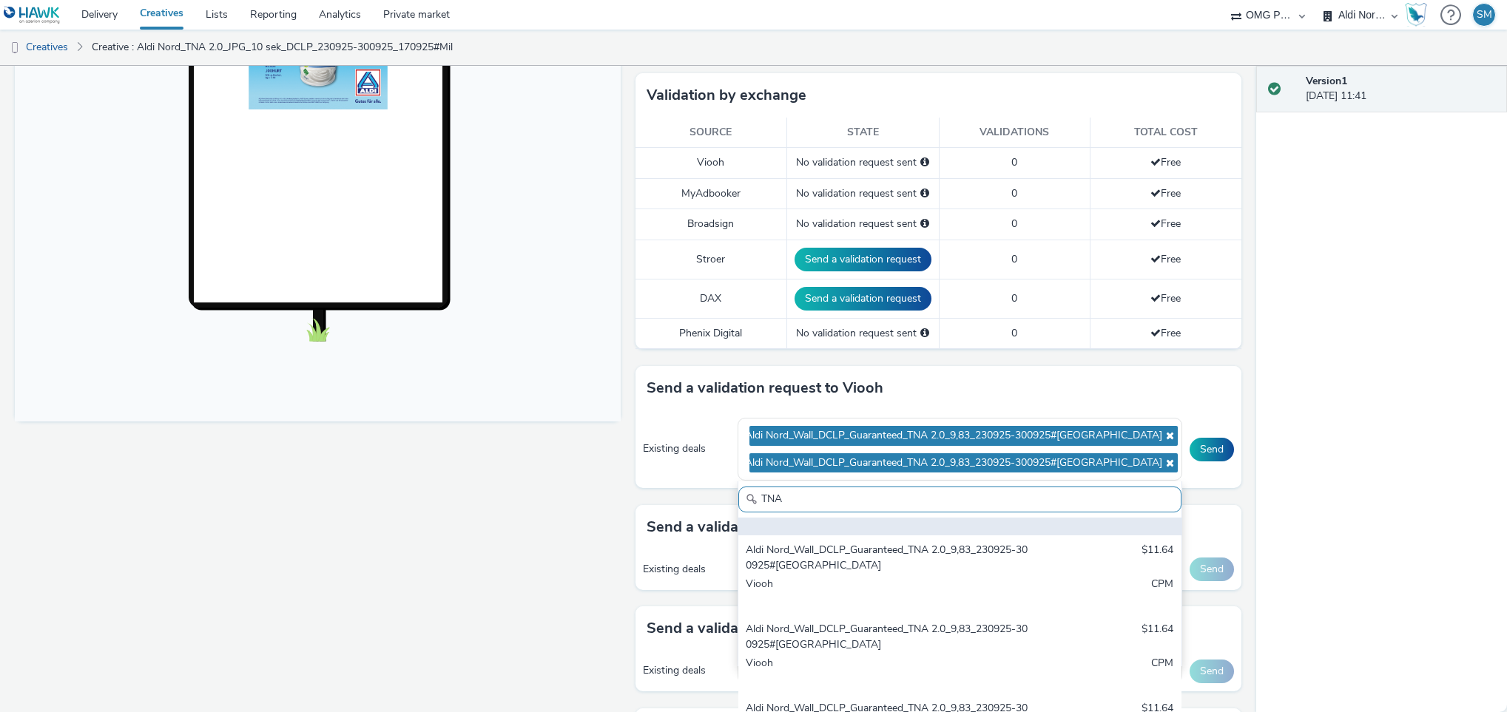
scroll to position [153, 0]
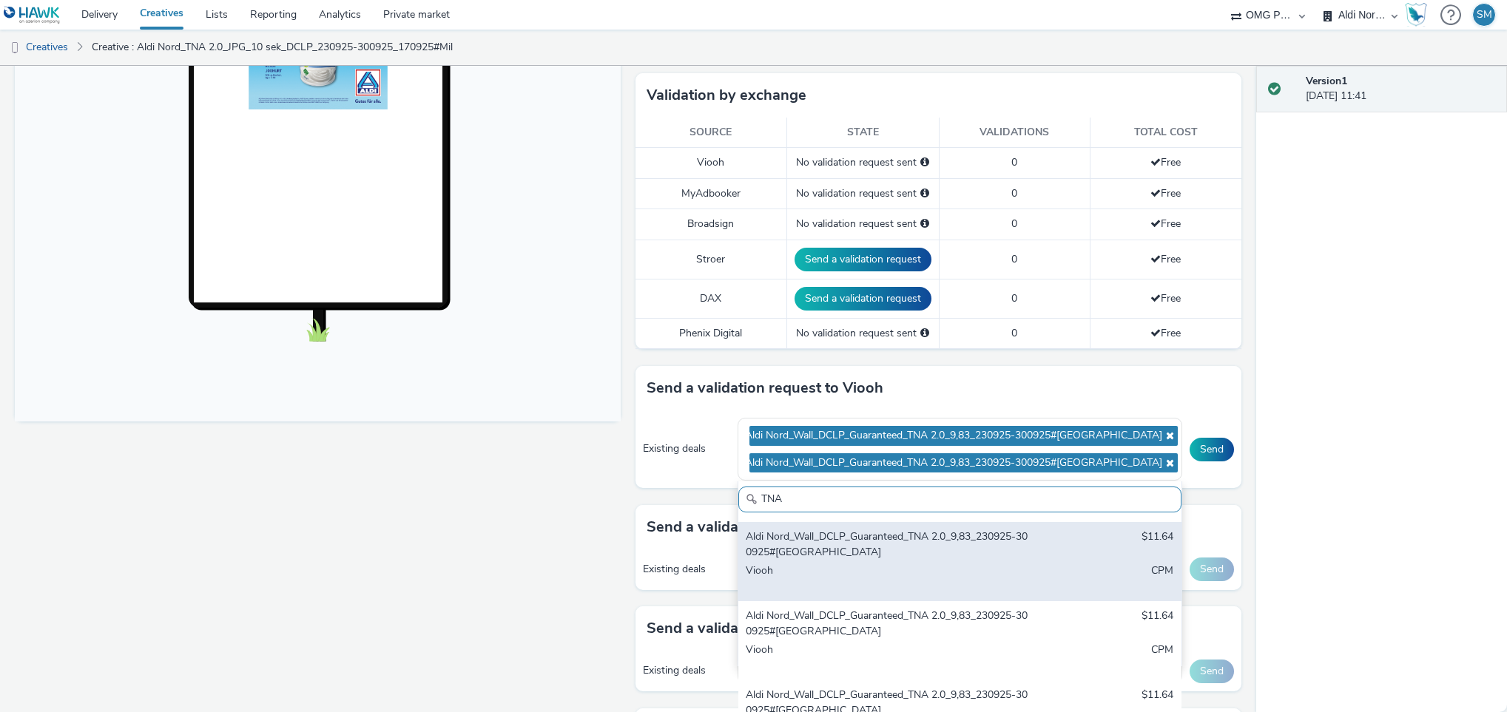
click at [819, 556] on div "Aldi Nord_Wall_DCLP_Guaranteed_TNA 2.0_9,83_230925-300925#Dortmund" at bounding box center [887, 545] width 283 height 30
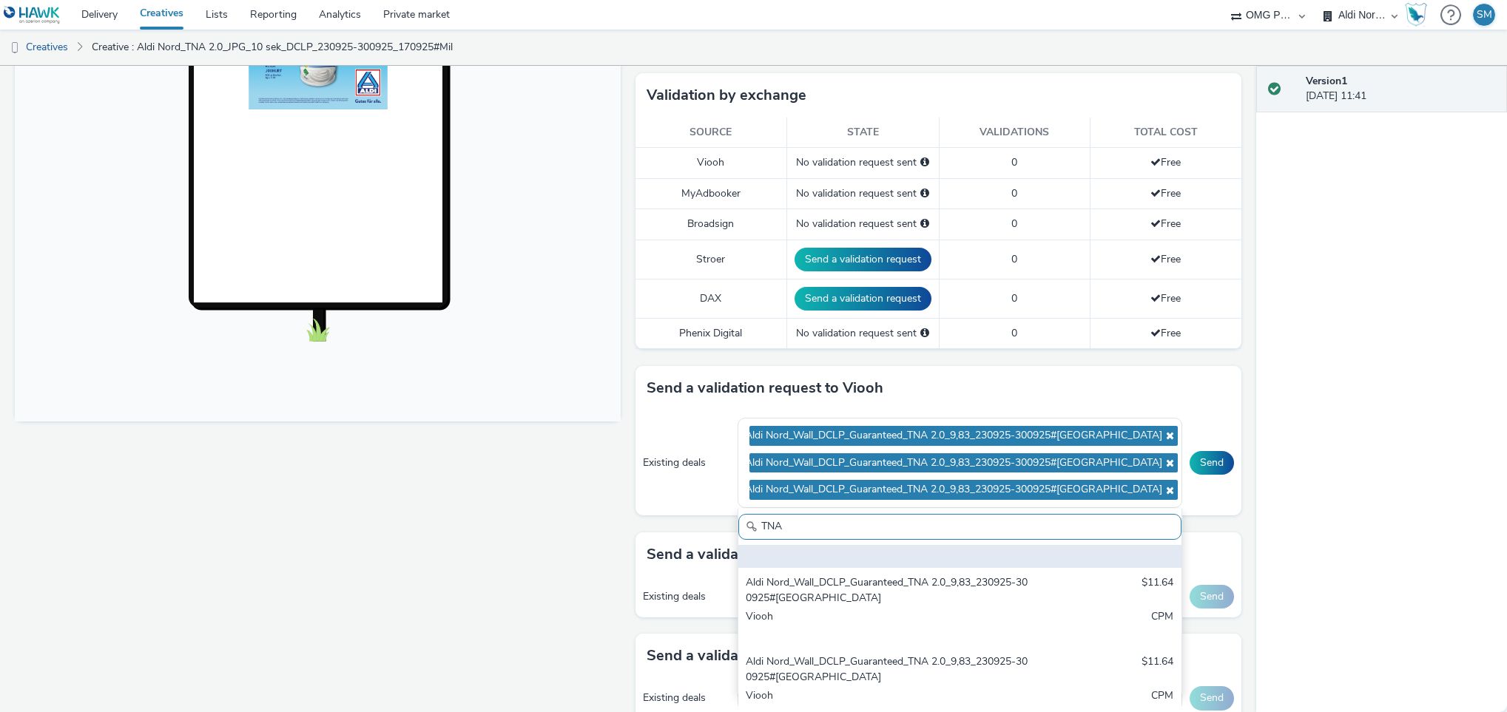
scroll to position [215, 0]
click at [833, 567] on div "Aldi Nord_Wall_DCLP_Guaranteed_TNA 2.0_9,83_230925-300925#Dortmund $11.64 Viooh…" at bounding box center [959, 527] width 443 height 79
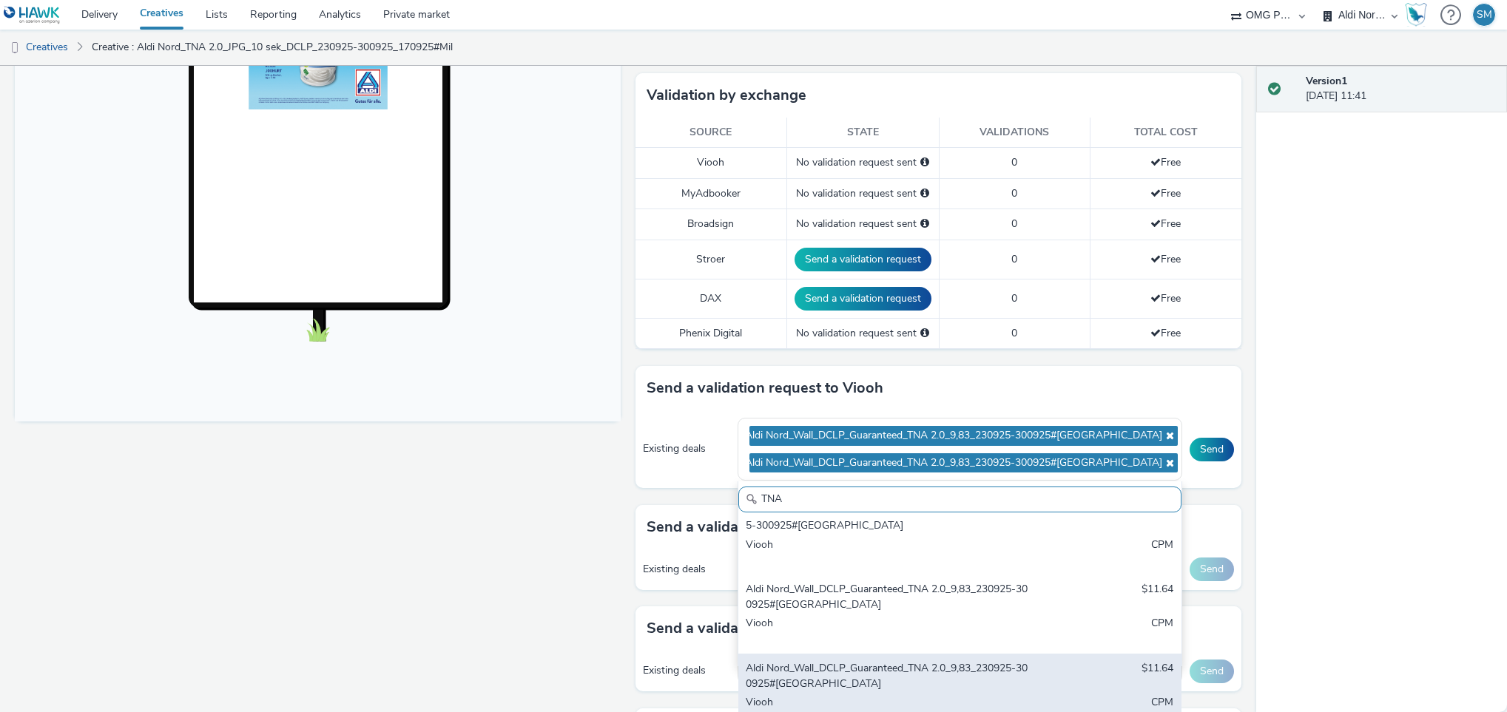
scroll to position [102, 0]
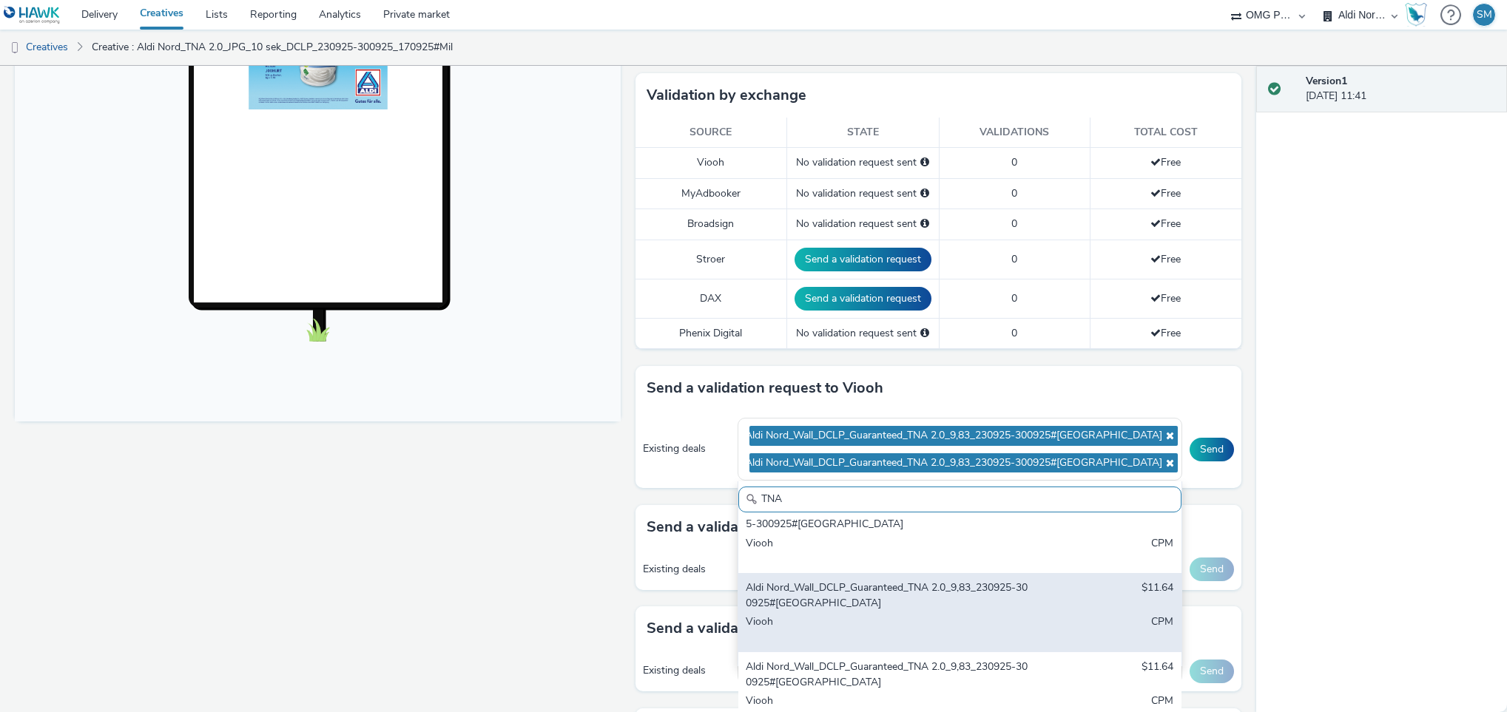
click at [842, 602] on div "Aldi Nord_Wall_DCLP_Guaranteed_TNA 2.0_9,83_230925-300925#Dortmund" at bounding box center [887, 596] width 283 height 30
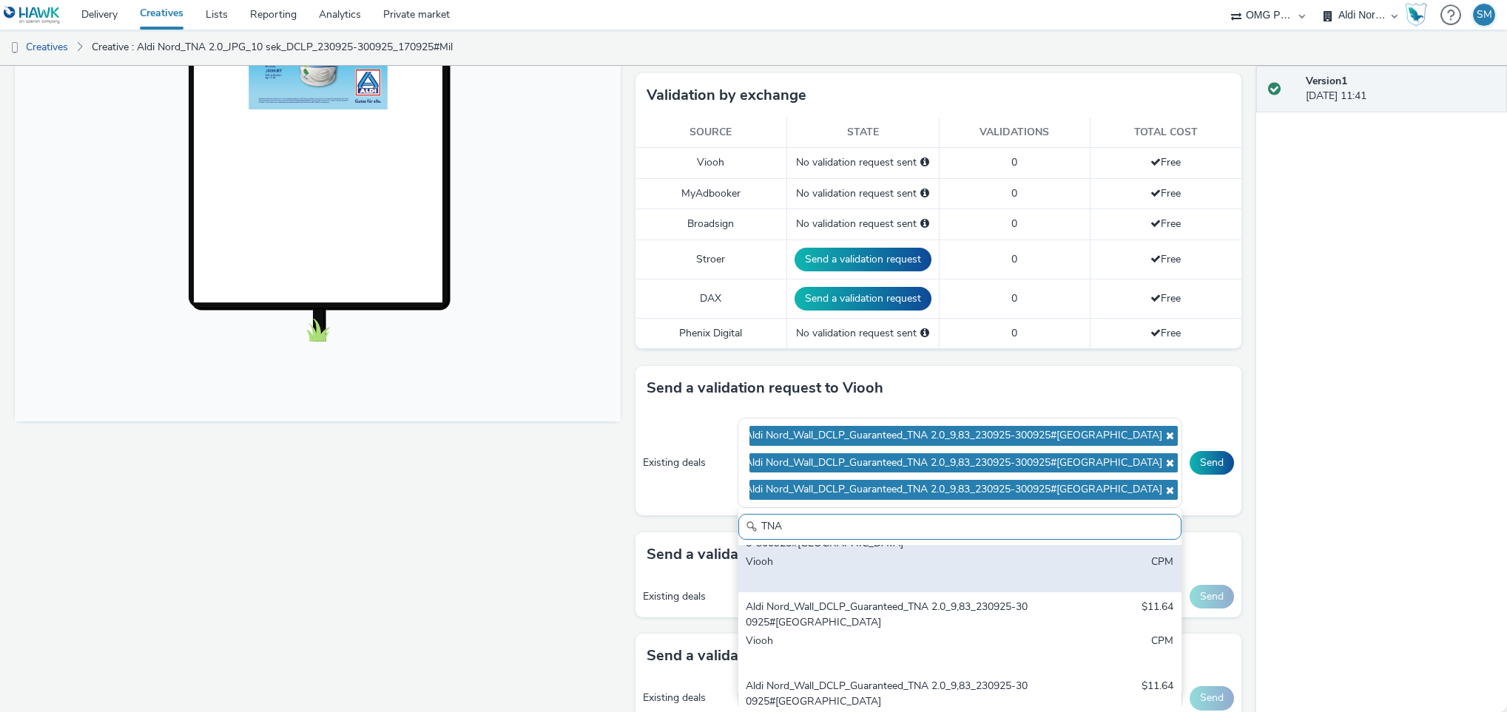
scroll to position [191, 0]
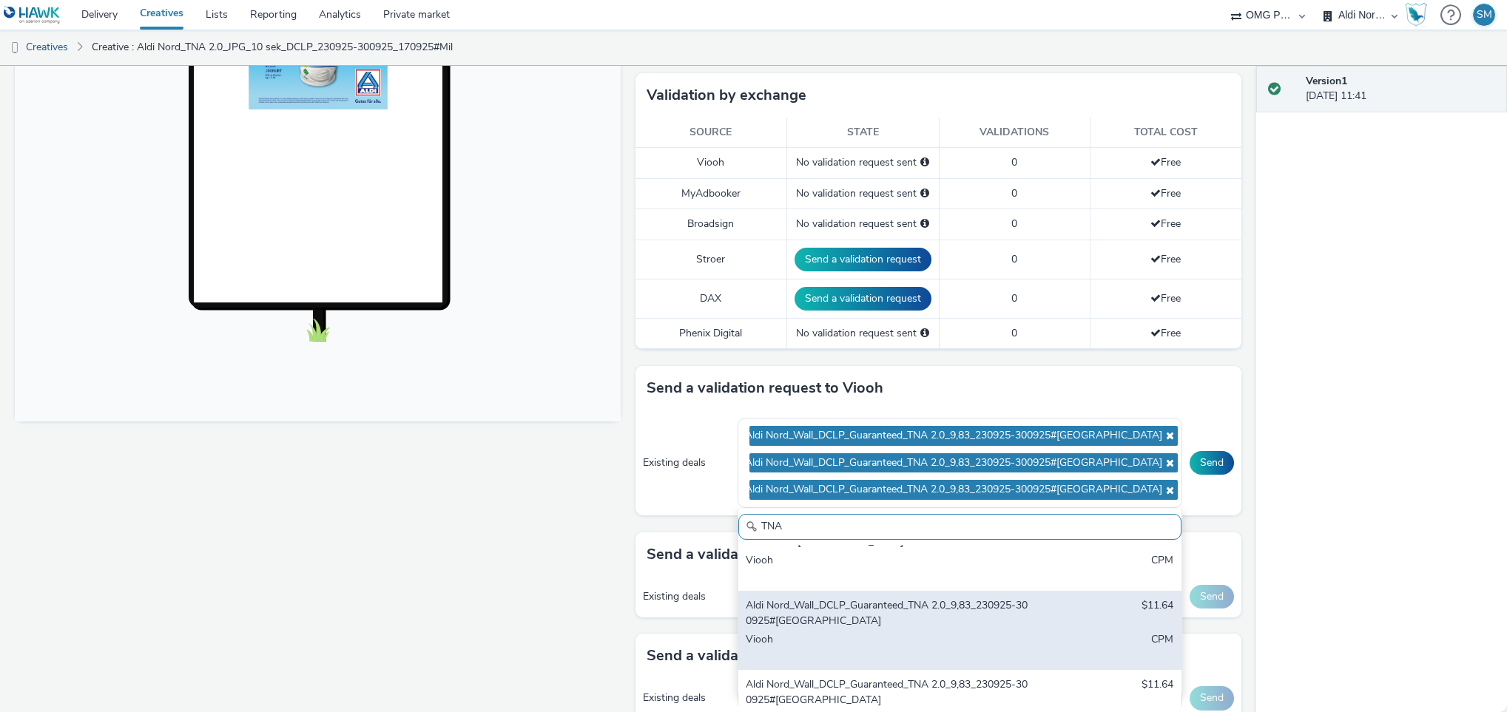
click at [849, 624] on div "Aldi Nord_Wall_DCLP_Guaranteed_TNA 2.0_9,83_230925-300925#Bremen" at bounding box center [887, 613] width 283 height 30
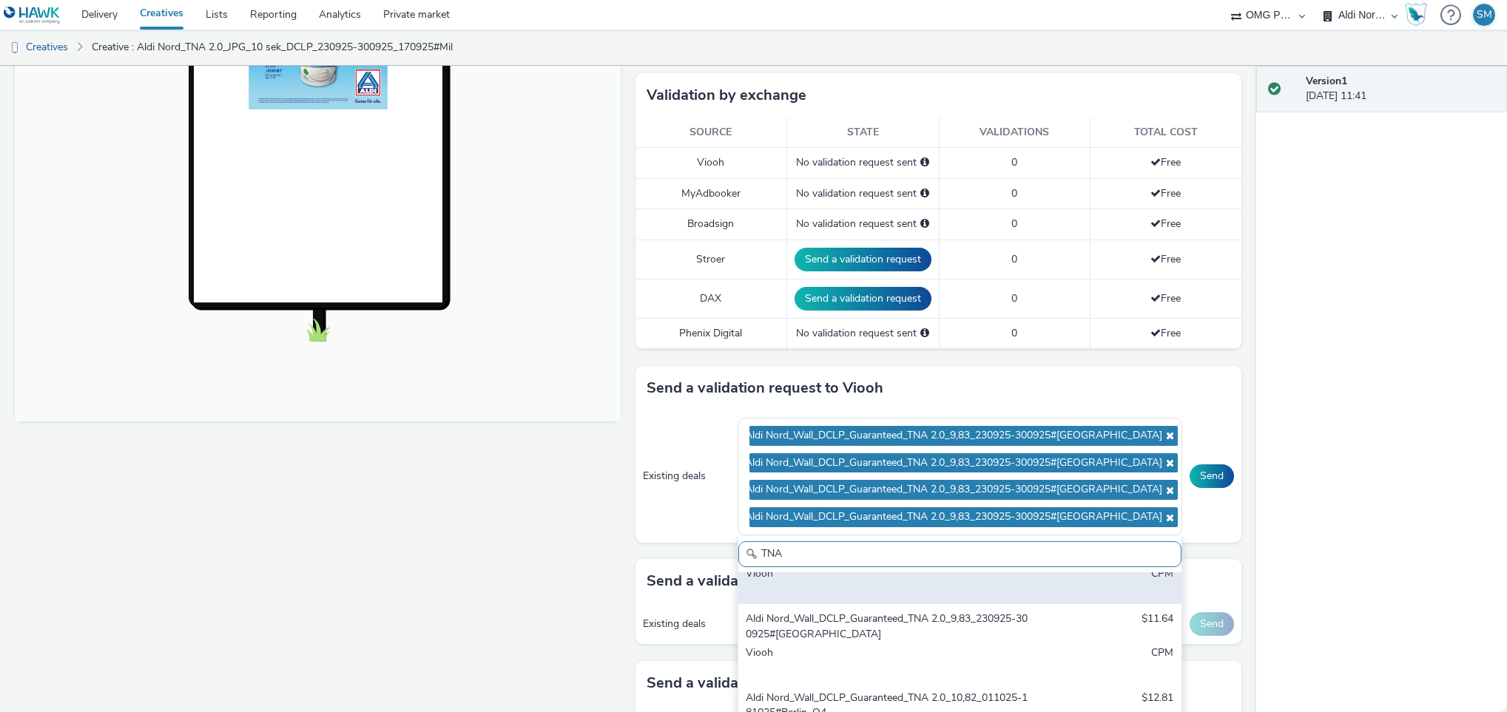
scroll to position [309, 0]
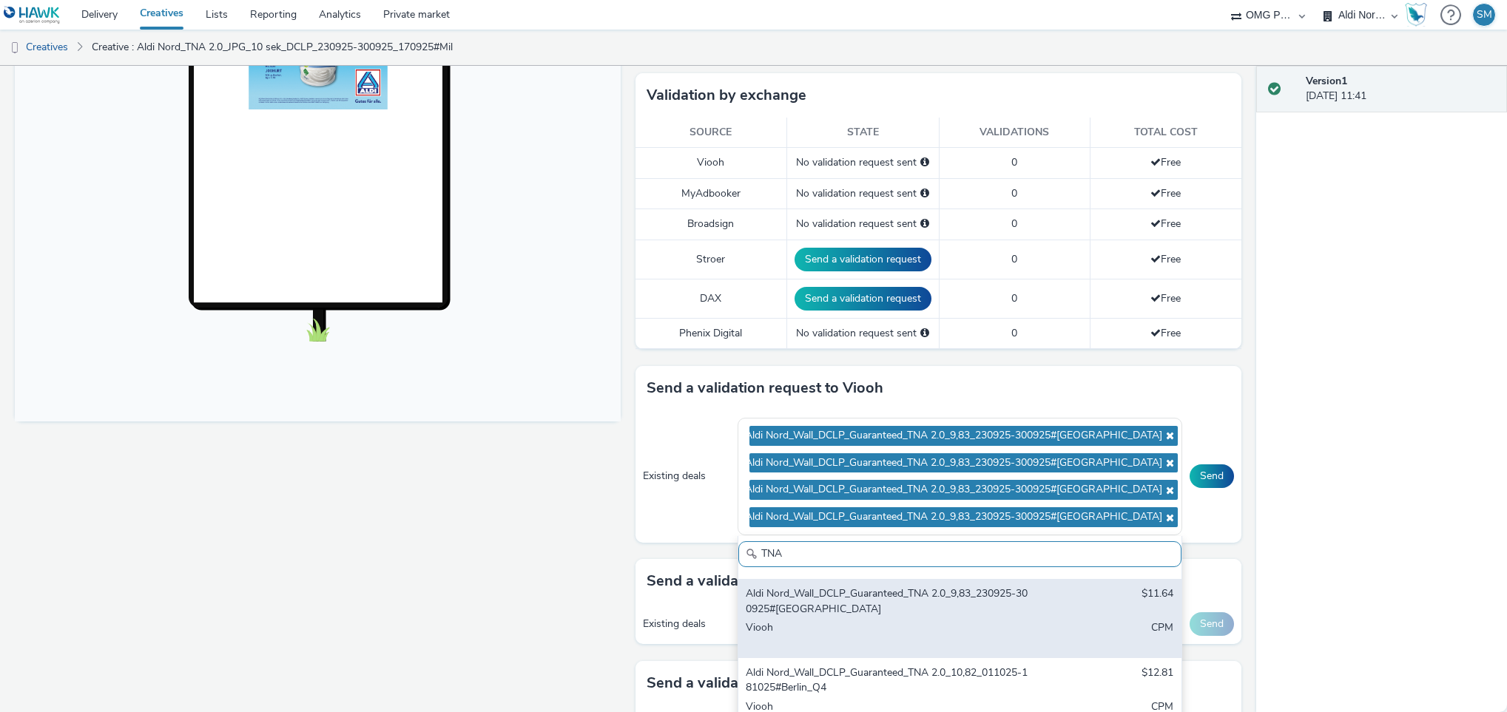
click at [872, 615] on div "Aldi Nord_Wall_DCLP_Guaranteed_TNA 2.0_9,83_230925-300925#Dresden" at bounding box center [887, 602] width 283 height 30
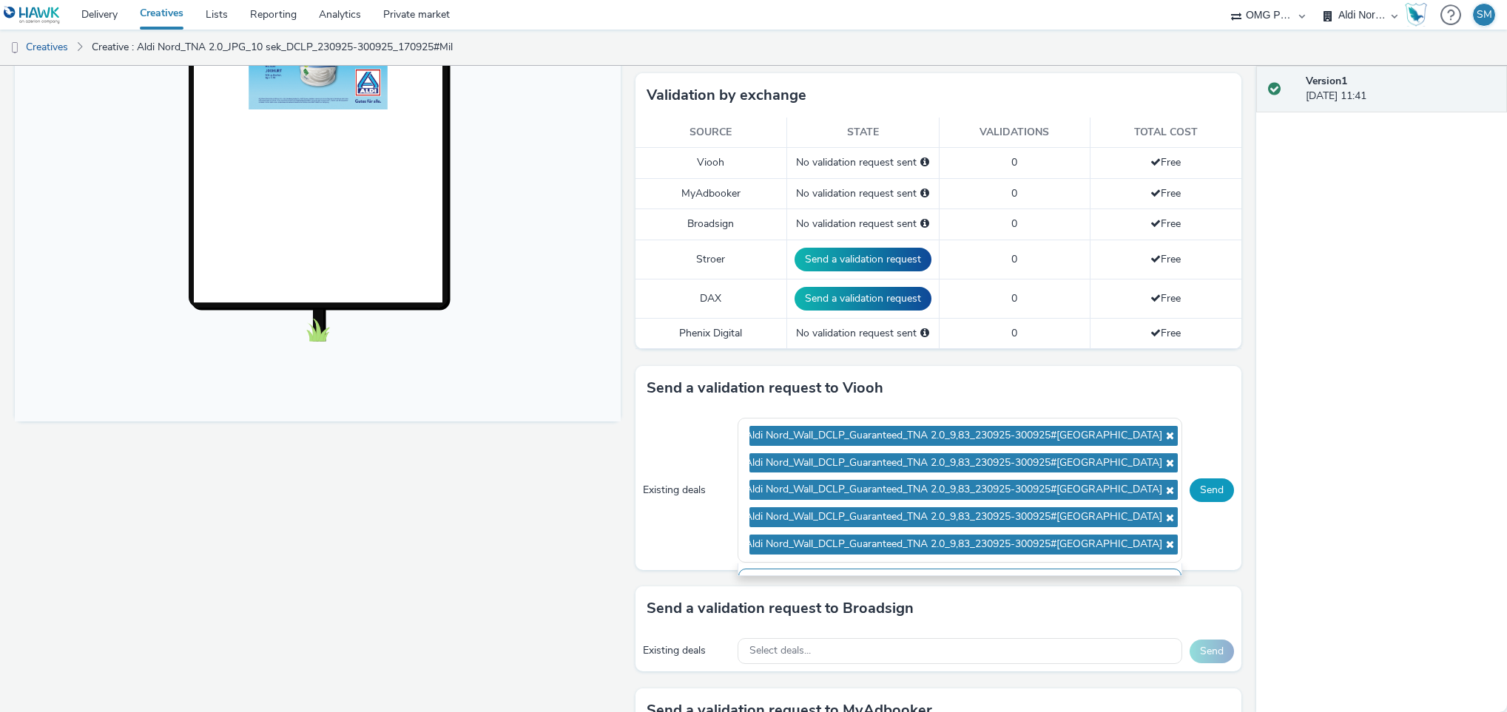
click at [1192, 495] on button "Send" at bounding box center [1212, 491] width 44 height 24
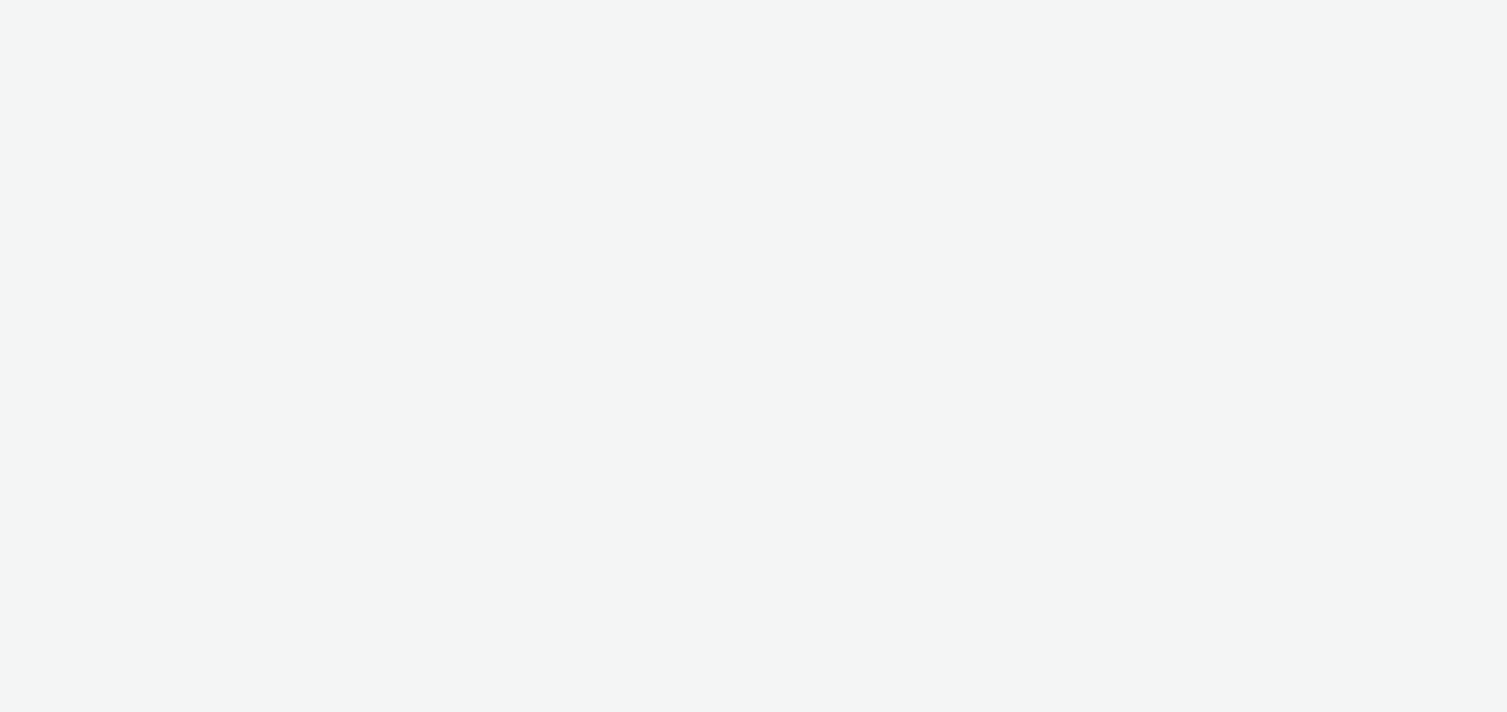
select select "491a0746-e20e-4106-832b-22d0456ef05d"
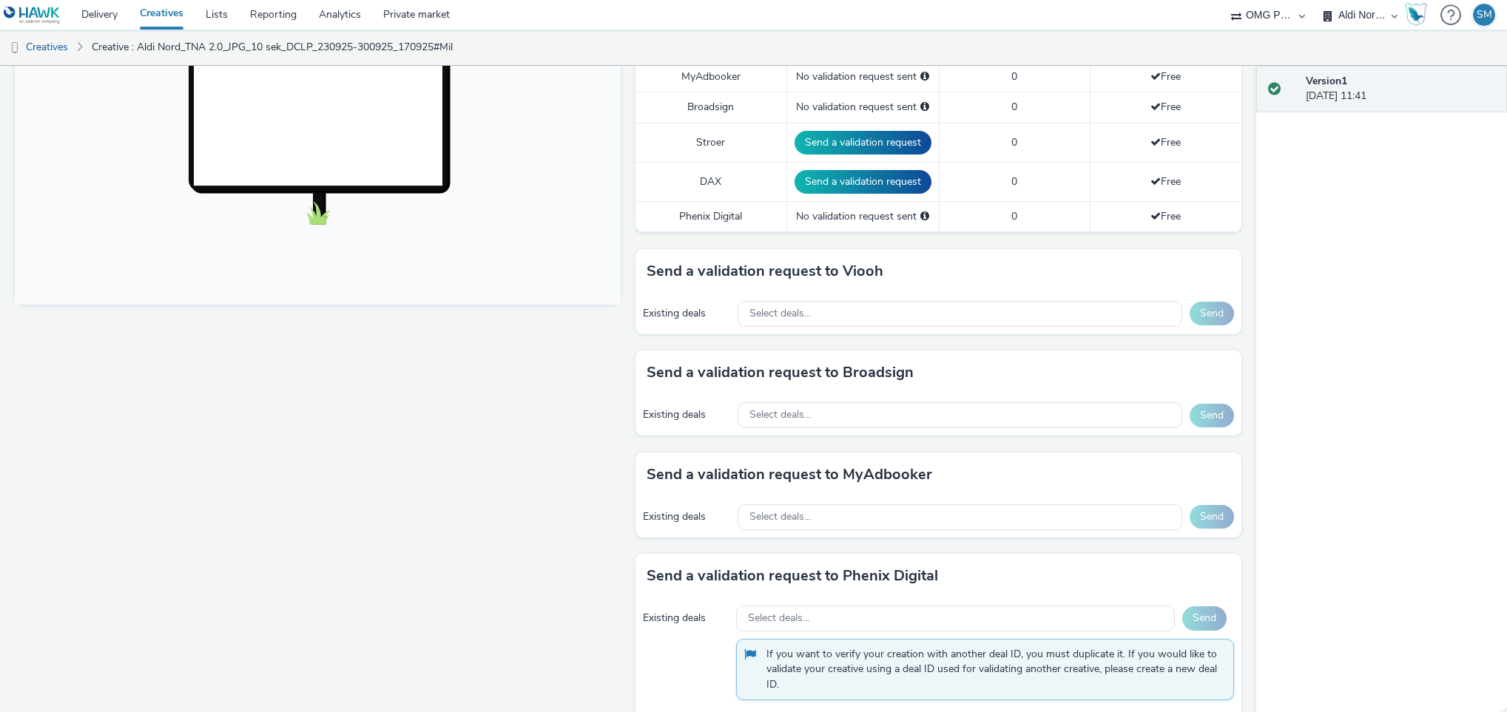
scroll to position [513, 0]
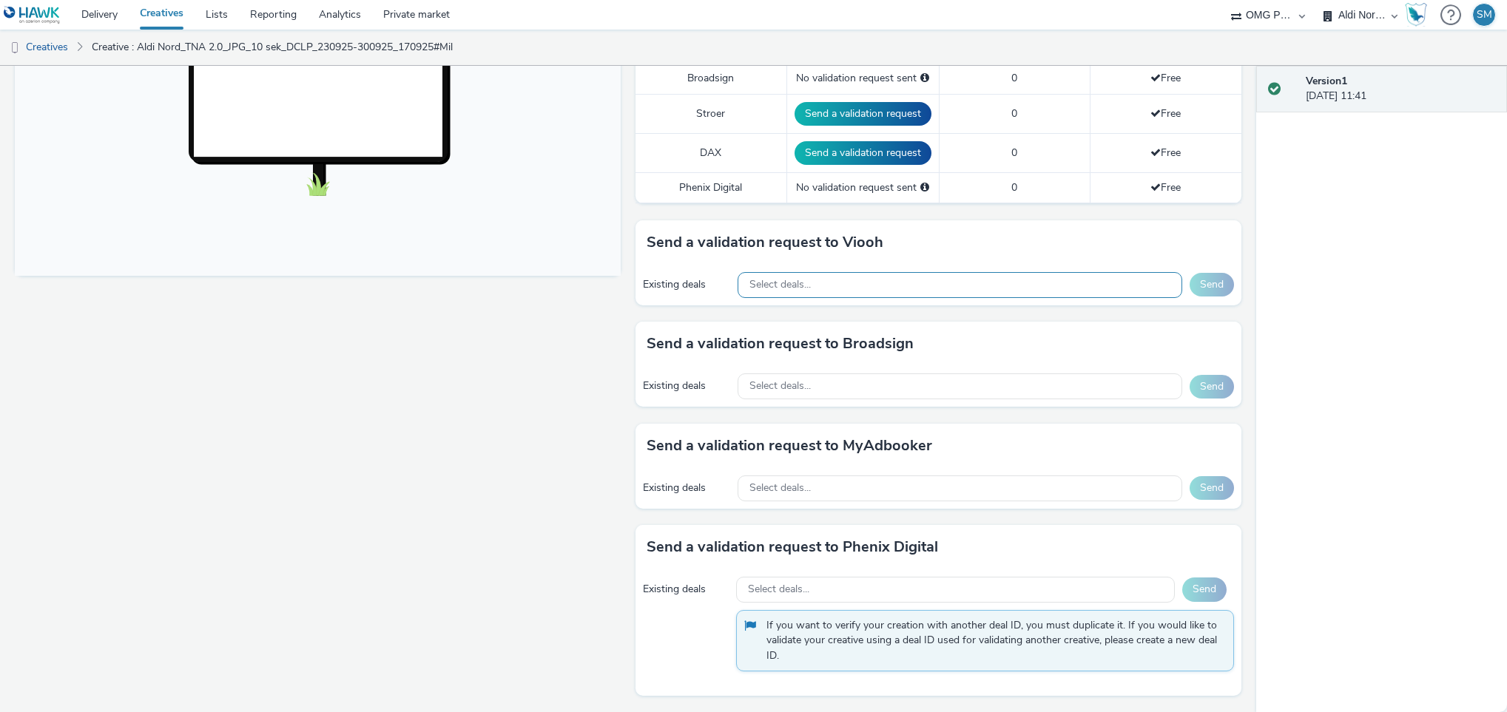
click at [877, 284] on div "Select deals..." at bounding box center [960, 285] width 445 height 26
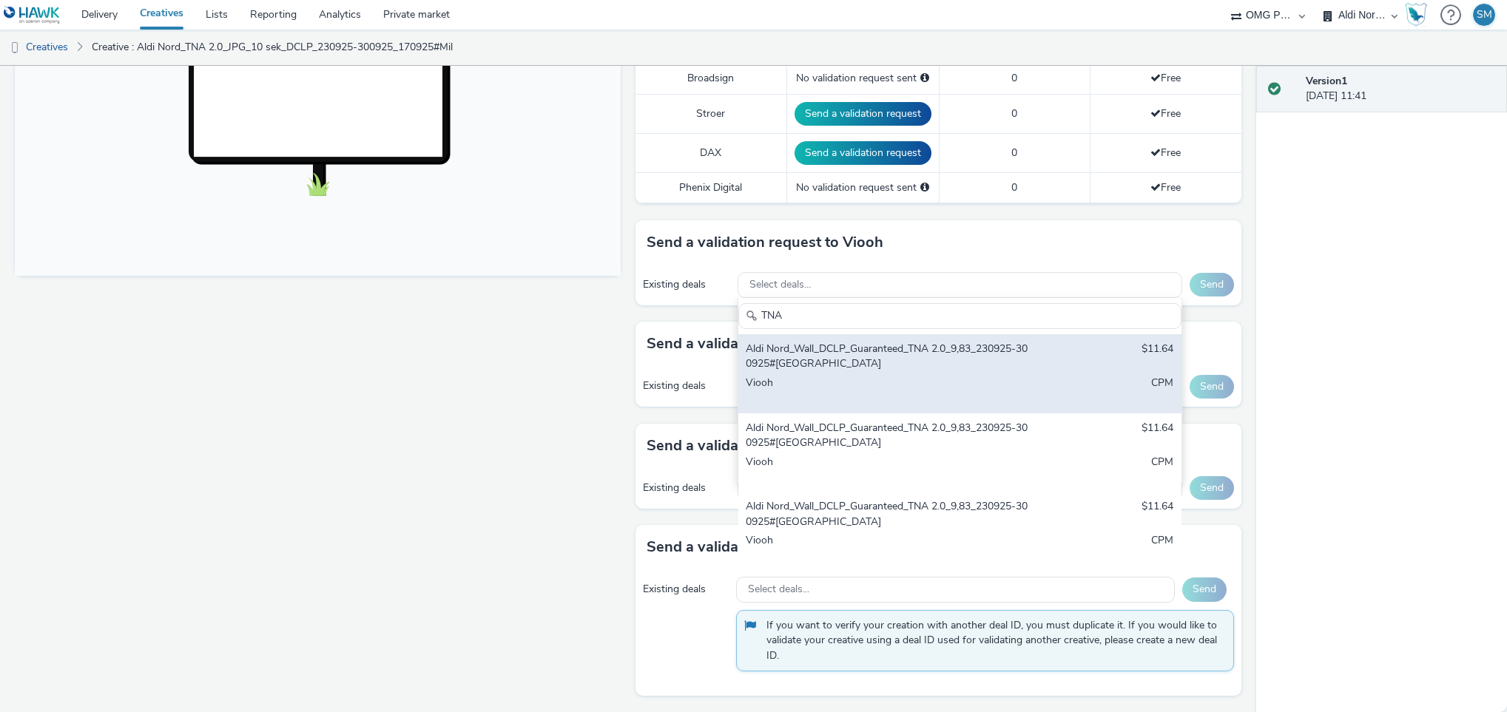
type input "TNA"
click at [879, 371] on div "Aldi Nord_Wall_DCLP_Guaranteed_TNA 2.0_9,83_230925-300925#Berlin" at bounding box center [887, 357] width 283 height 30
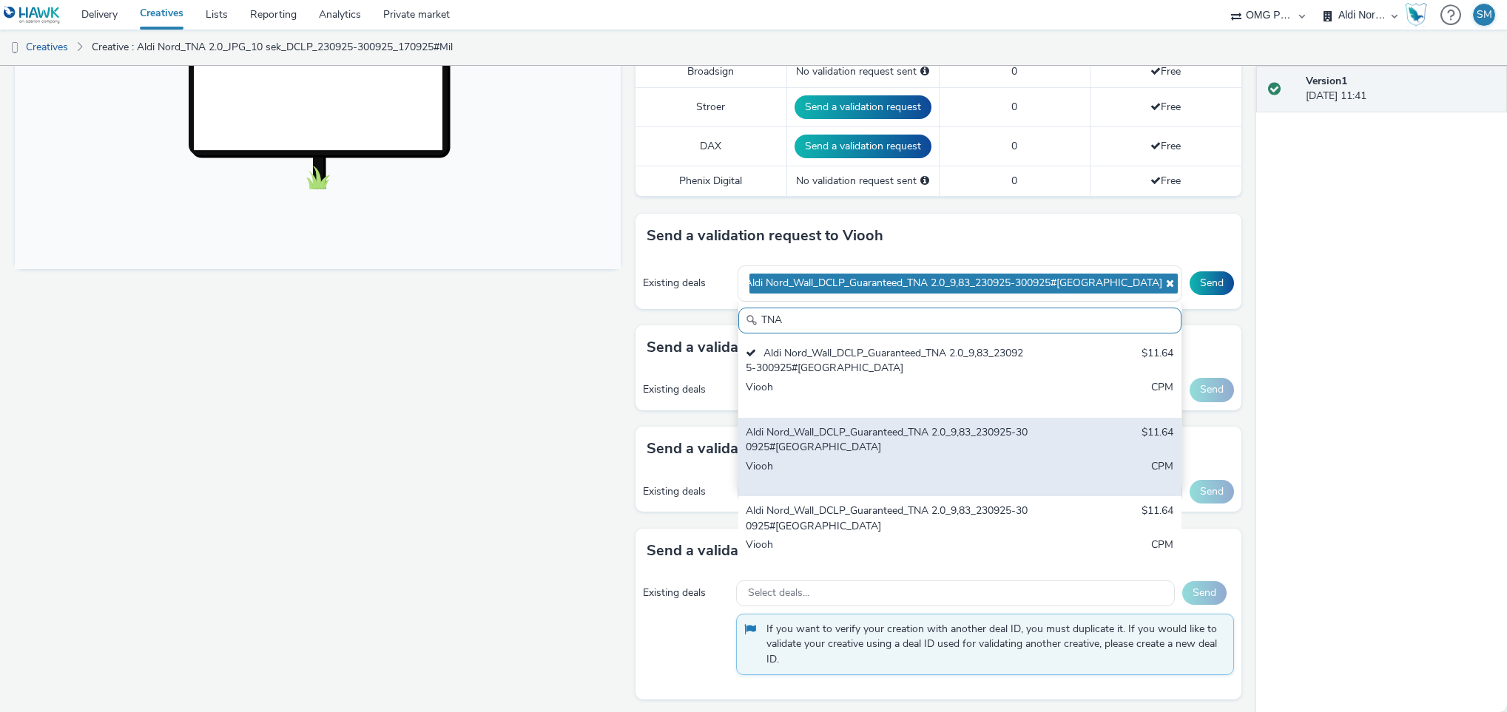
click at [857, 451] on div "Aldi Nord_Wall_DCLP_Guaranteed_TNA 2.0_9,83_230925-300925#Hamburg" at bounding box center [887, 440] width 283 height 30
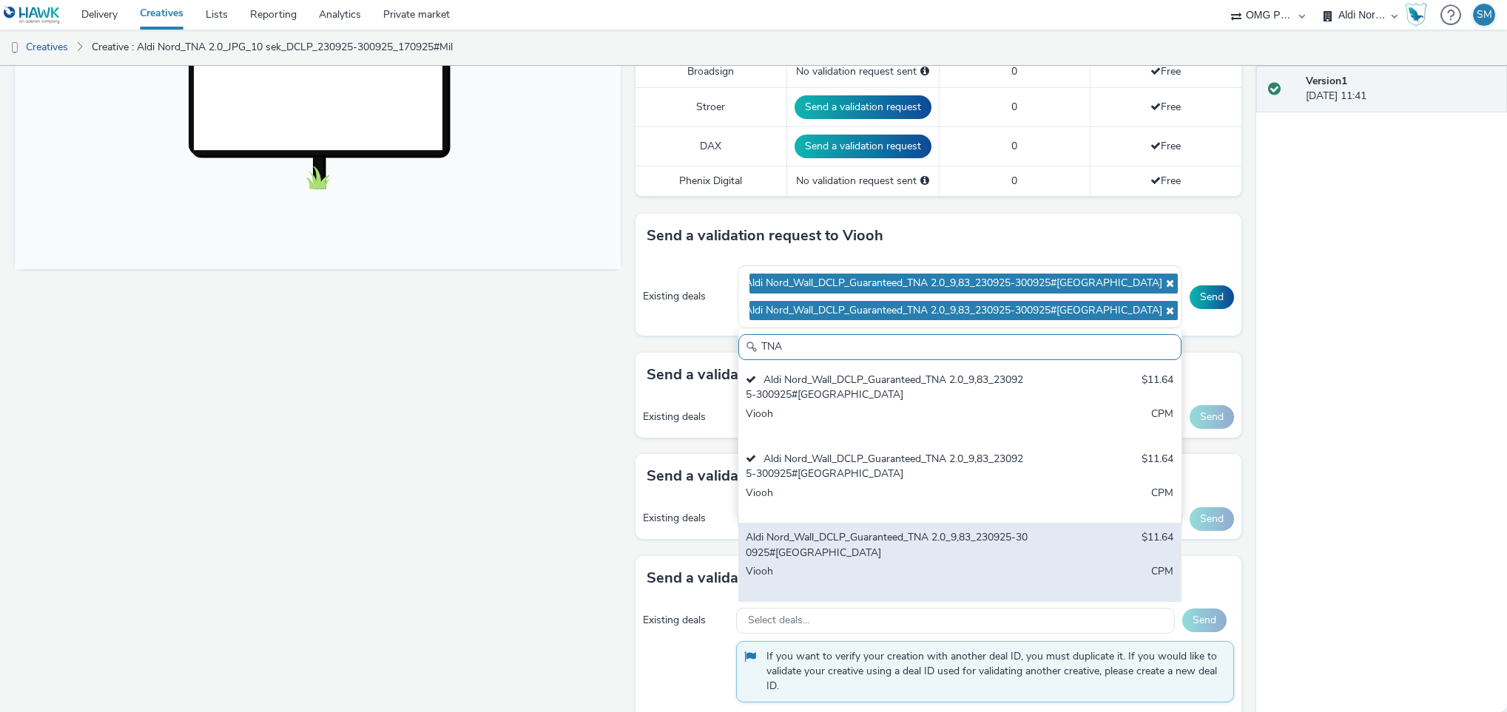
click at [842, 544] on div "Aldi Nord_Wall_DCLP_Guaranteed_TNA 2.0_9,83_230925-300925#Dortmund" at bounding box center [887, 545] width 283 height 30
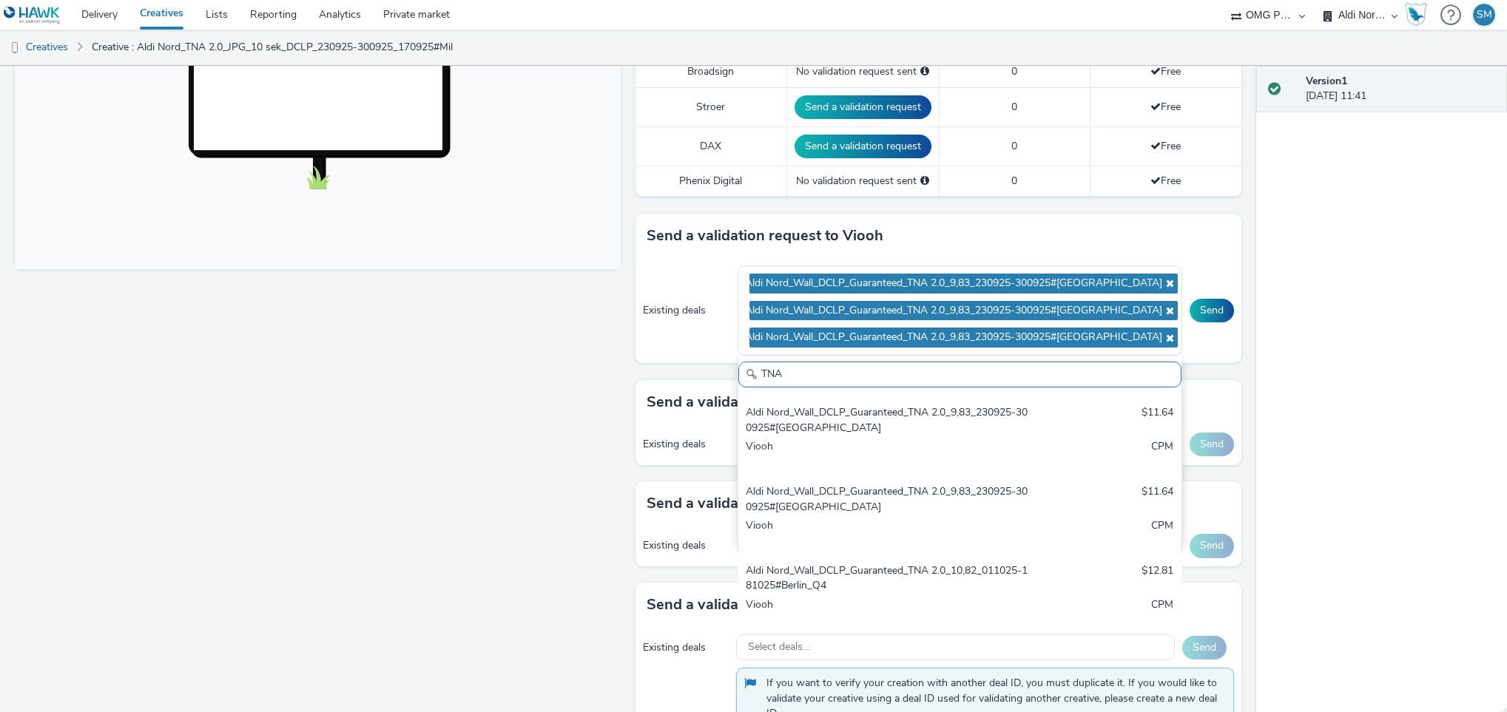
scroll to position [234, 0]
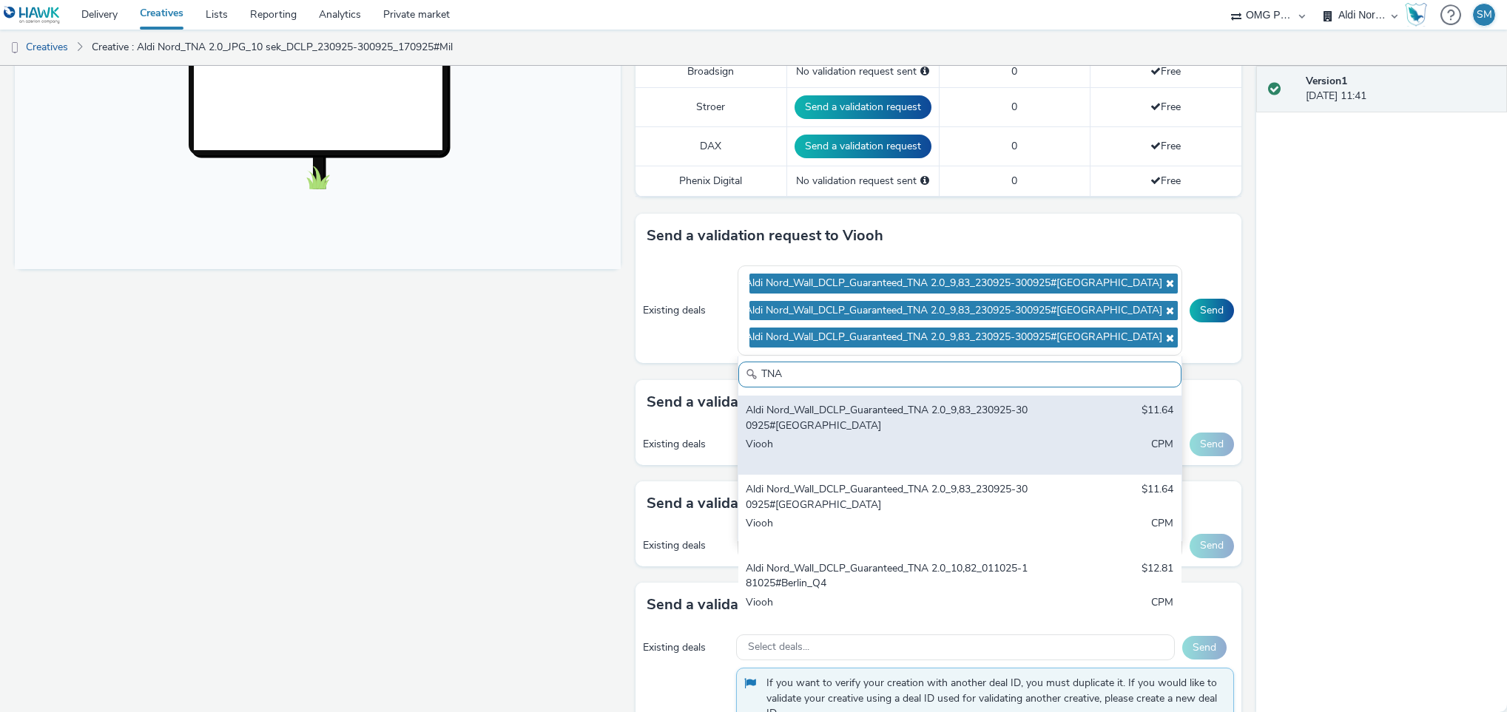
click at [854, 445] on div "Viooh" at bounding box center [887, 452] width 283 height 30
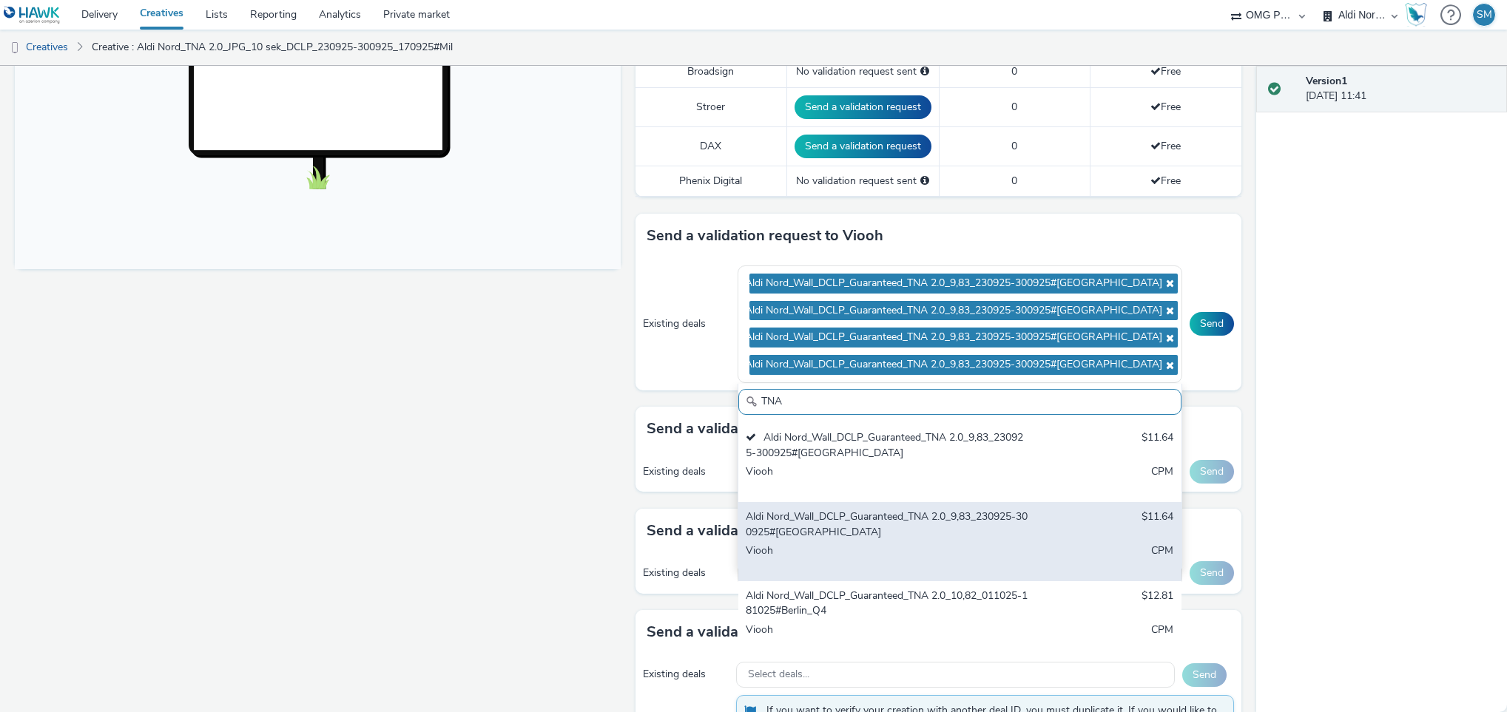
click at [835, 531] on div "Aldi Nord_Wall_DCLP_Guaranteed_TNA 2.0_9,83_230925-300925#Dresden" at bounding box center [887, 525] width 283 height 30
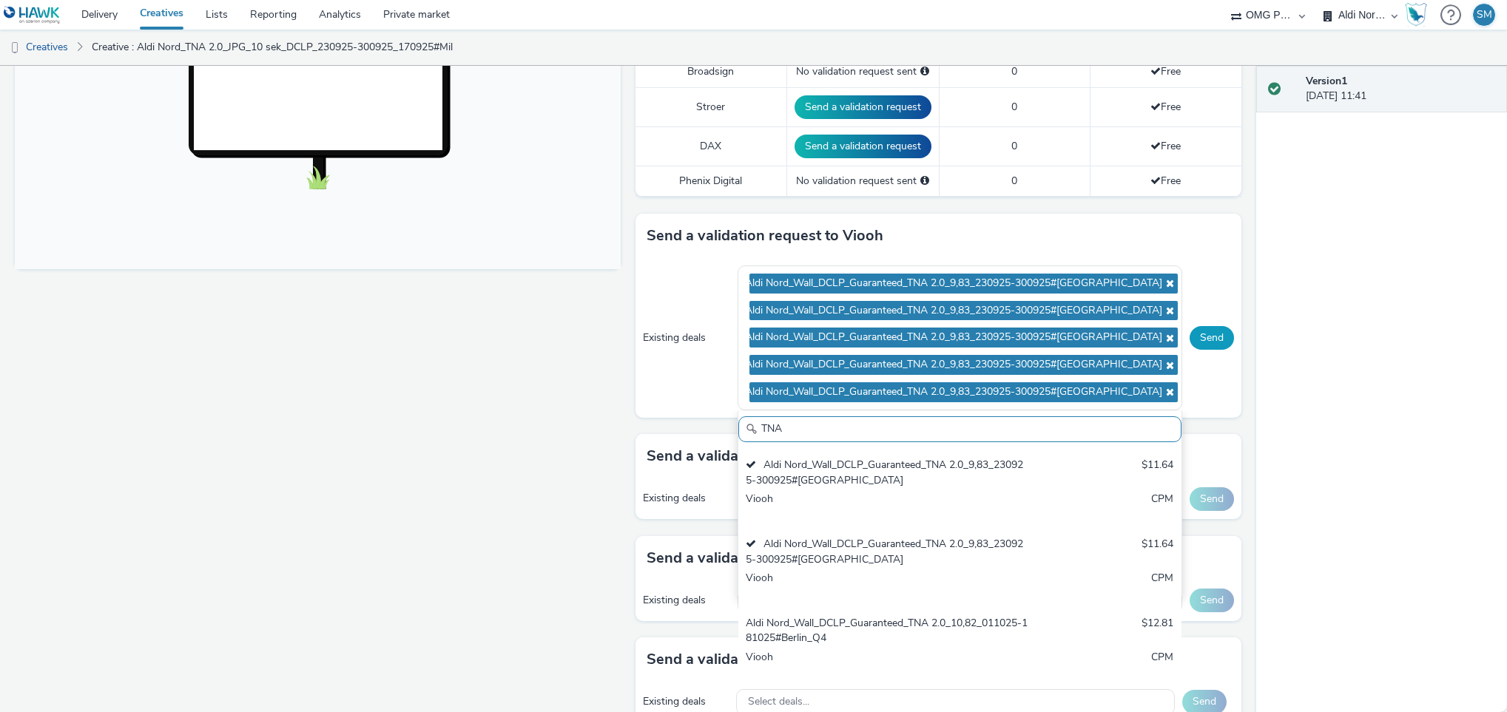
click at [1198, 340] on button "Send" at bounding box center [1212, 338] width 44 height 24
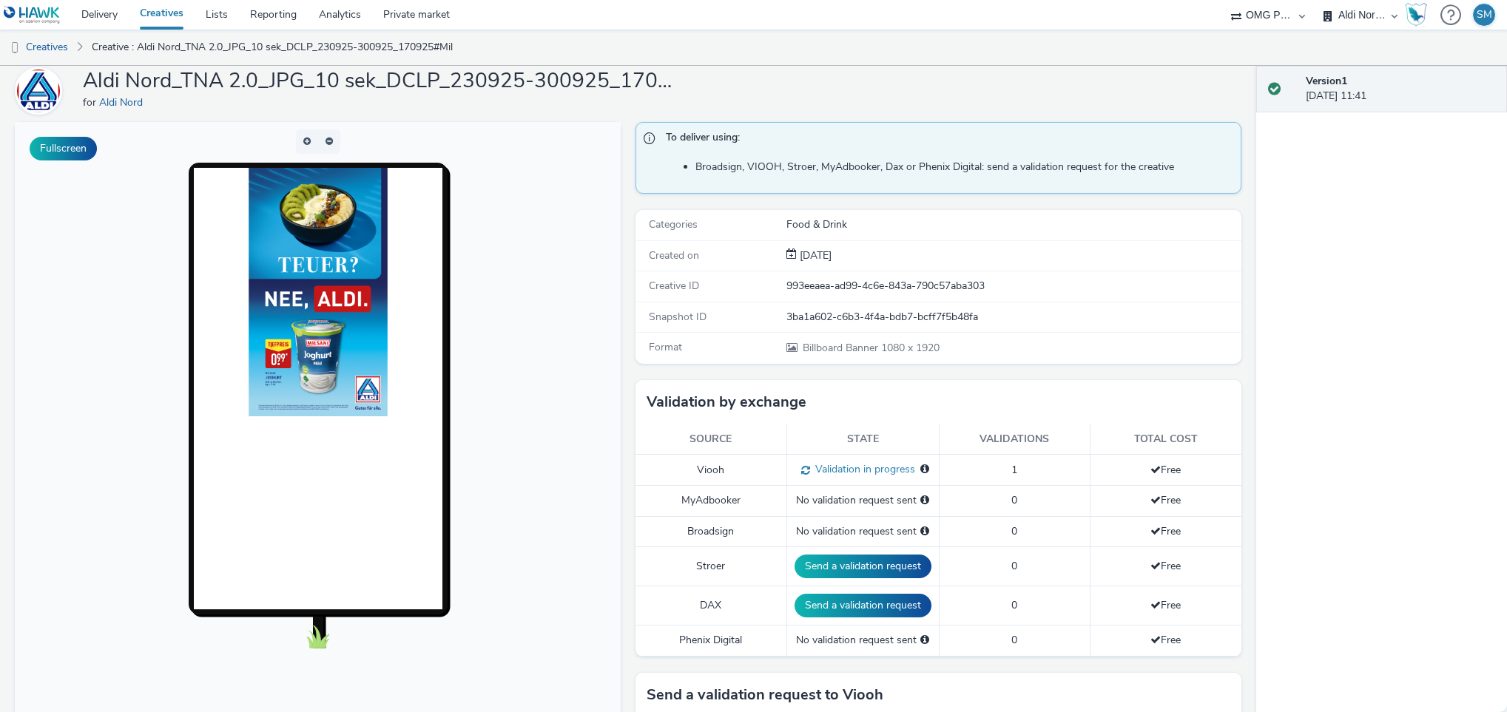
scroll to position [0, 0]
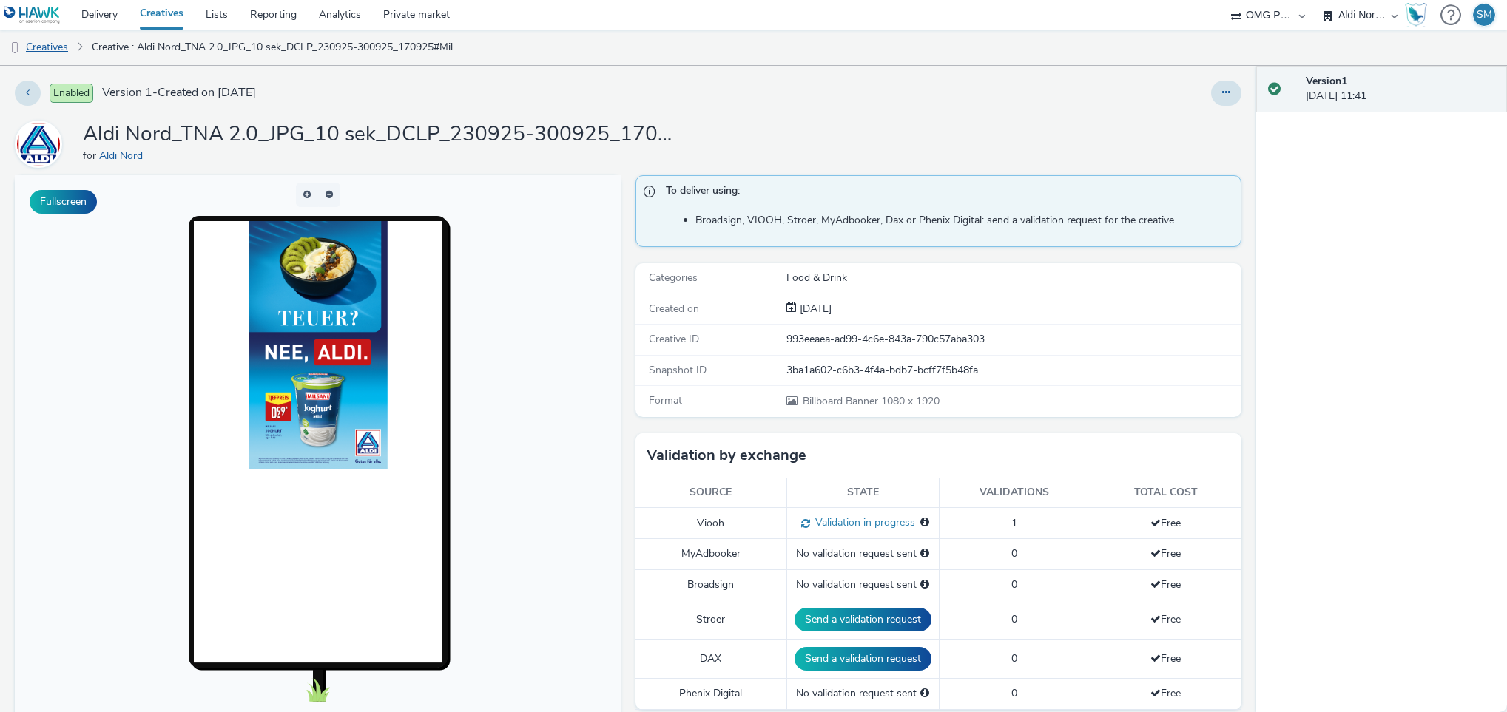
click at [56, 47] on link "Creatives" at bounding box center [37, 48] width 75 height 36
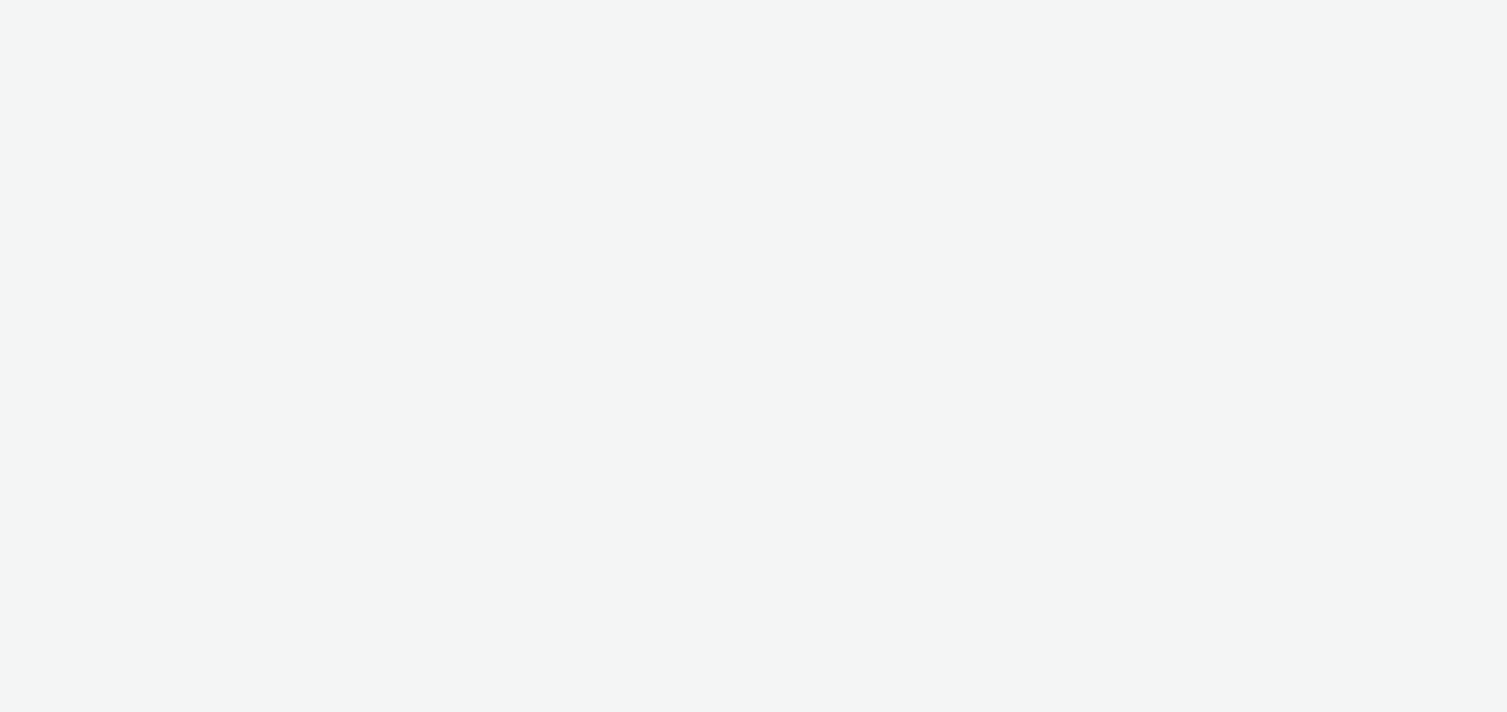
select select "491a0746-e20e-4106-832b-22d0456ef05d"
